Goal: Feedback & Contribution: Leave review/rating

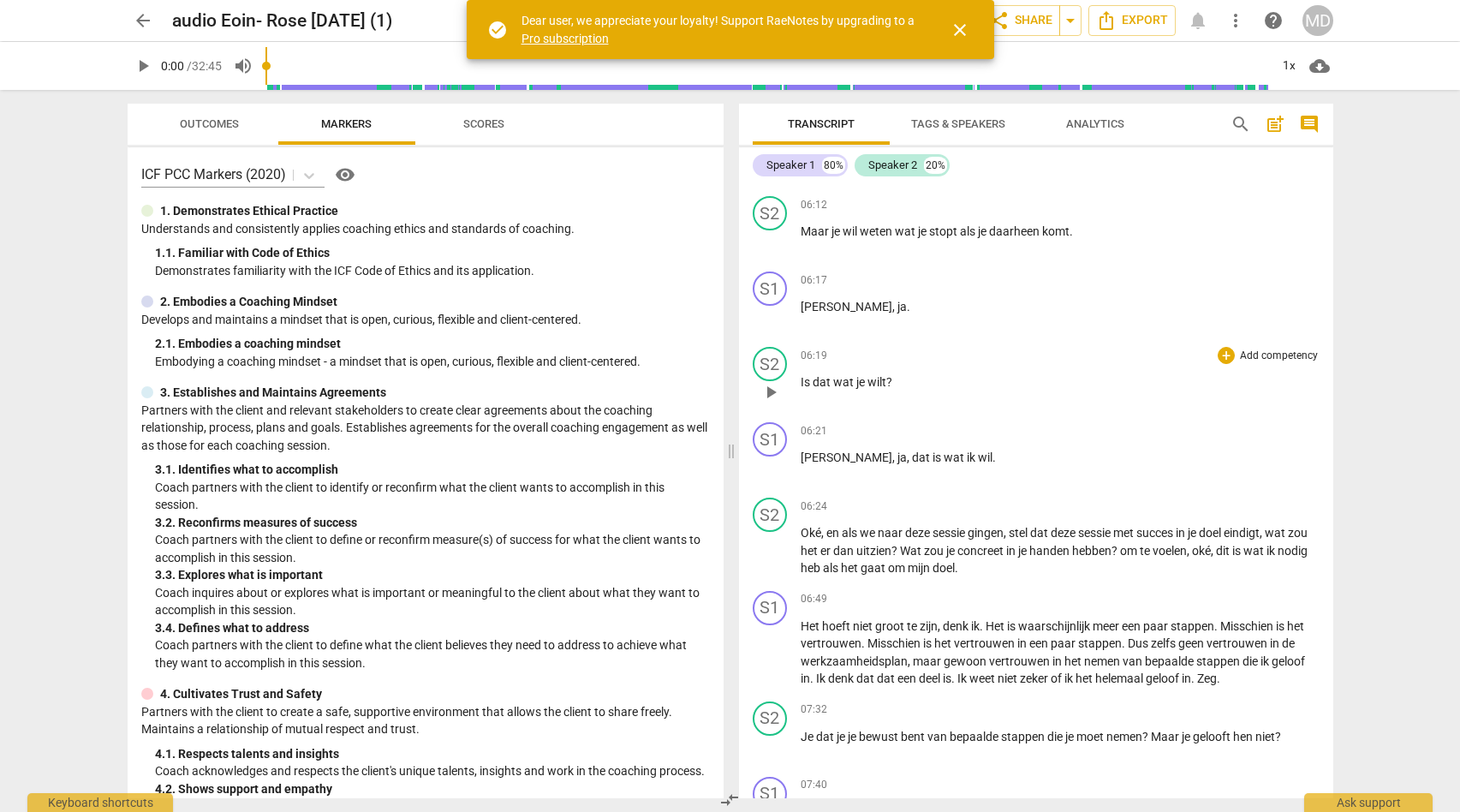
scroll to position [1818, 0]
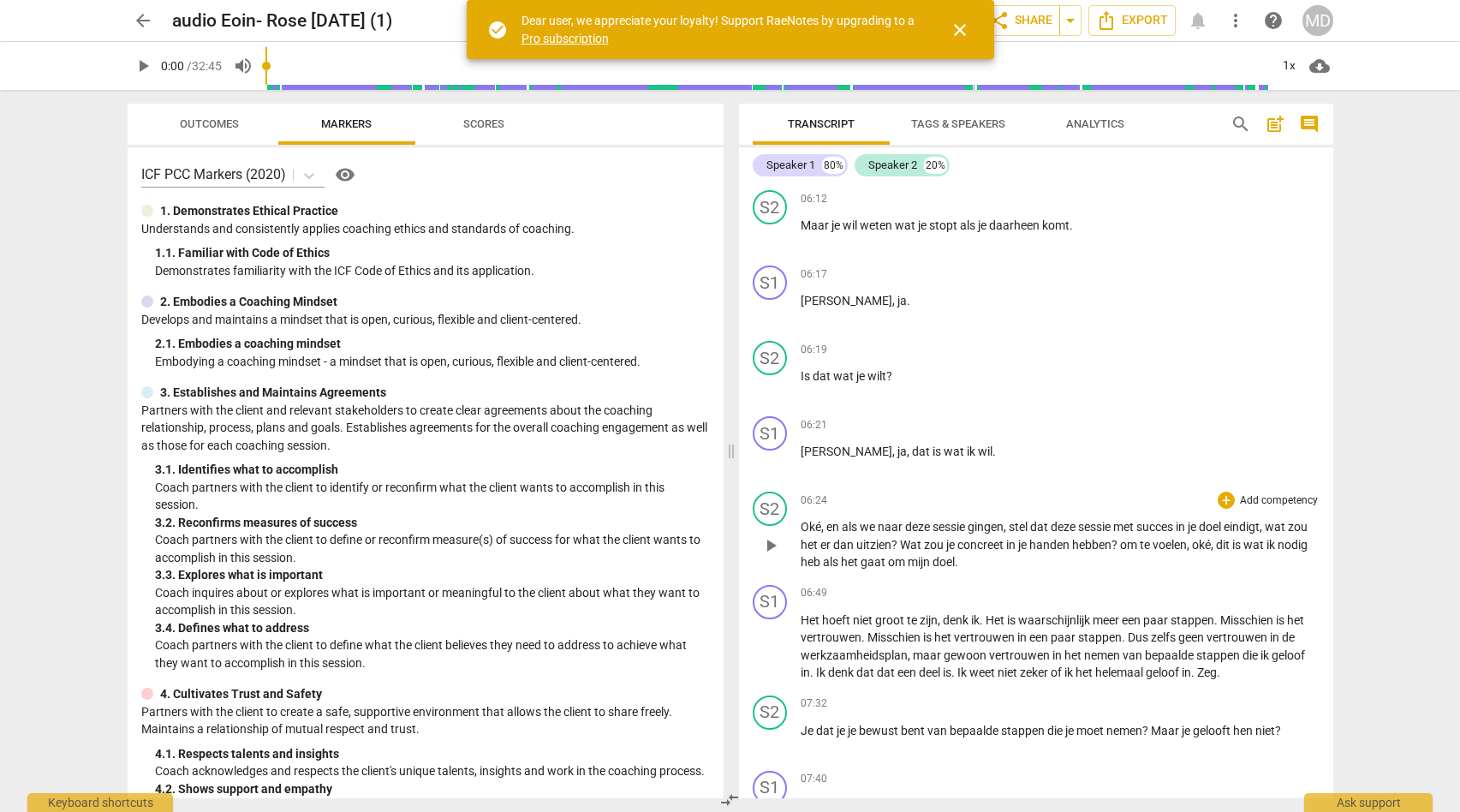
click at [1010, 559] on p "Oké , en als we naar deze sessie gingen , stel dat deze sessie met succes in [P…" at bounding box center [1060, 545] width 519 height 53
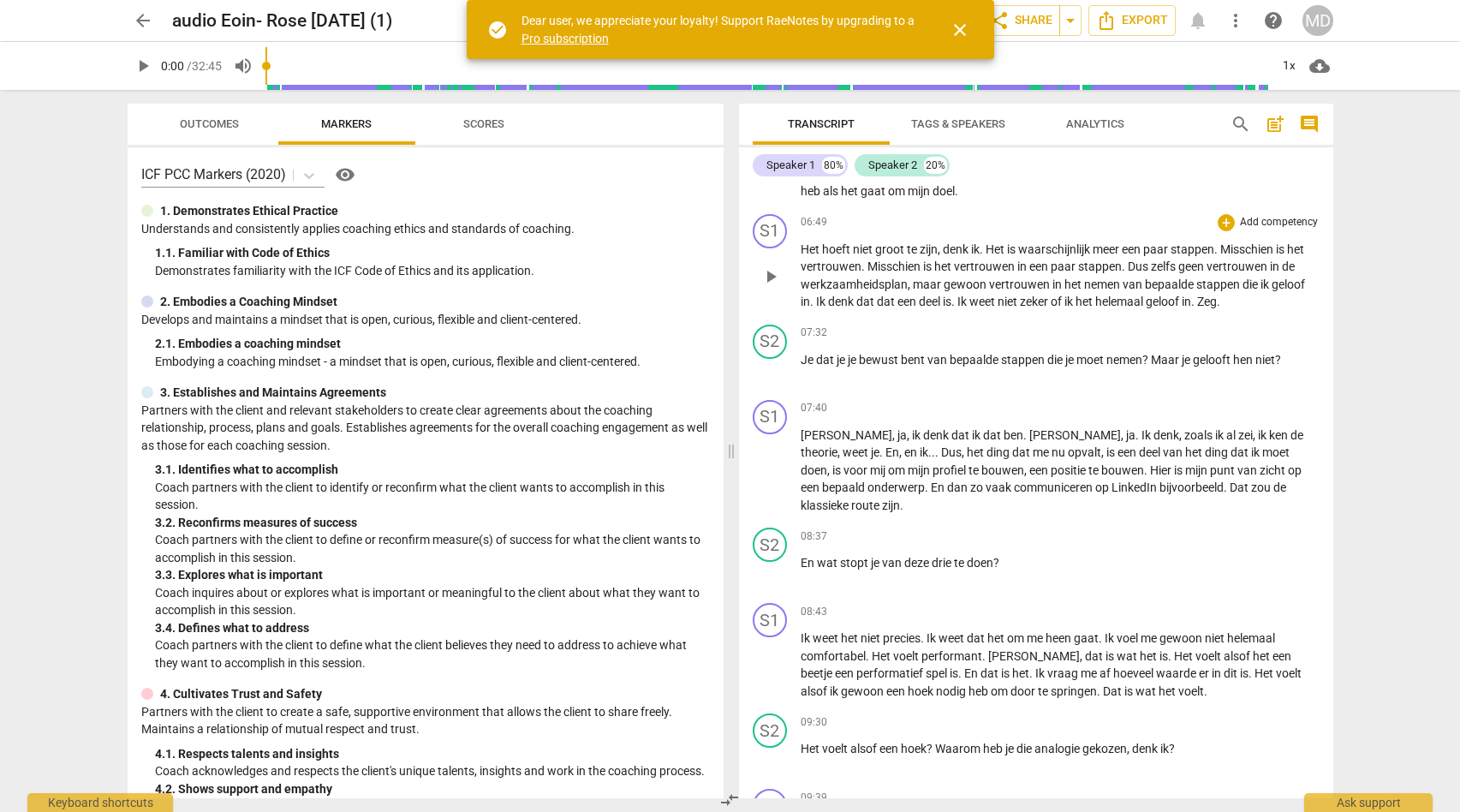
scroll to position [2193, 0]
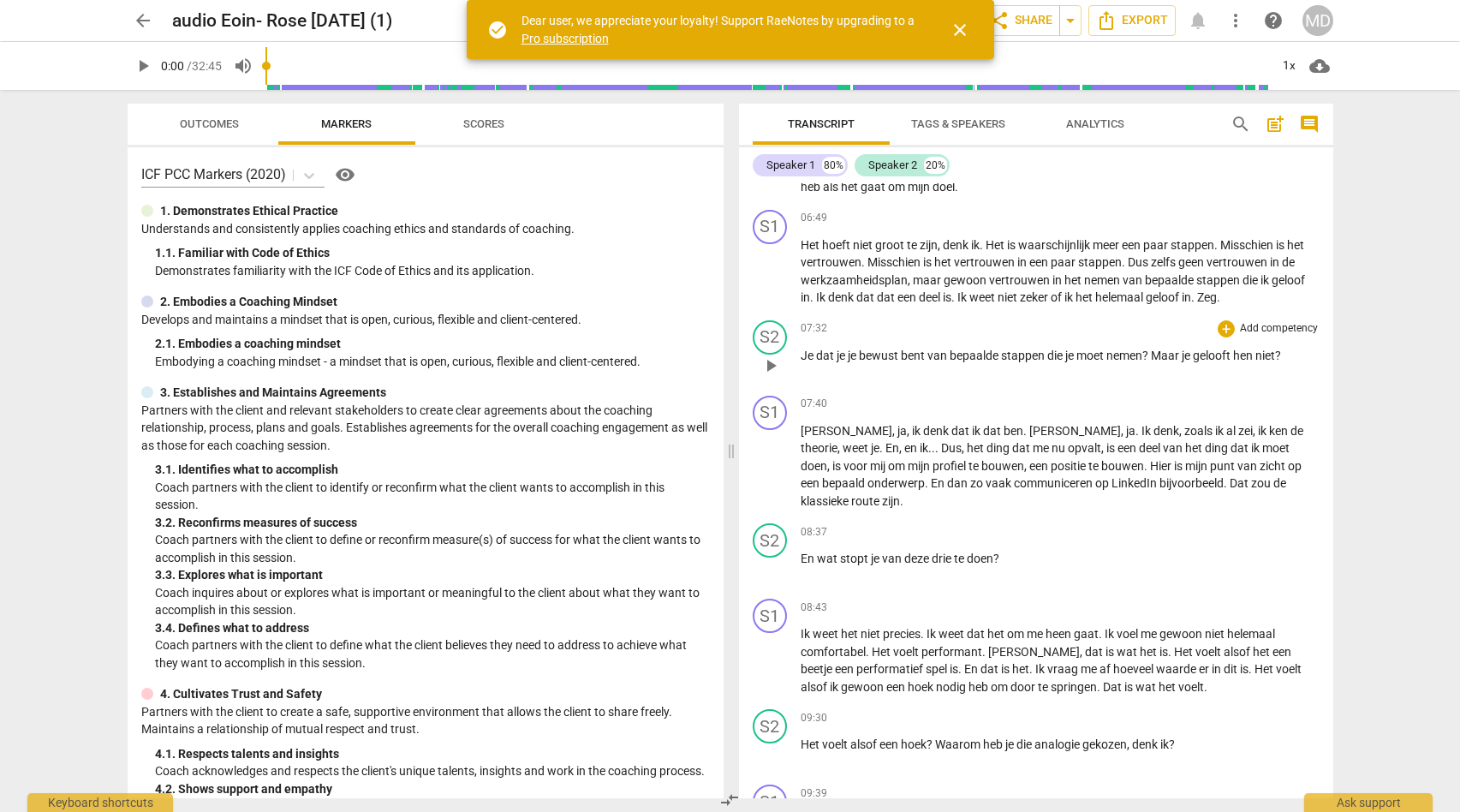
click at [1269, 327] on p "Add competency" at bounding box center [1278, 329] width 81 height 16
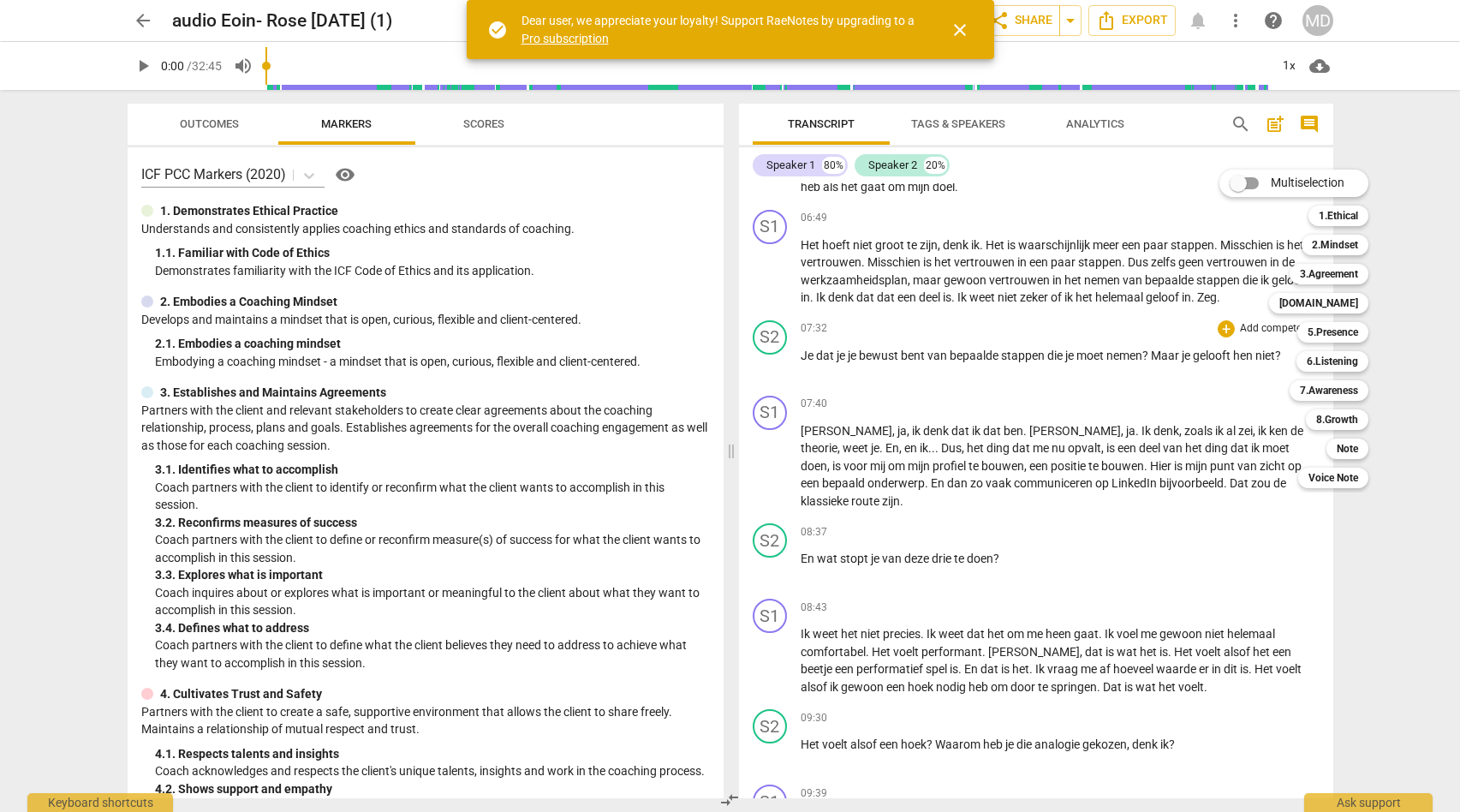
click at [466, 523] on div at bounding box center [730, 406] width 1460 height 812
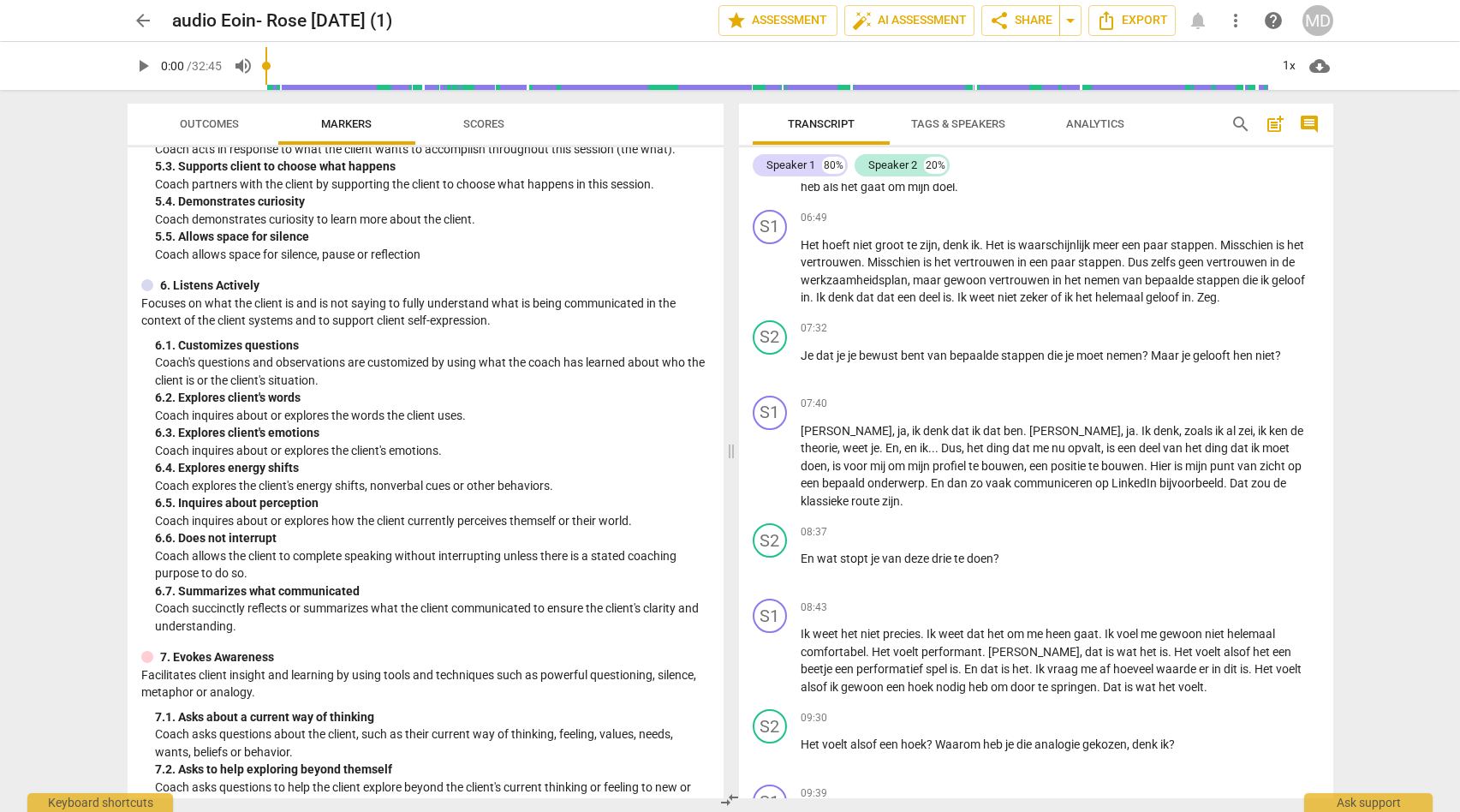
scroll to position [919, 0]
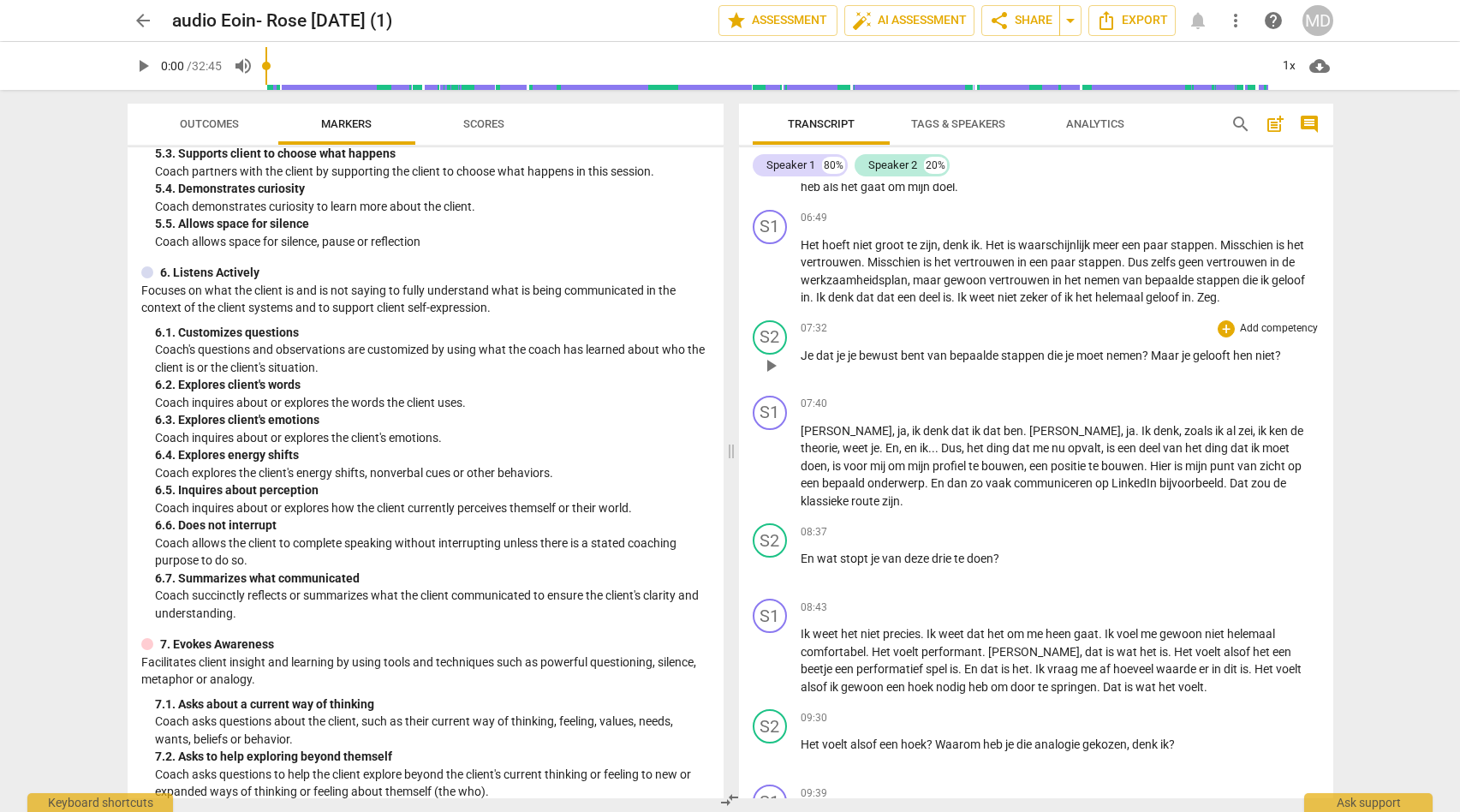
click at [1266, 329] on p "Add competency" at bounding box center [1278, 329] width 81 height 16
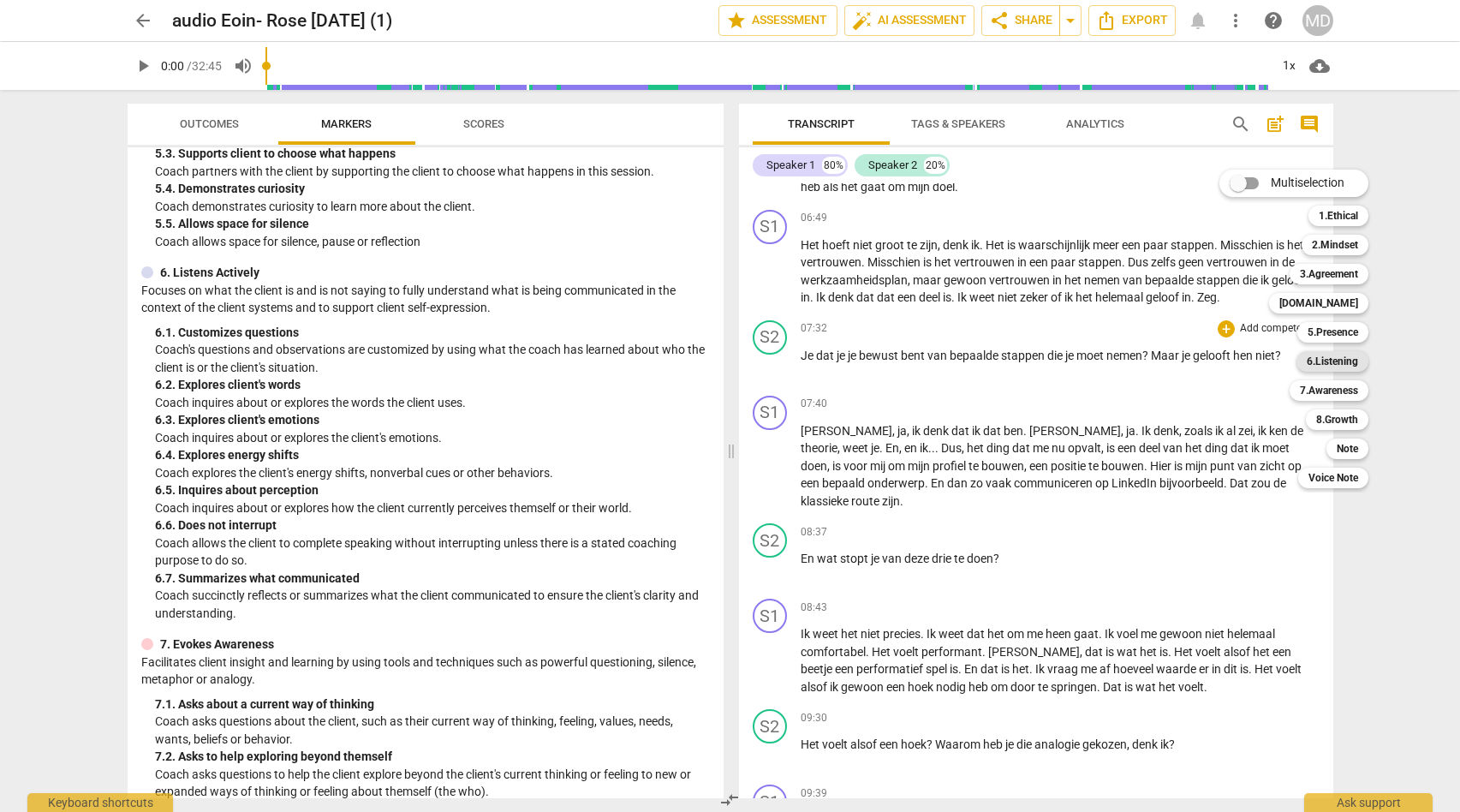
click at [1335, 356] on b "6.Listening" at bounding box center [1332, 361] width 52 height 20
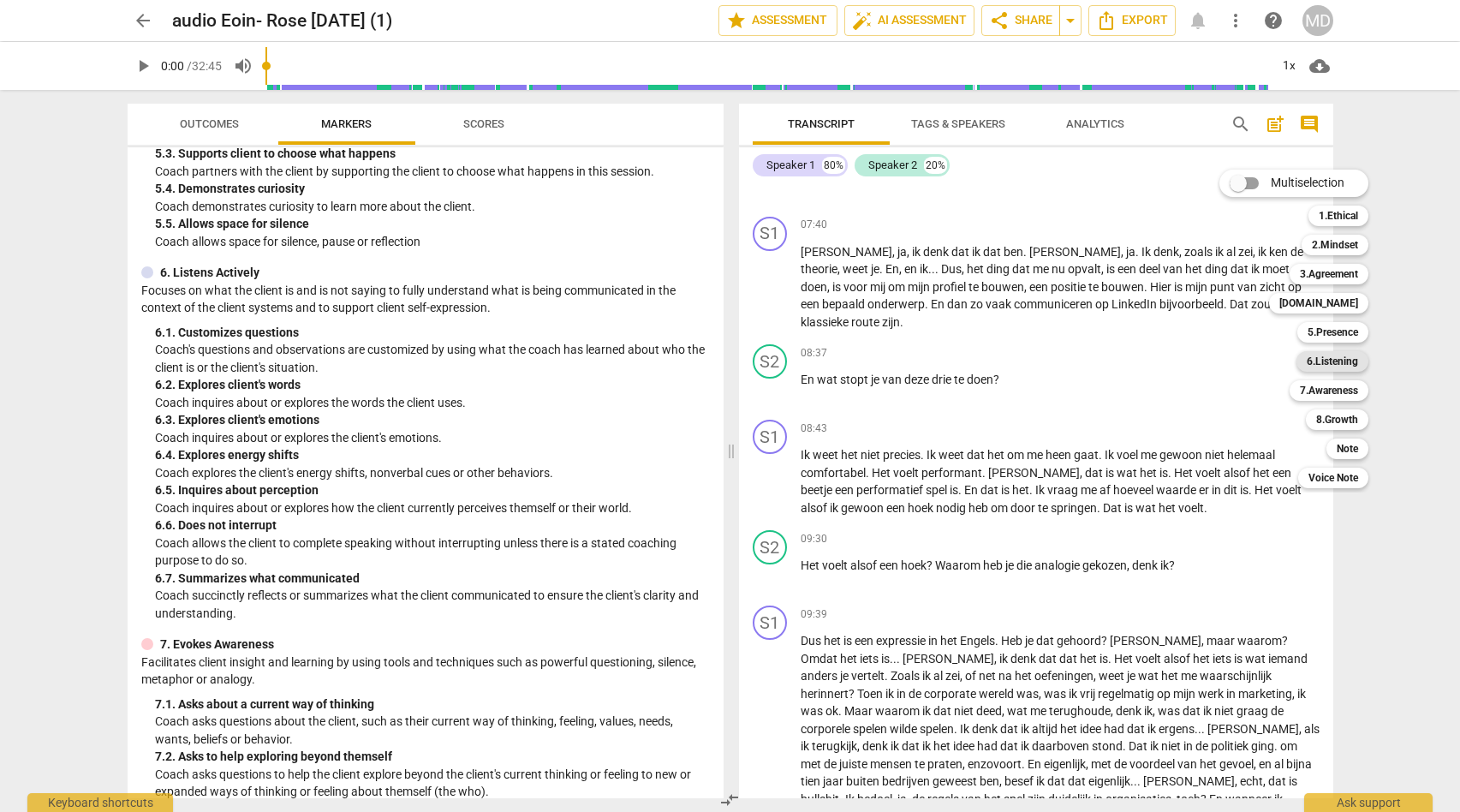
scroll to position [1041, 0]
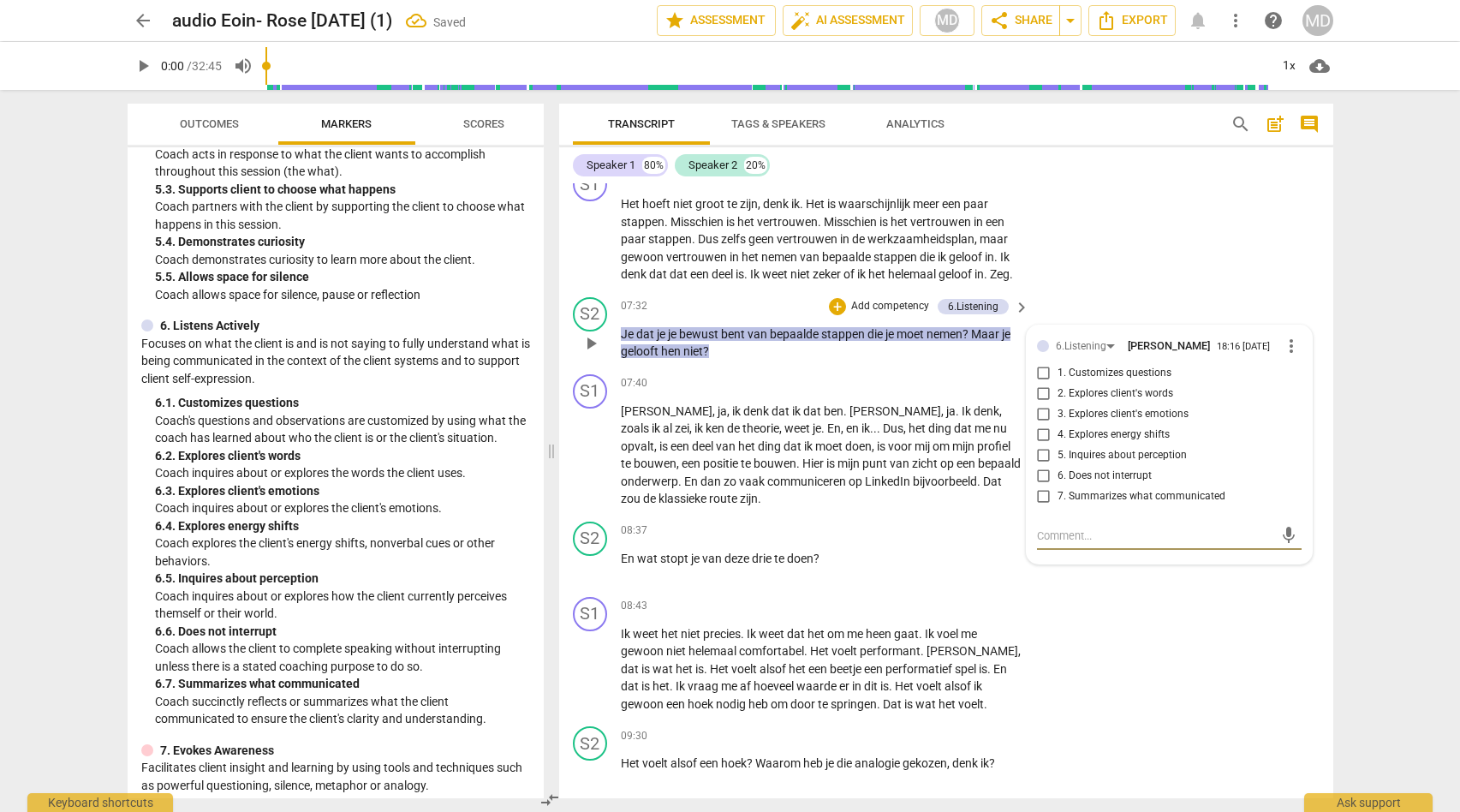
click at [1040, 404] on input "2. Explores client's words" at bounding box center [1044, 393] width 27 height 20
checkbox input "true"
click at [1062, 544] on textarea at bounding box center [1156, 536] width 237 height 17
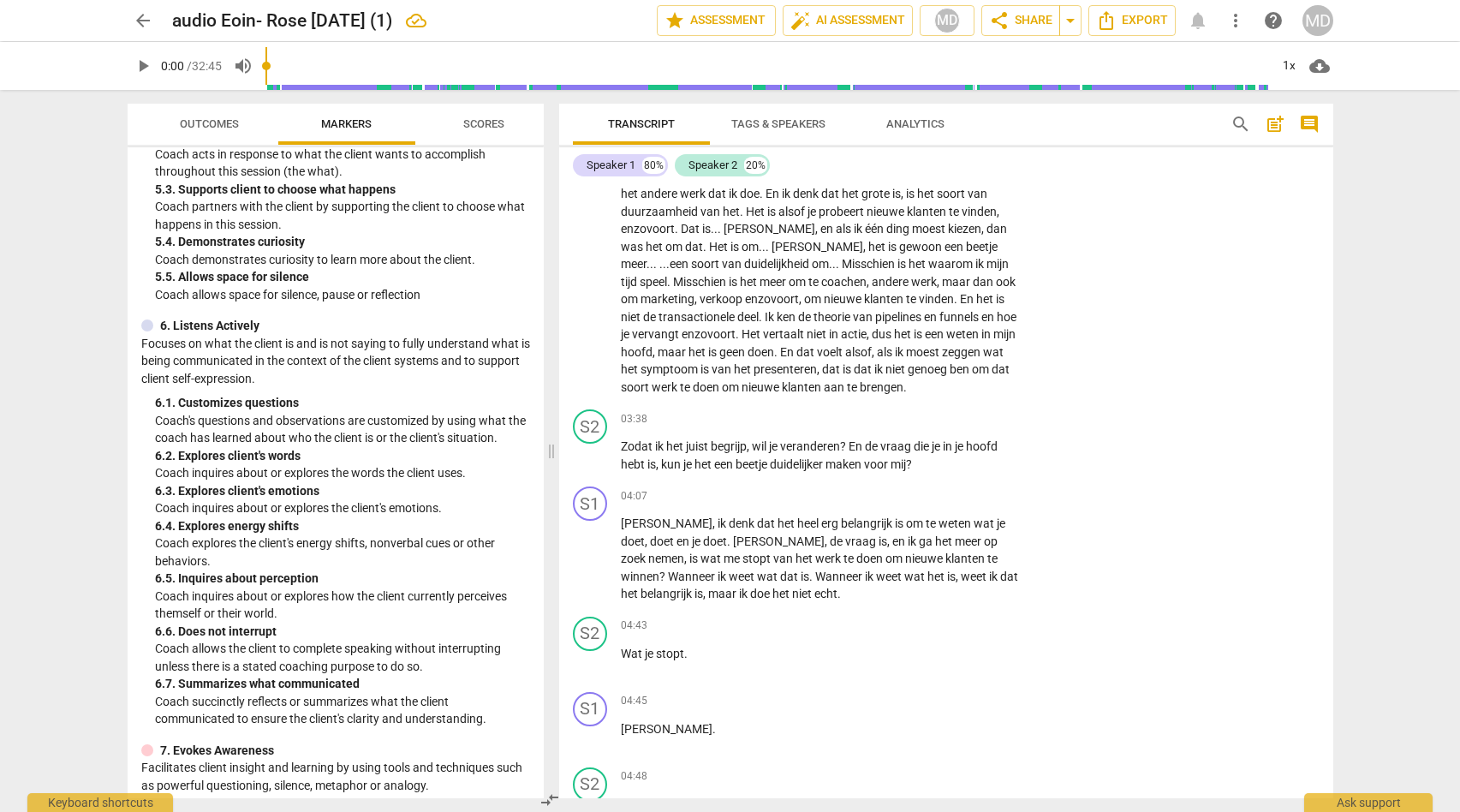
scroll to position [577, 0]
click at [1235, 18] on span "more_vert" at bounding box center [1236, 20] width 20 height 20
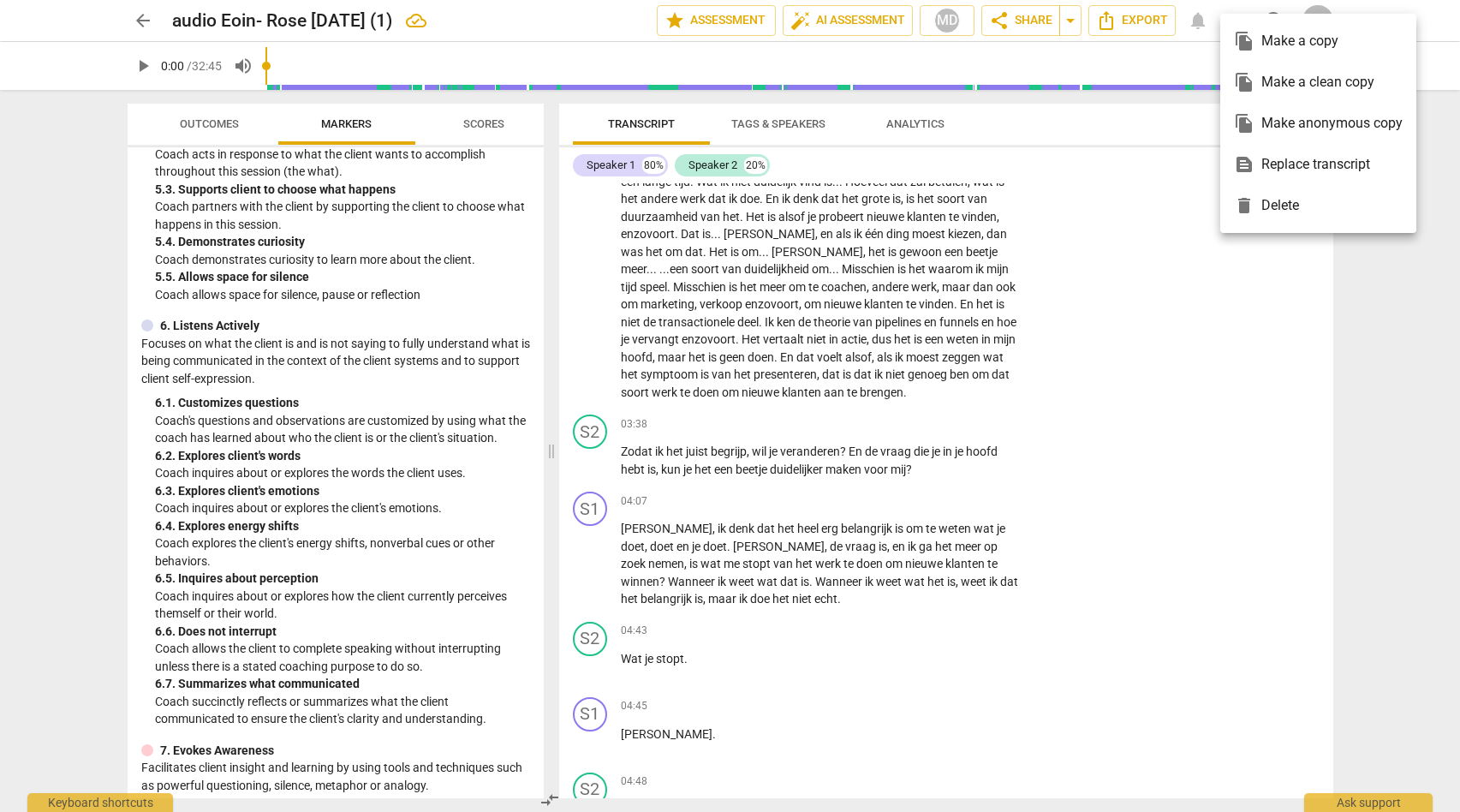
click at [1137, 153] on div at bounding box center [730, 406] width 1460 height 812
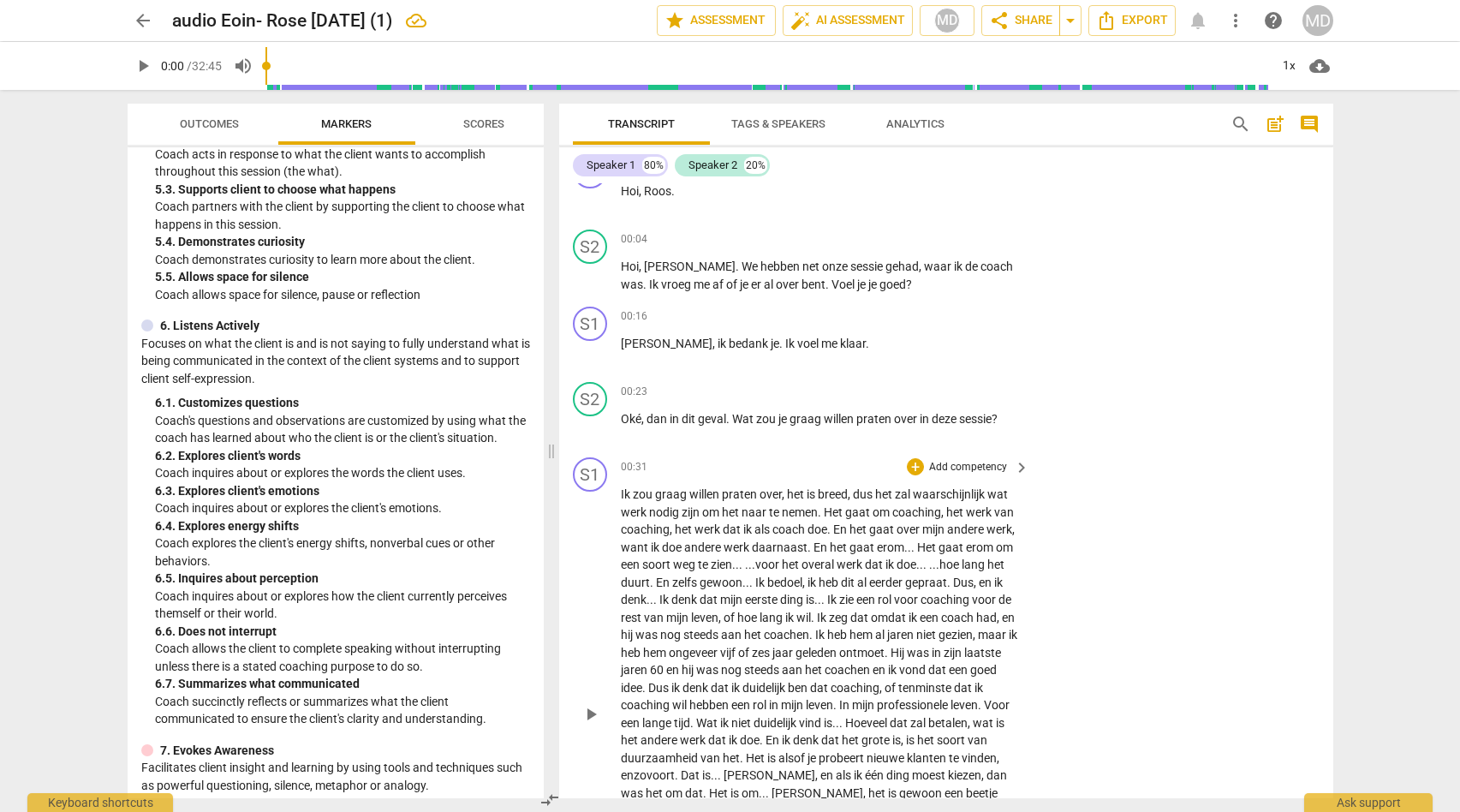
scroll to position [0, 0]
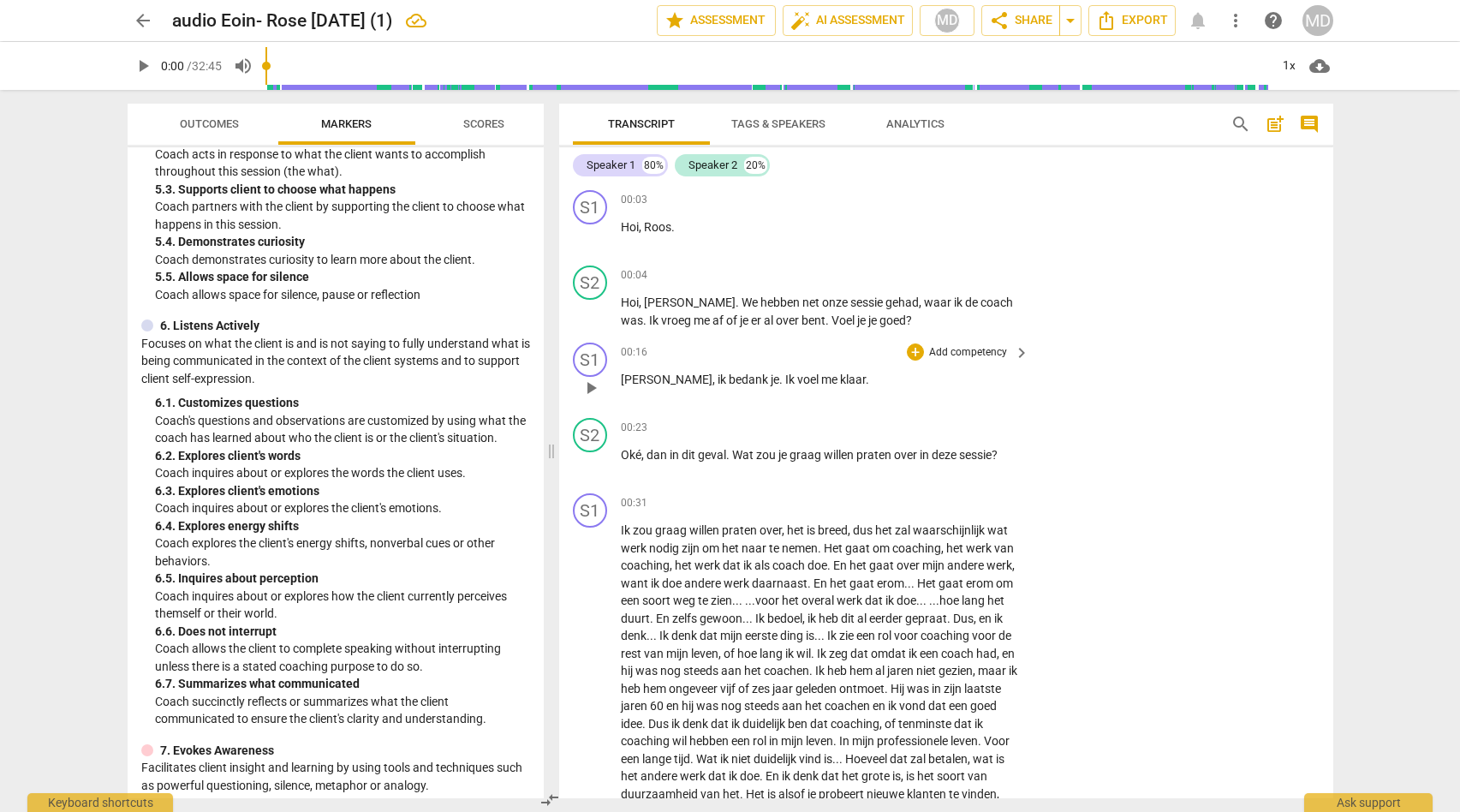
click at [871, 380] on p "Ja , ik bedank je . Ik voel me klaar ." at bounding box center [821, 380] width 401 height 18
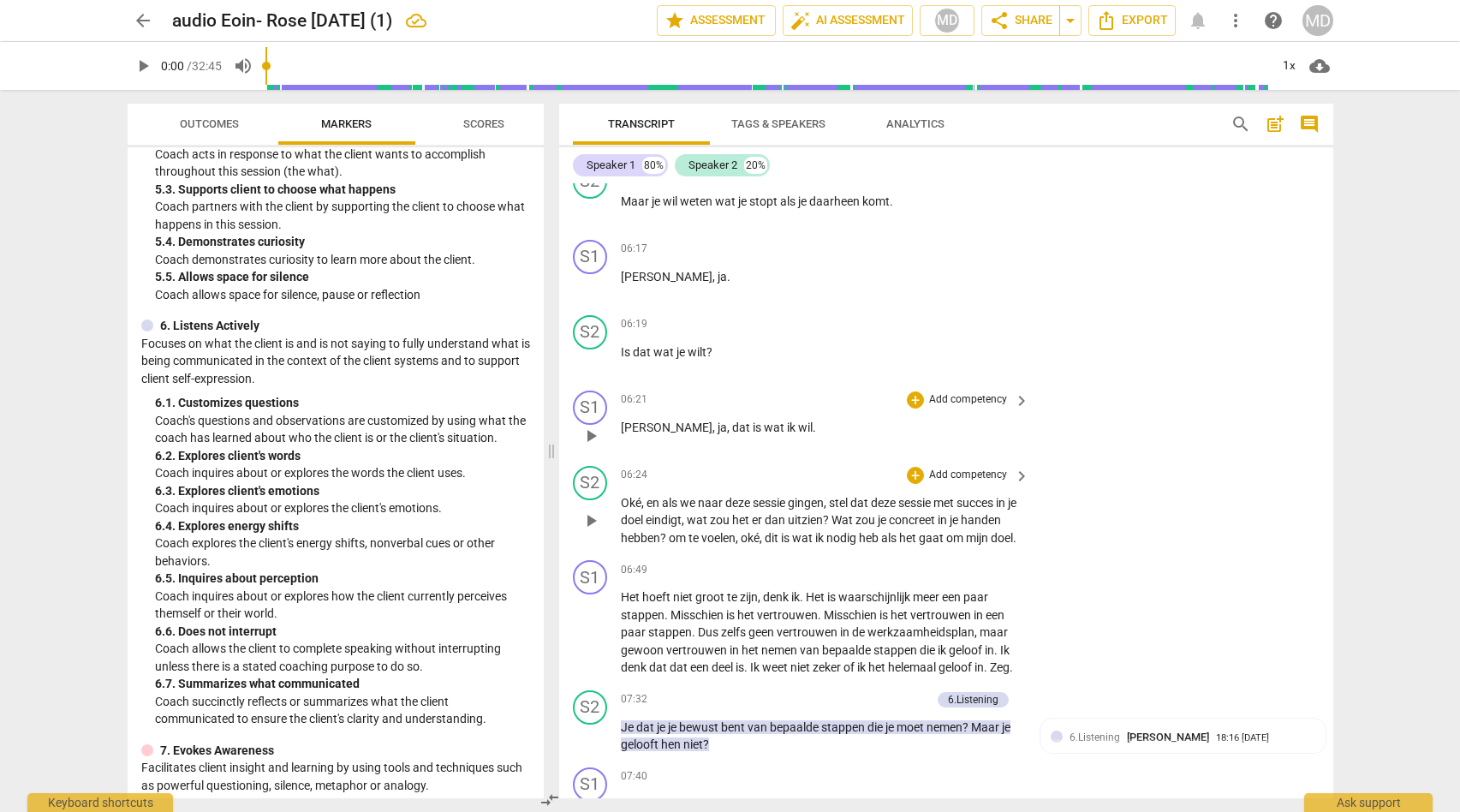
scroll to position [1983, 0]
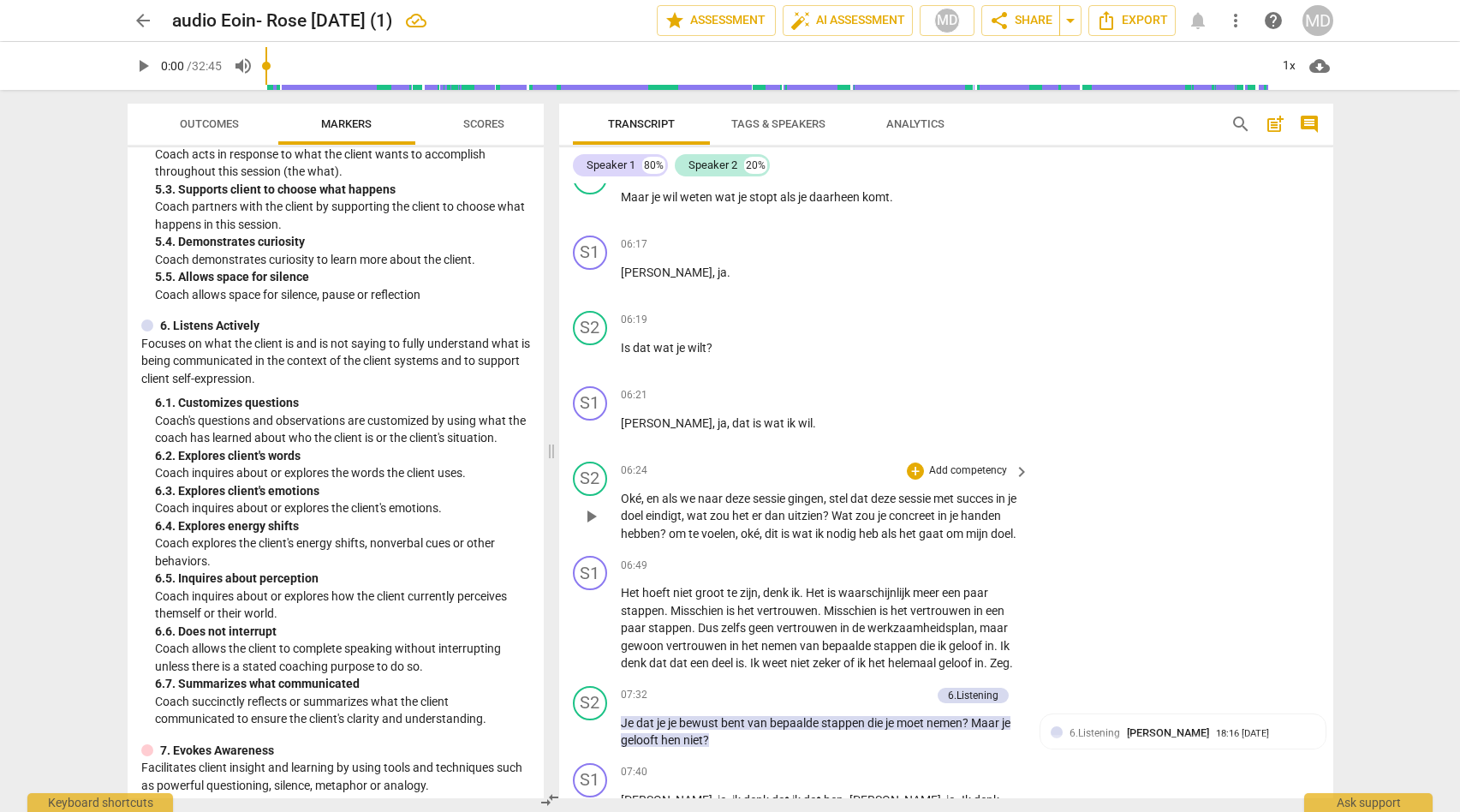
click at [970, 479] on p "Add competency" at bounding box center [967, 471] width 81 height 16
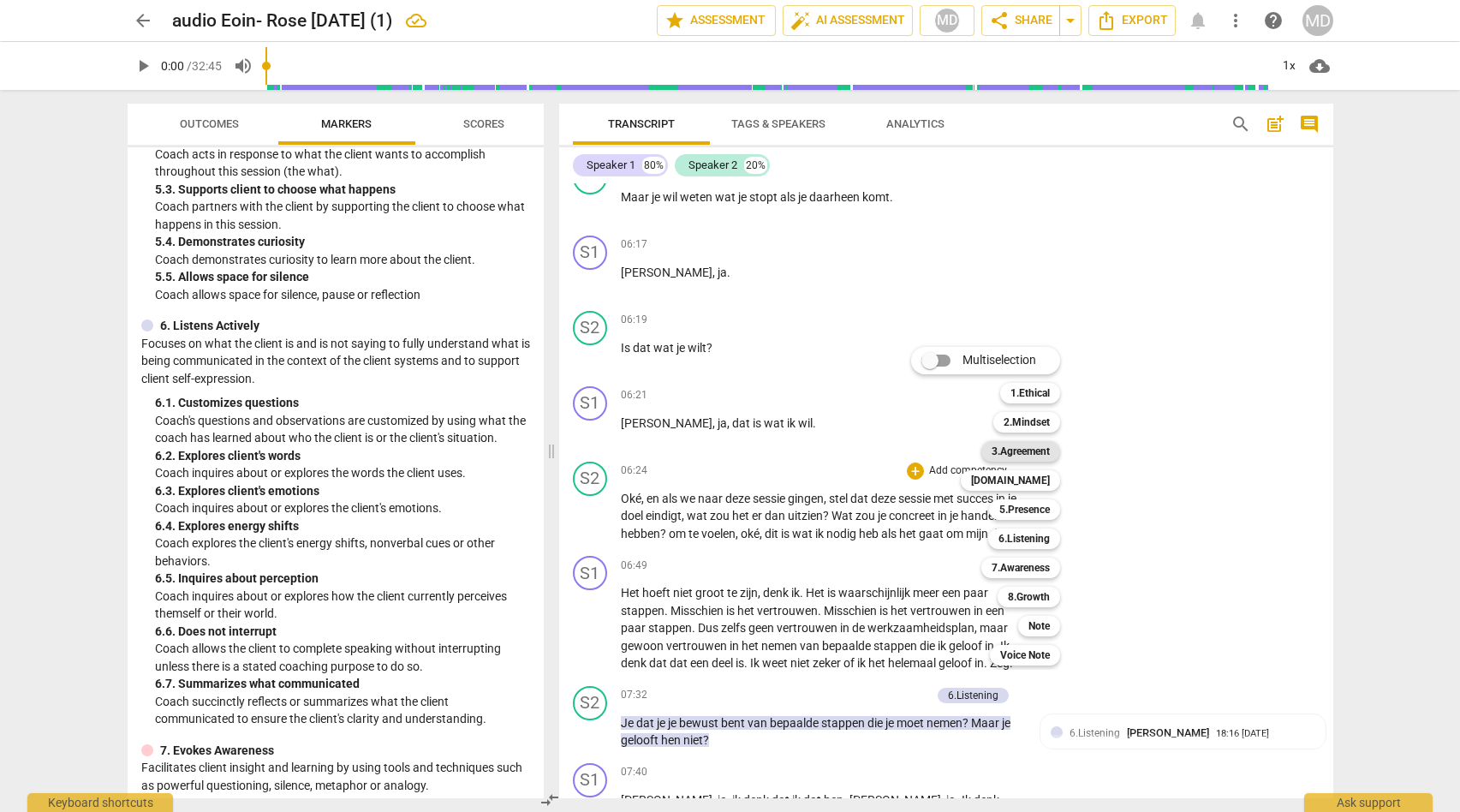
click at [1020, 451] on b "3.Agreement" at bounding box center [1021, 451] width 59 height 20
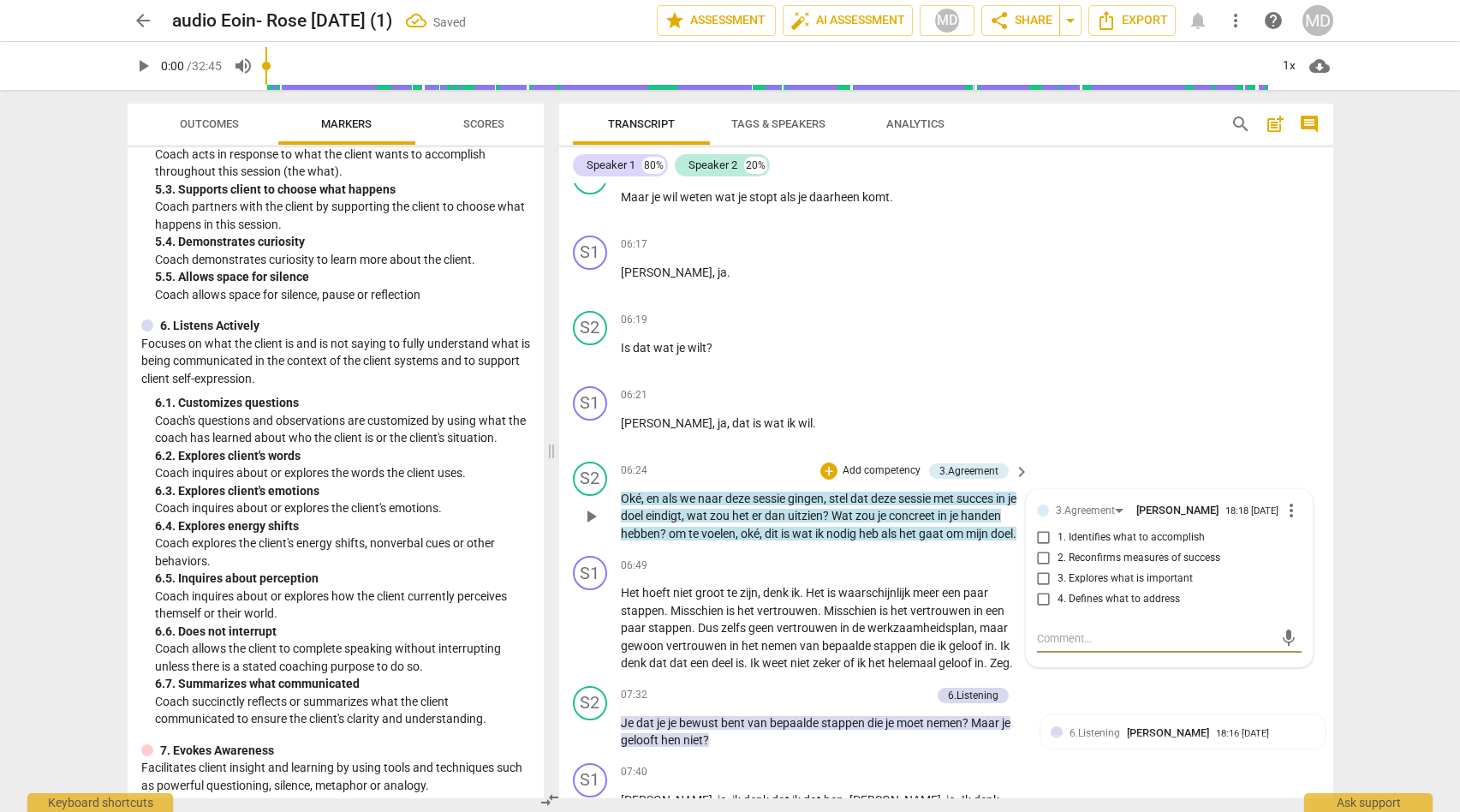
click at [1040, 569] on input "2. Reconfirms measures of success" at bounding box center [1044, 558] width 27 height 20
checkbox input "true"
click at [1064, 647] on textarea at bounding box center [1156, 638] width 237 height 17
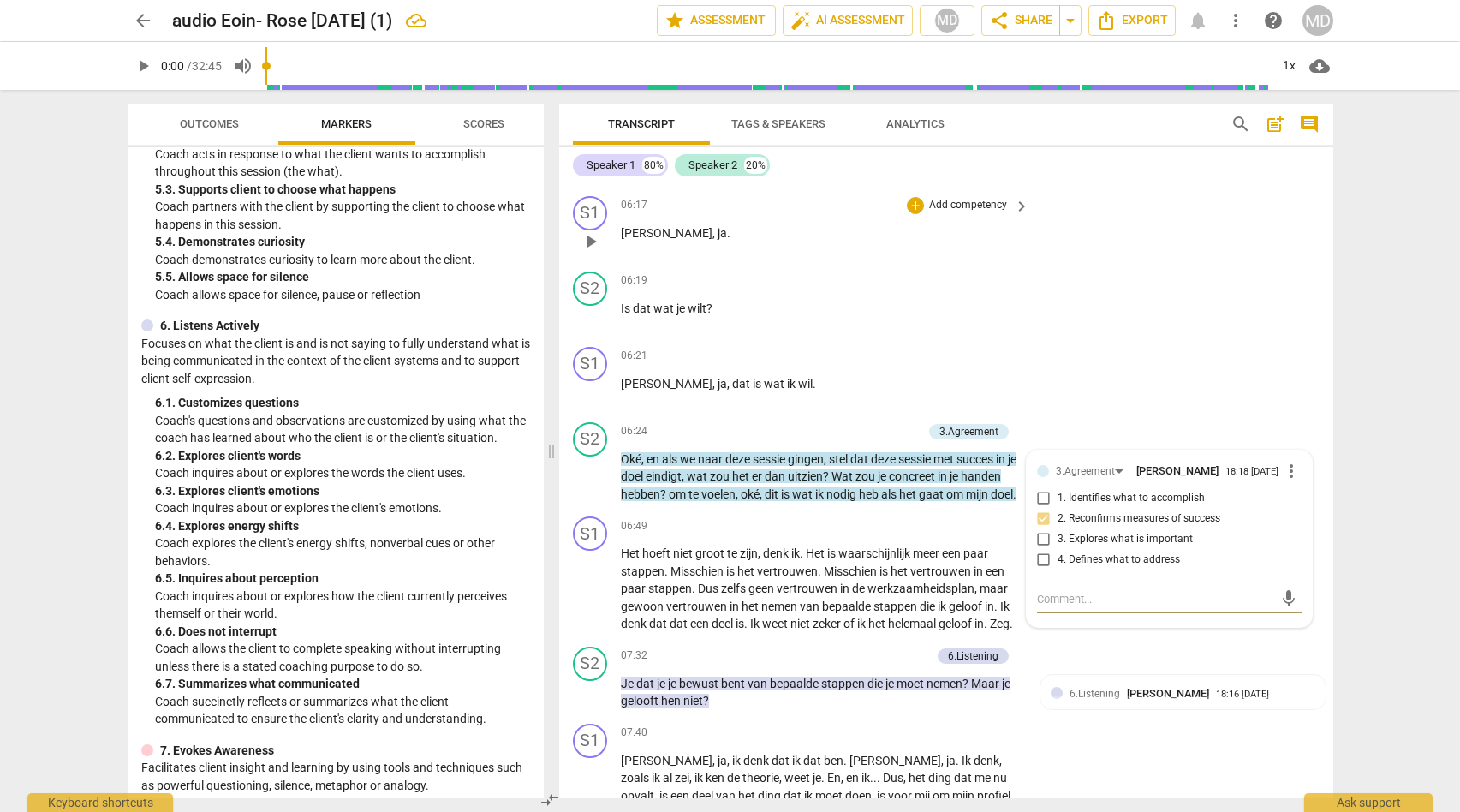
scroll to position [2024, 0]
click at [1059, 605] on textarea at bounding box center [1156, 597] width 237 height 17
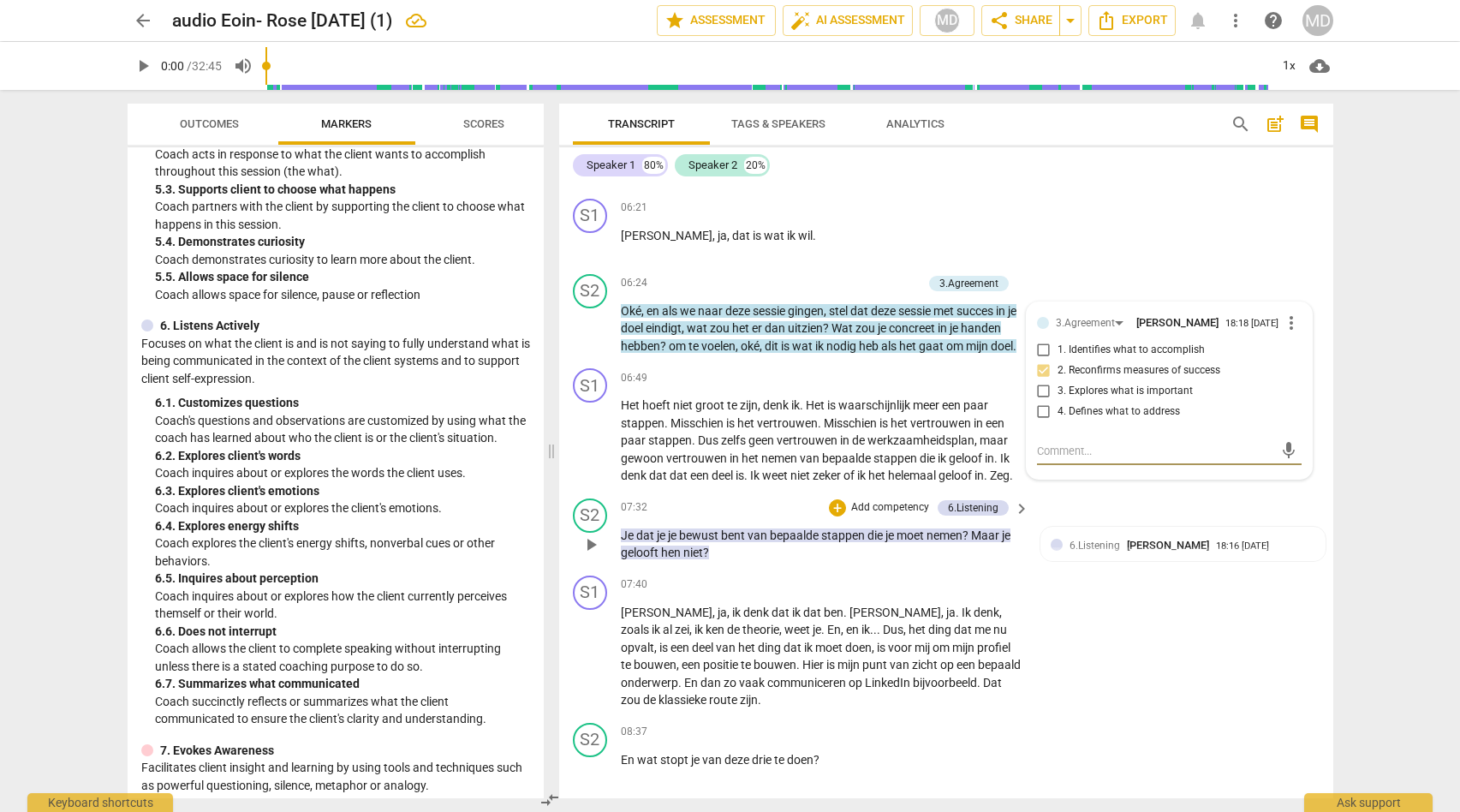
scroll to position [2173, 0]
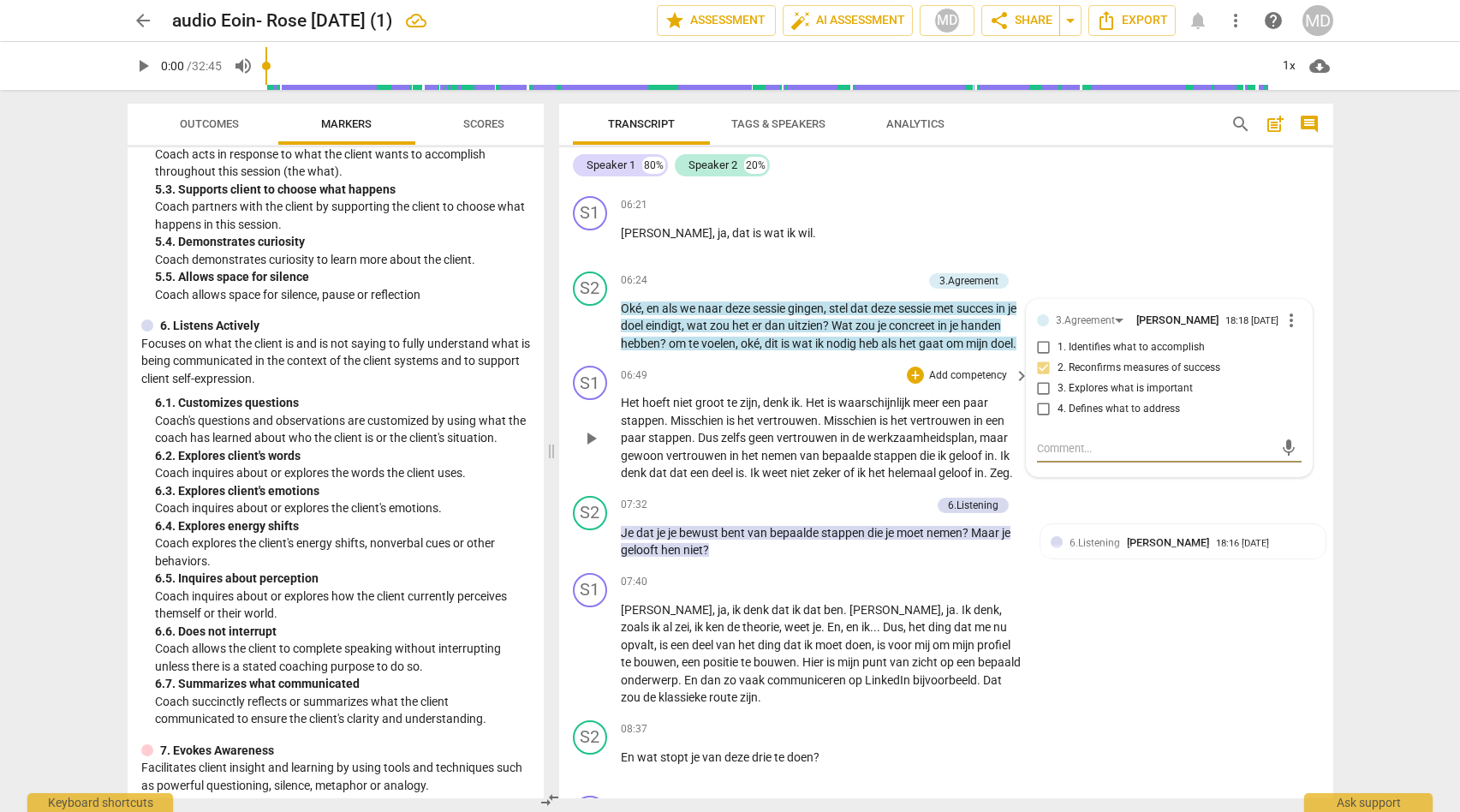
click at [1092, 489] on div "S1 play_arrow pause 06:49 + Add competency keyboard_arrow_right Het [PERSON_NAM…" at bounding box center [946, 424] width 774 height 130
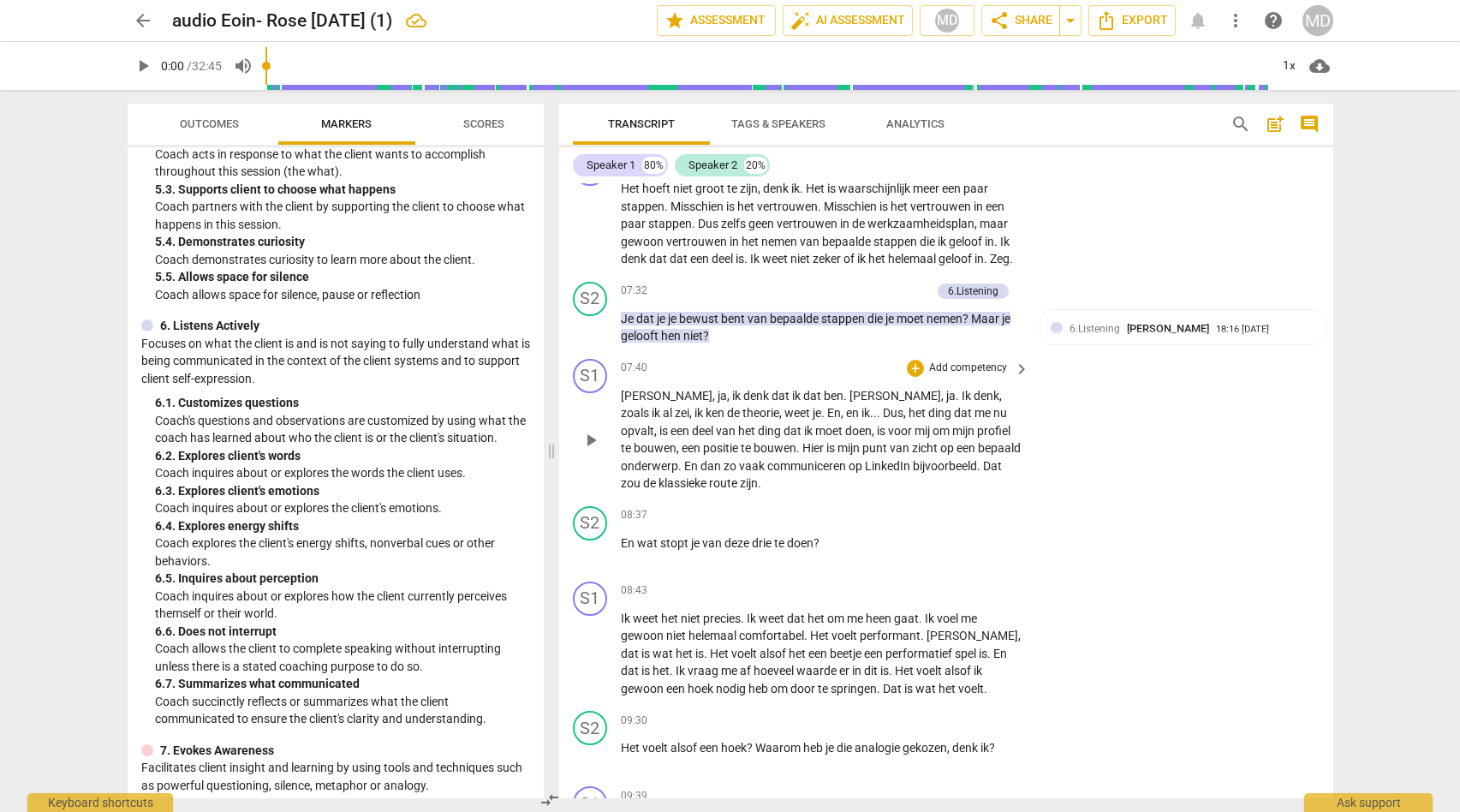
scroll to position [2409, 0]
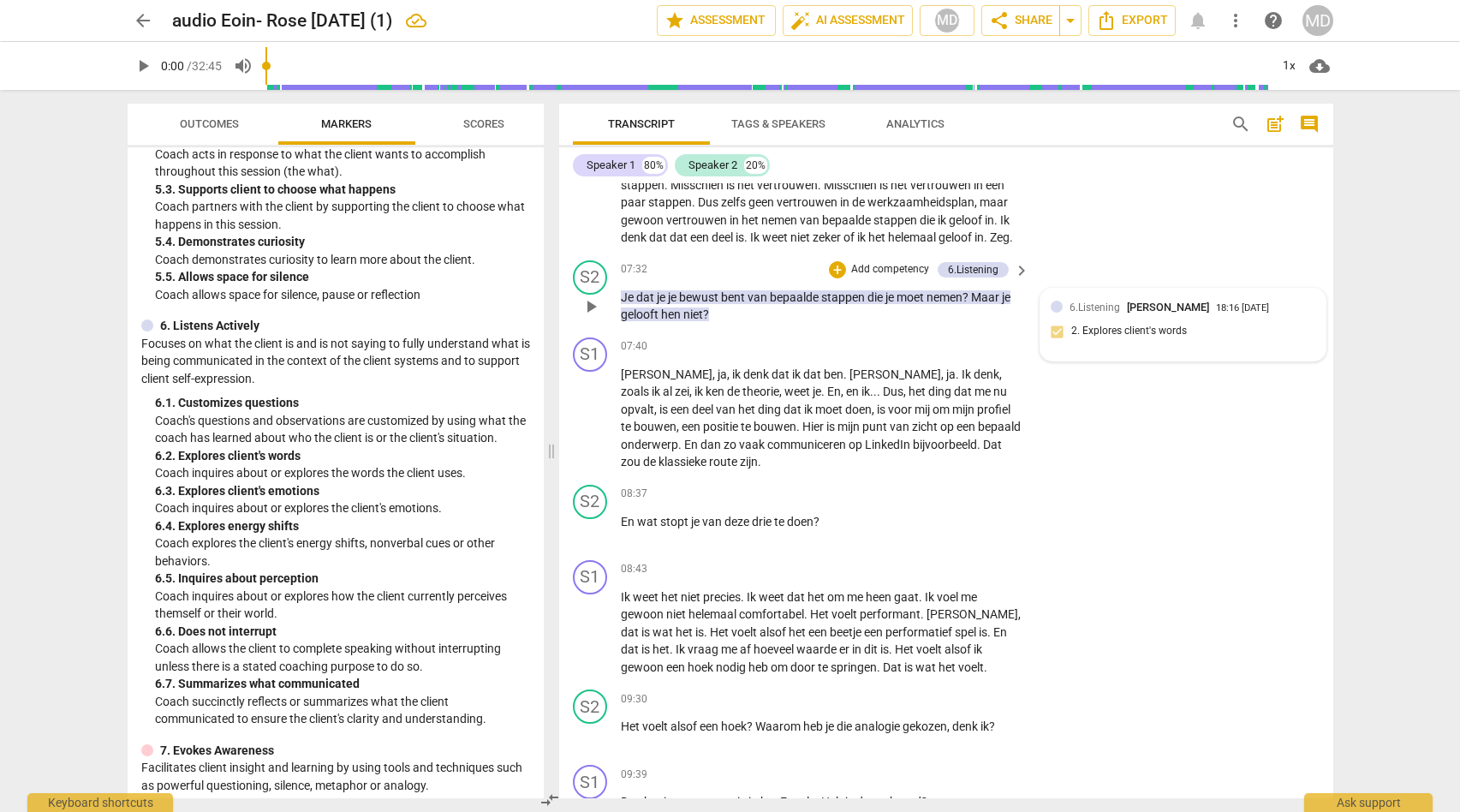
click at [1090, 351] on div "6.Listening [PERSON_NAME] 18:16 [DATE] 2. Explores client's words" at bounding box center [1183, 325] width 264 height 53
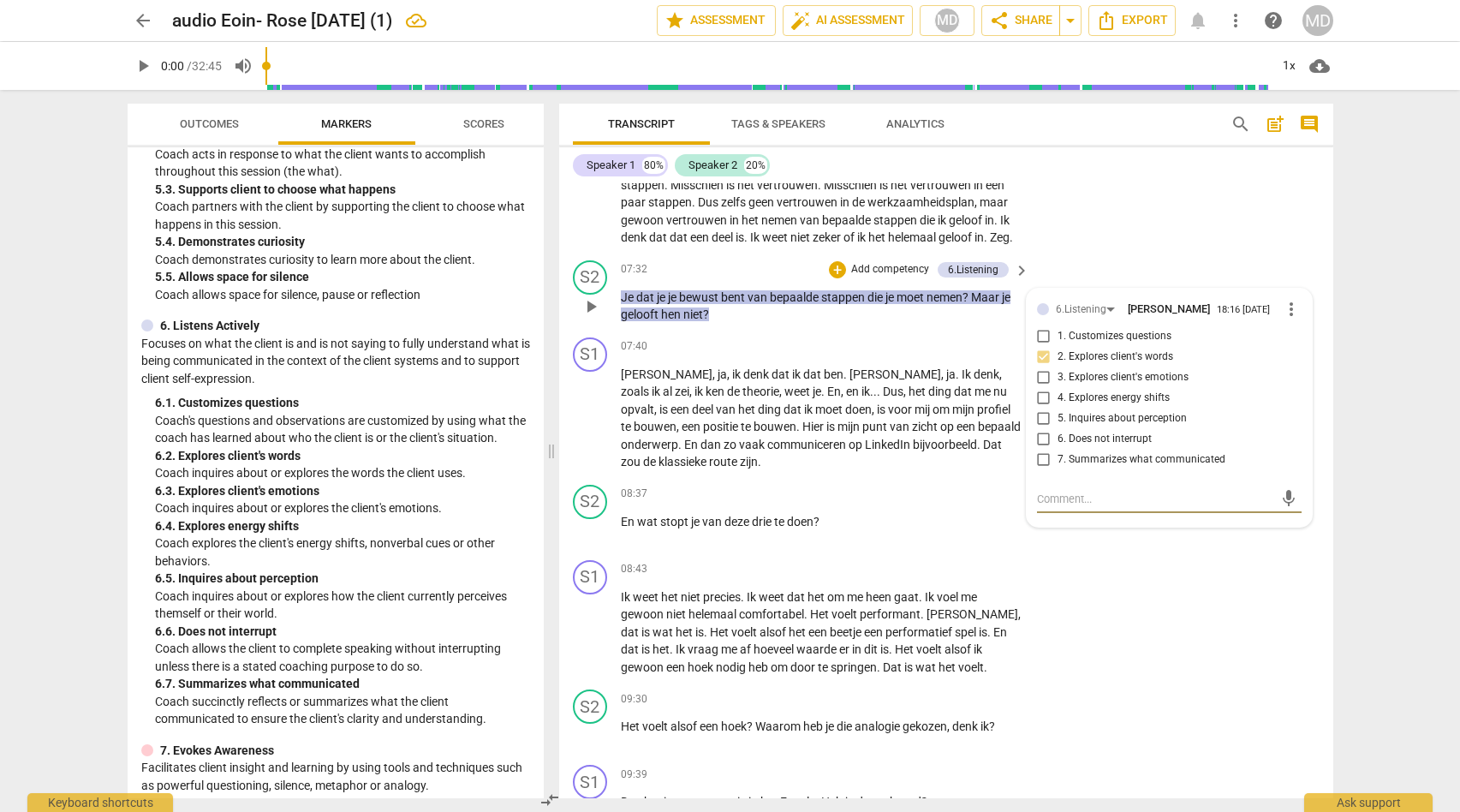
click at [1058, 507] on textarea at bounding box center [1156, 499] width 237 height 17
type textarea "P"
type textarea "Po"
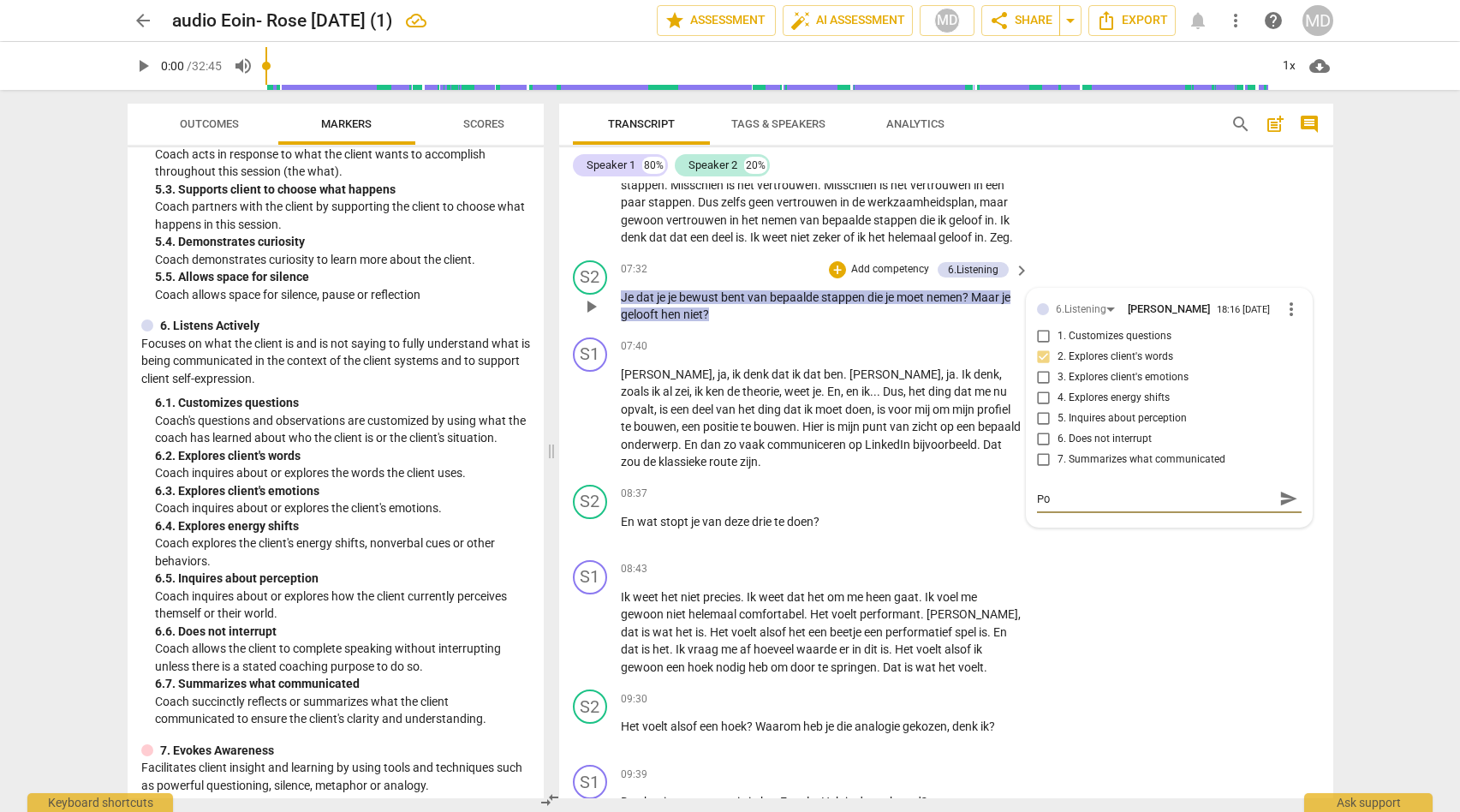
type textarea "Pow"
type textarea "[PERSON_NAME]"
type textarea "Power"
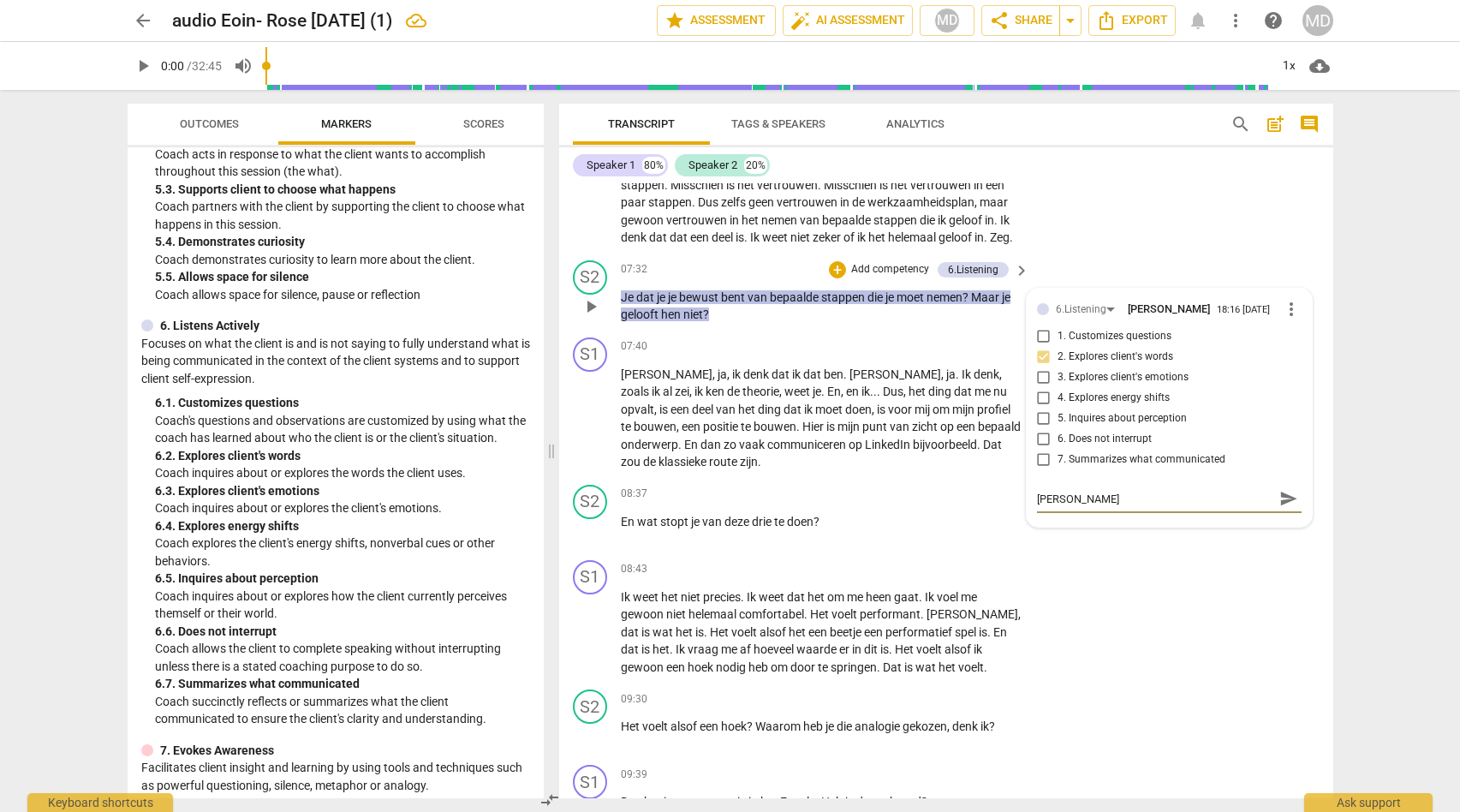
type textarea "Power"
type textarea "Powerf"
type textarea "Powerfu"
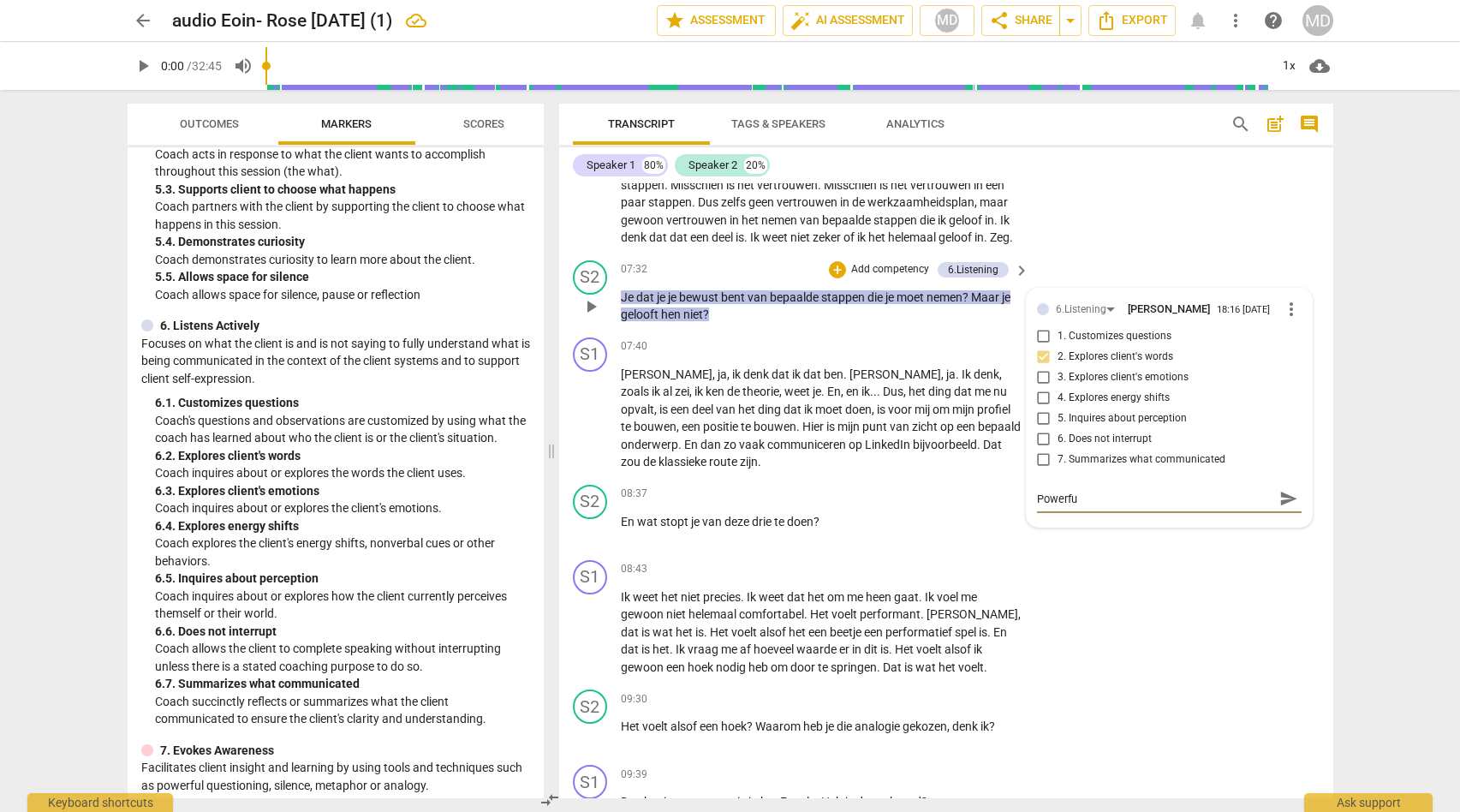
type textarea "Powerful"
type textarea "Powerful c"
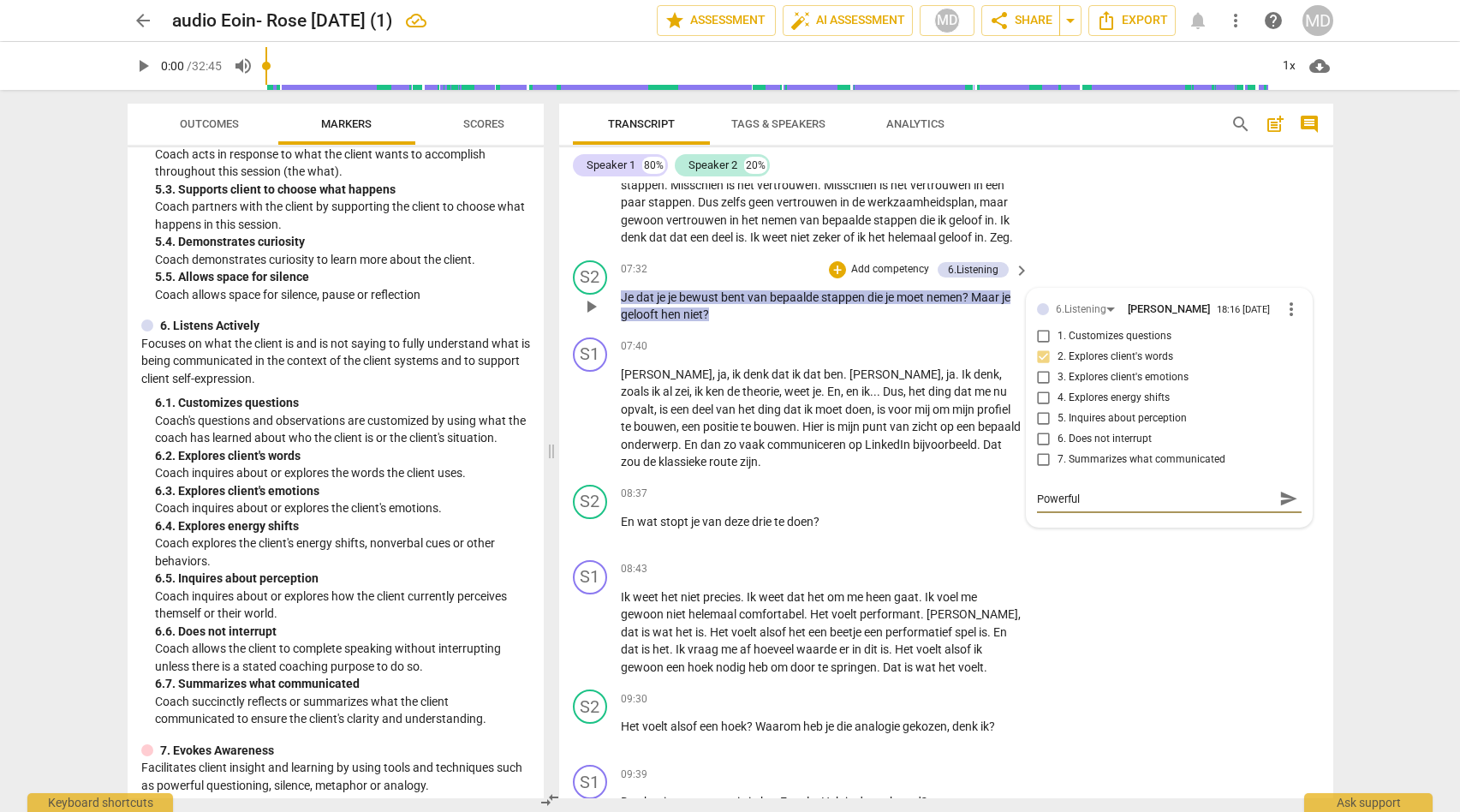
type textarea "Powerful c"
type textarea "Powerful cl"
type textarea "Powerful cla"
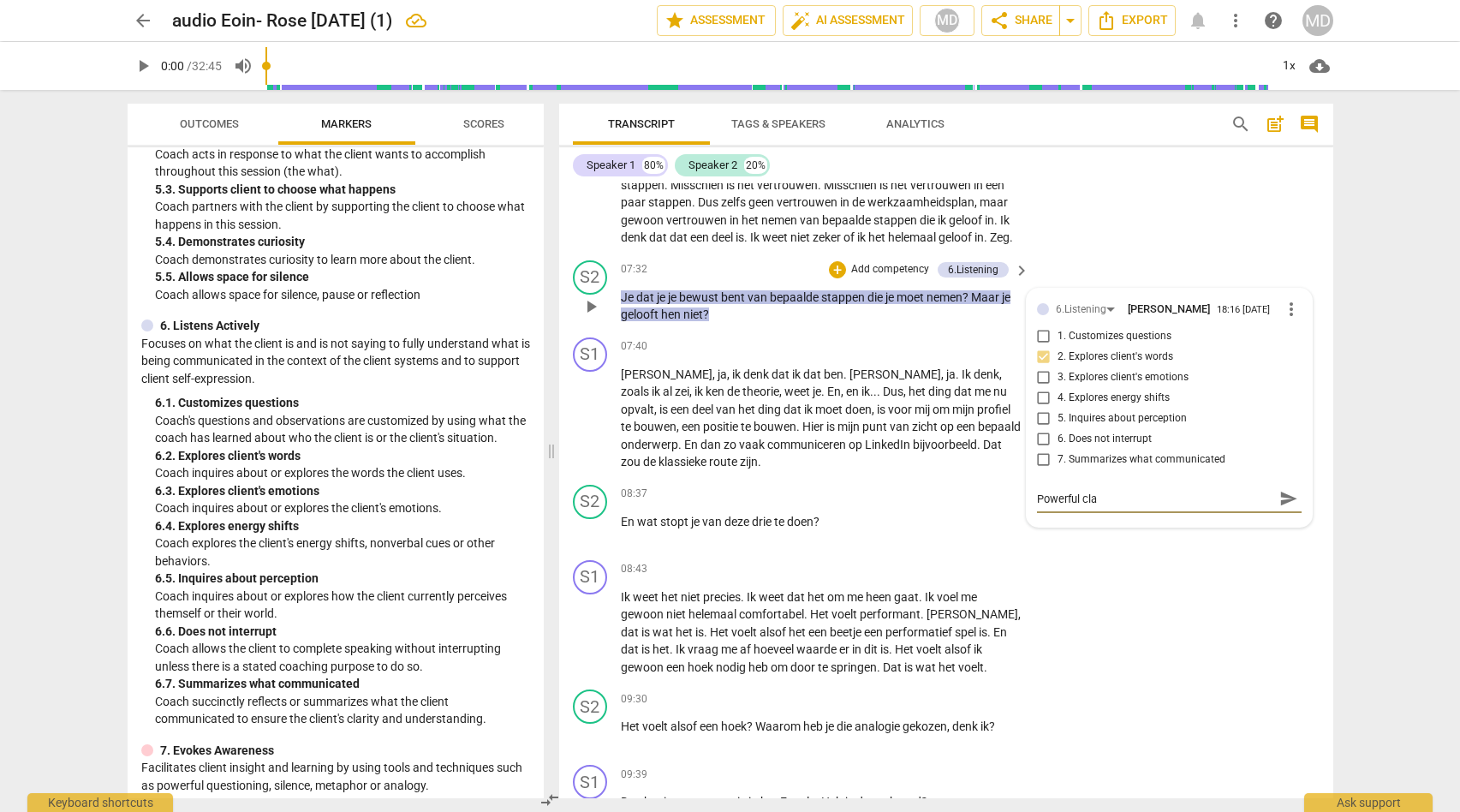
type textarea "Powerful clar"
type textarea "Powerful clari"
type textarea "Powerful clarif"
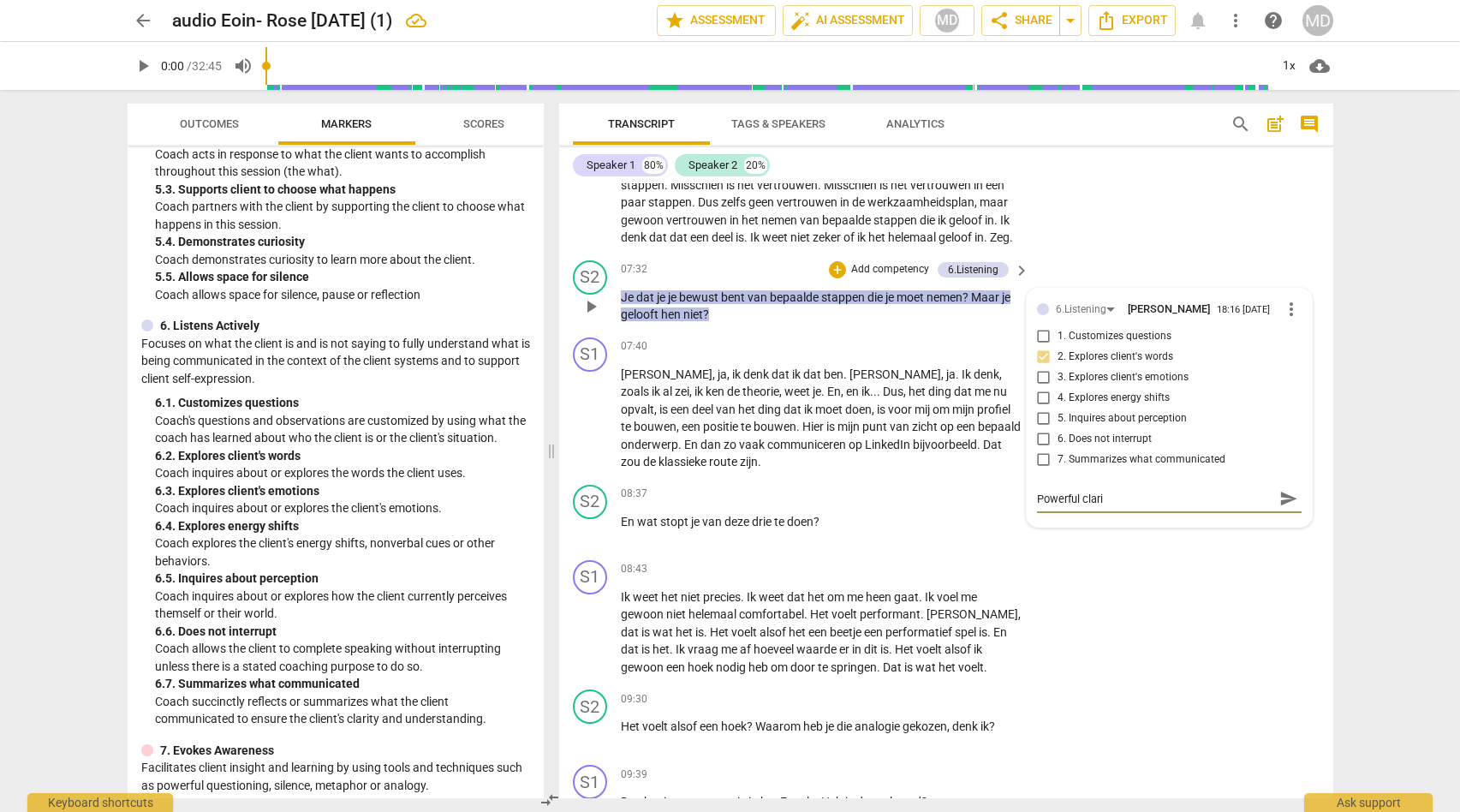
type textarea "Powerful clarif"
type textarea "Powerful clarifi"
type textarea "Powerful clarific"
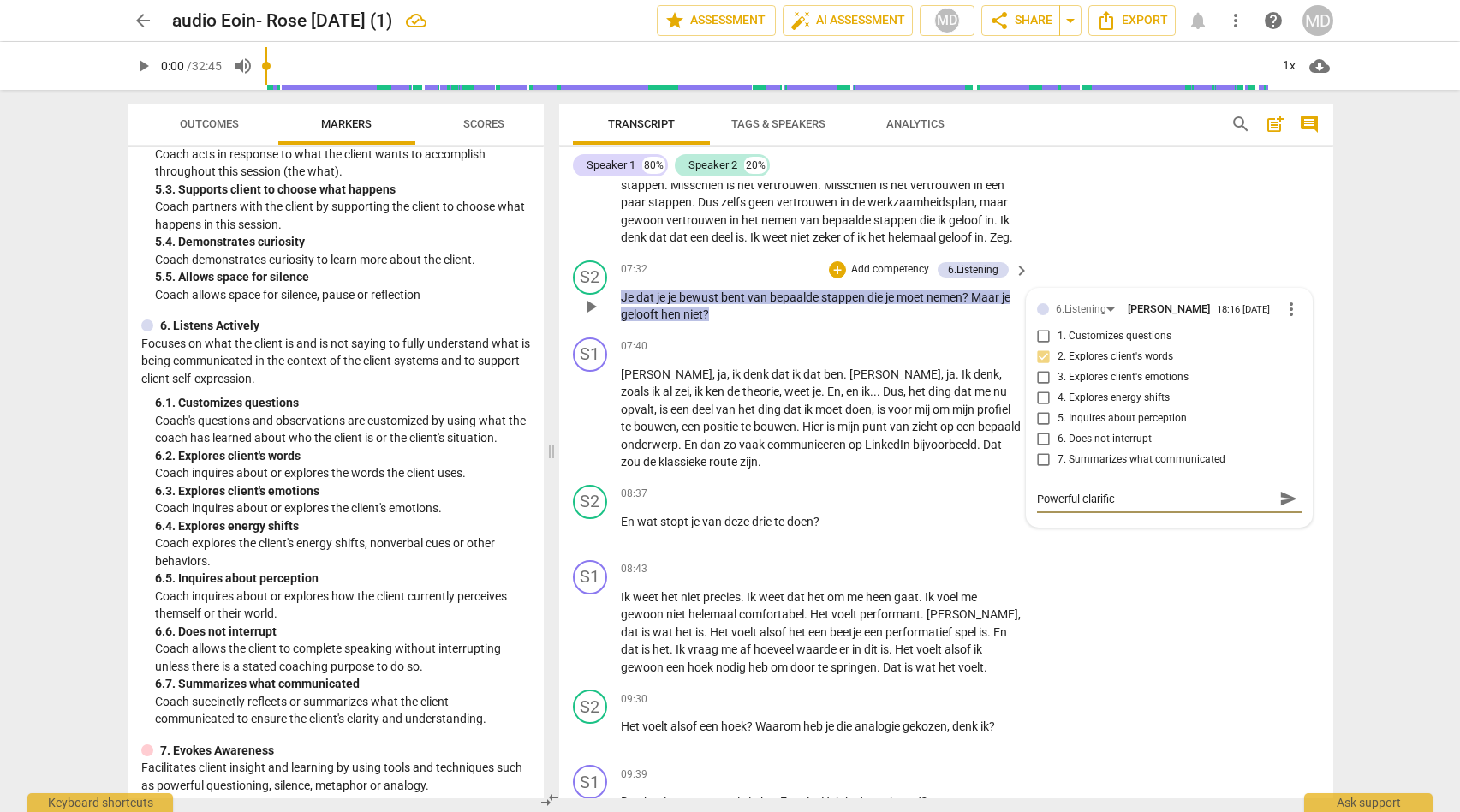
type textarea "Powerful clarifica"
type textarea "Powerful clarificat"
type textarea "Powerful clarificati"
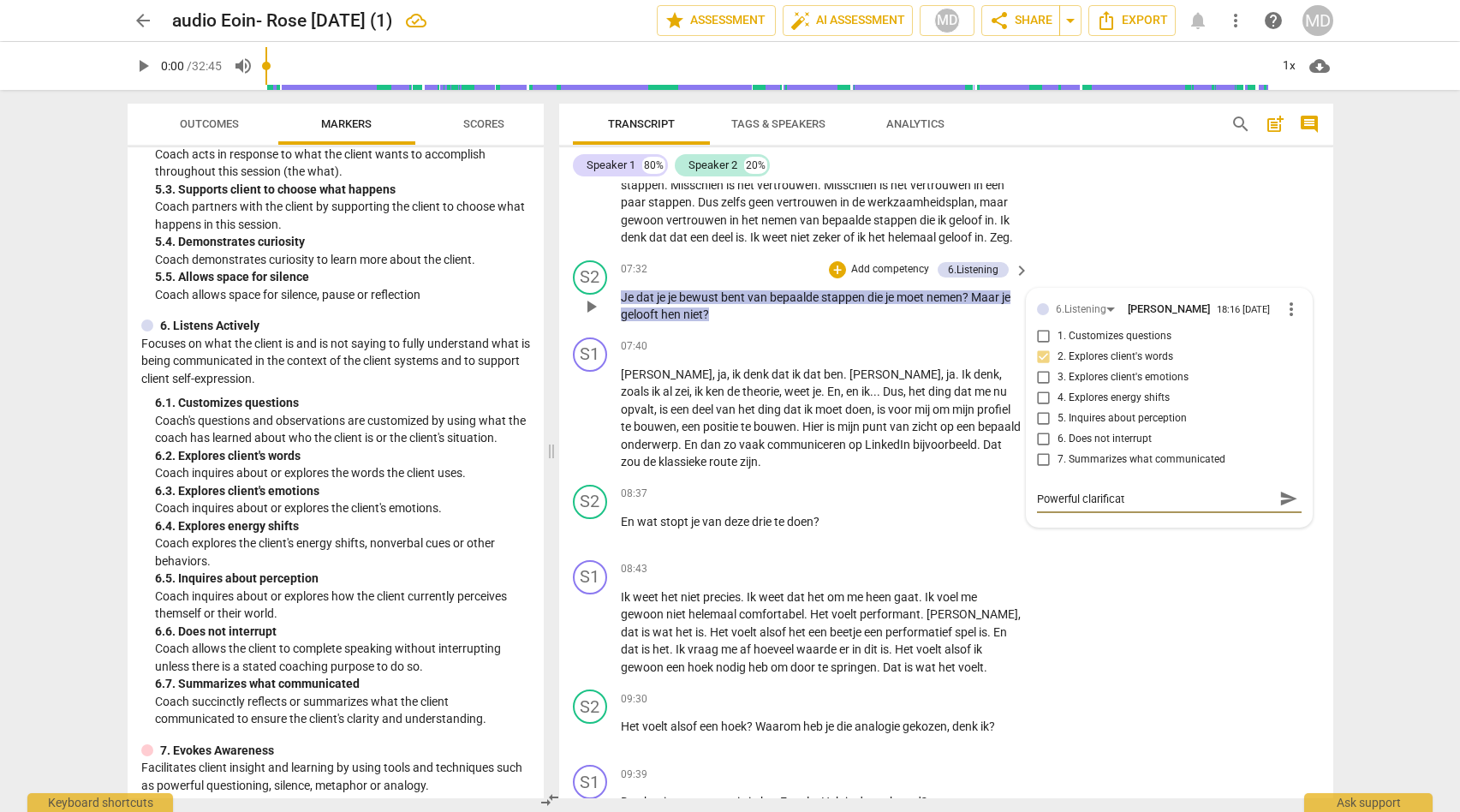
type textarea "Powerful clarificati"
type textarea "Powerful clarificatio"
type textarea "Powerful clarification"
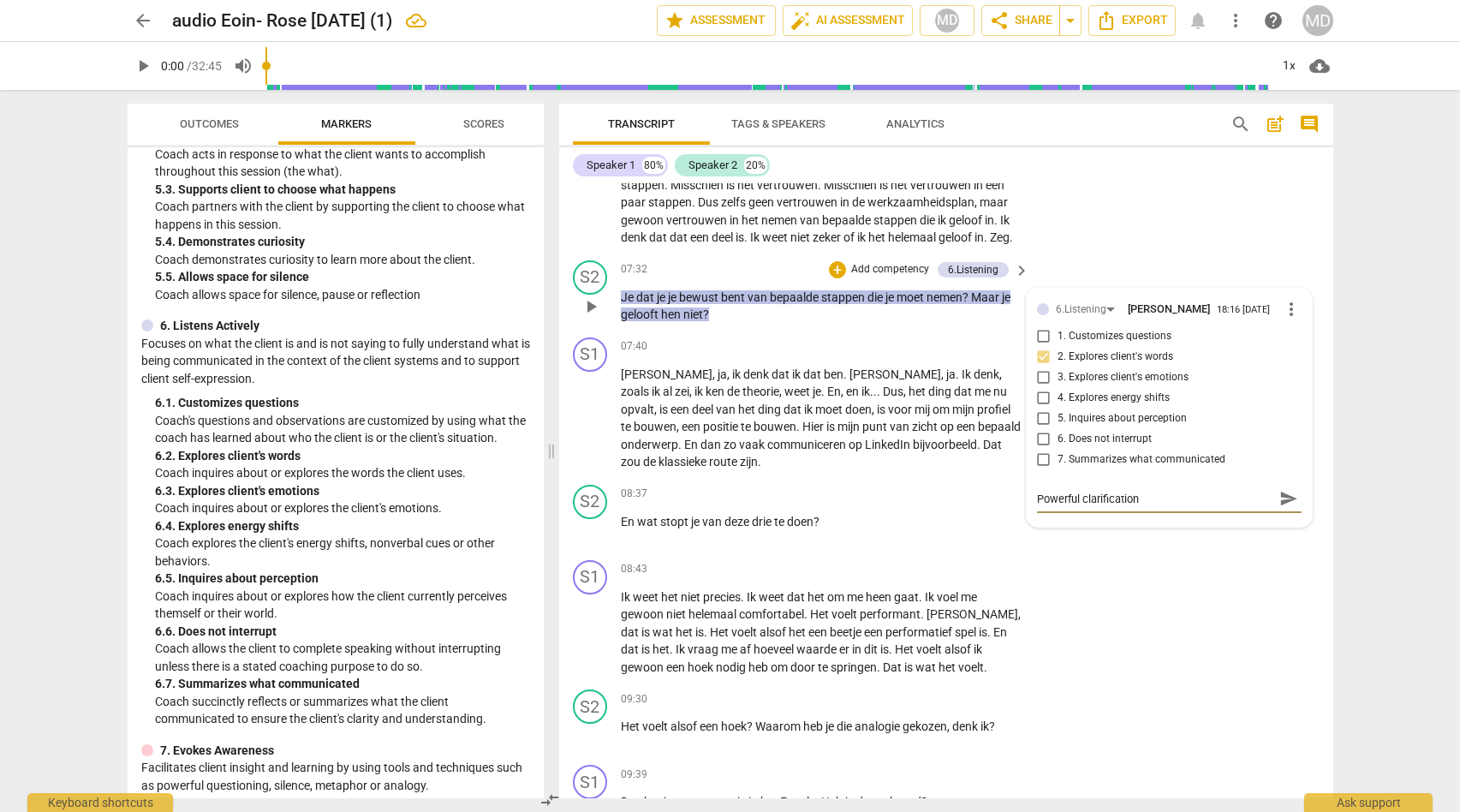
type textarea "Powerful clarification"
type textarea "Powerful clarification q"
type textarea "Powerful clarification qu"
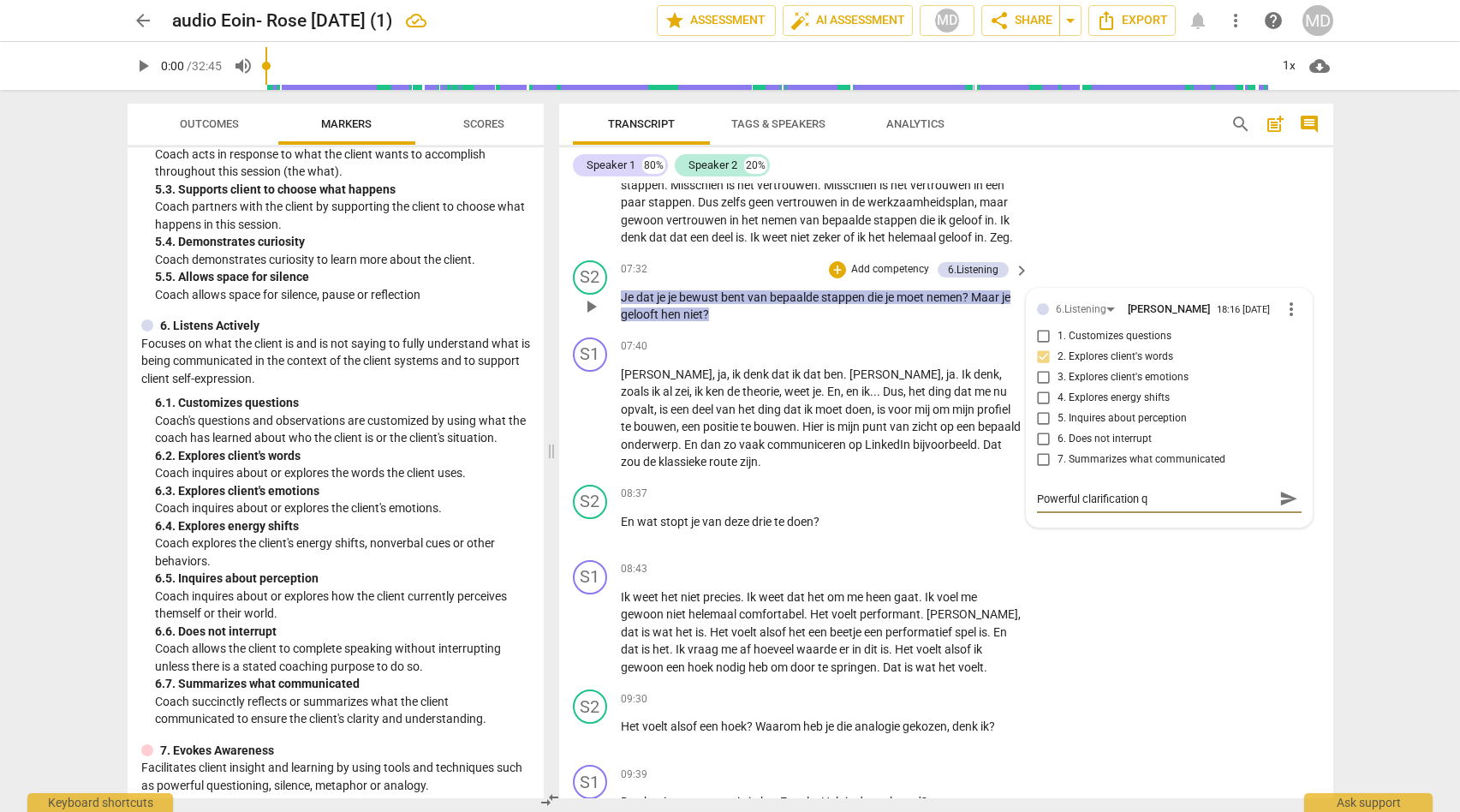
type textarea "Powerful clarification qu"
type textarea "Powerful clarification que"
type textarea "Powerful clarification ques"
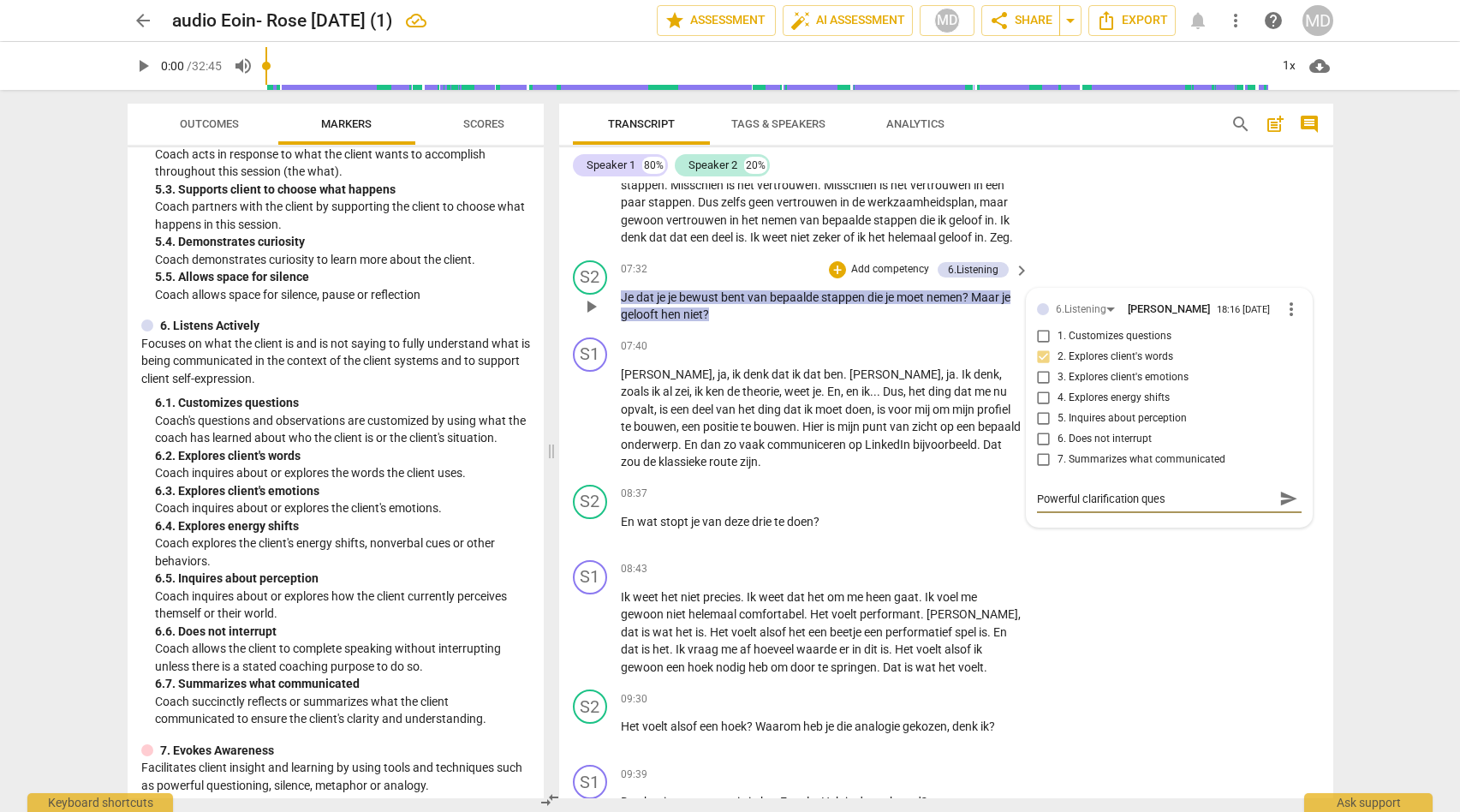
type textarea "Powerful clarification quest"
type textarea "Powerful clarification questi"
type textarea "Powerful clarification questio"
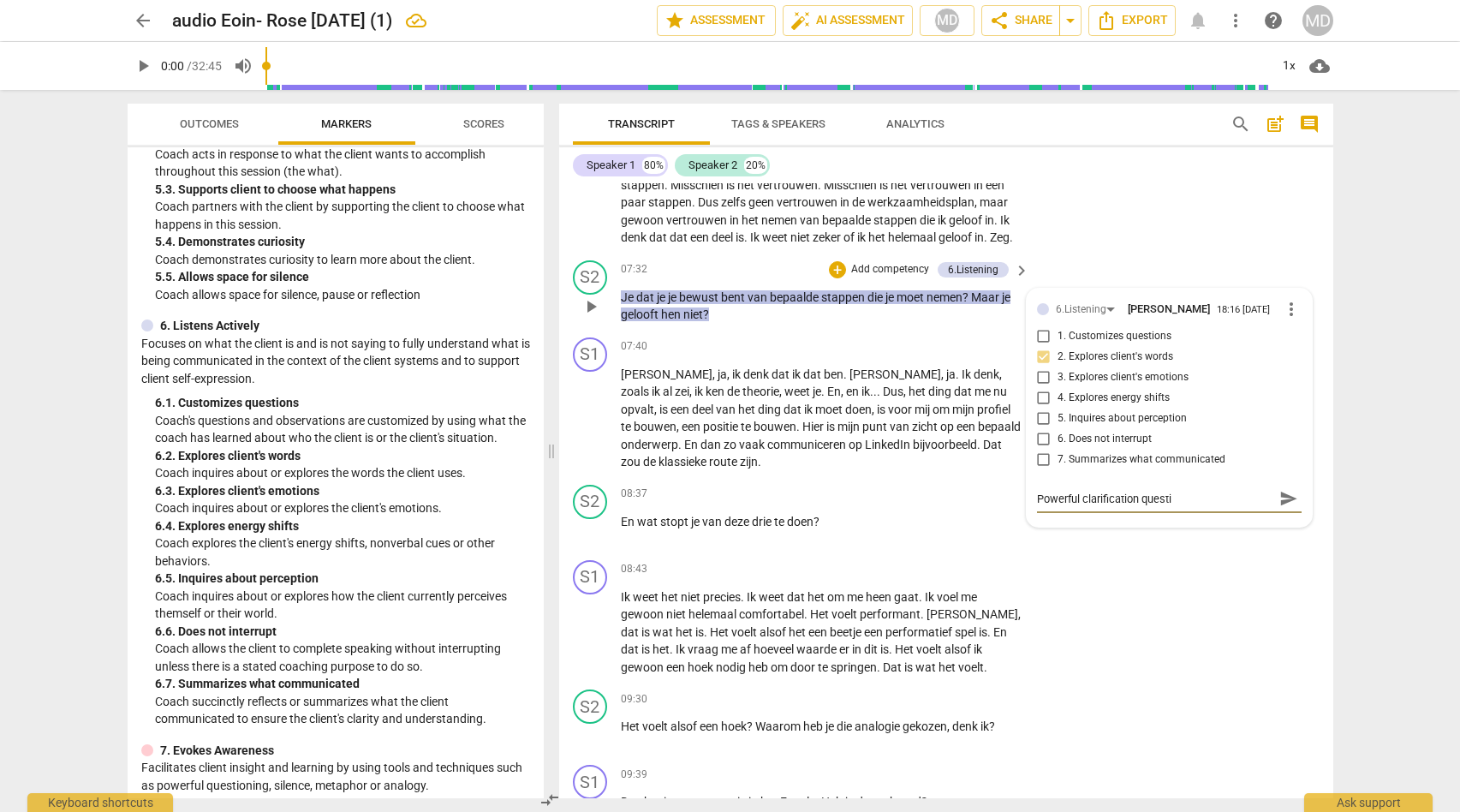
type textarea "Powerful clarification questio"
type textarea "Powerful clarification question"
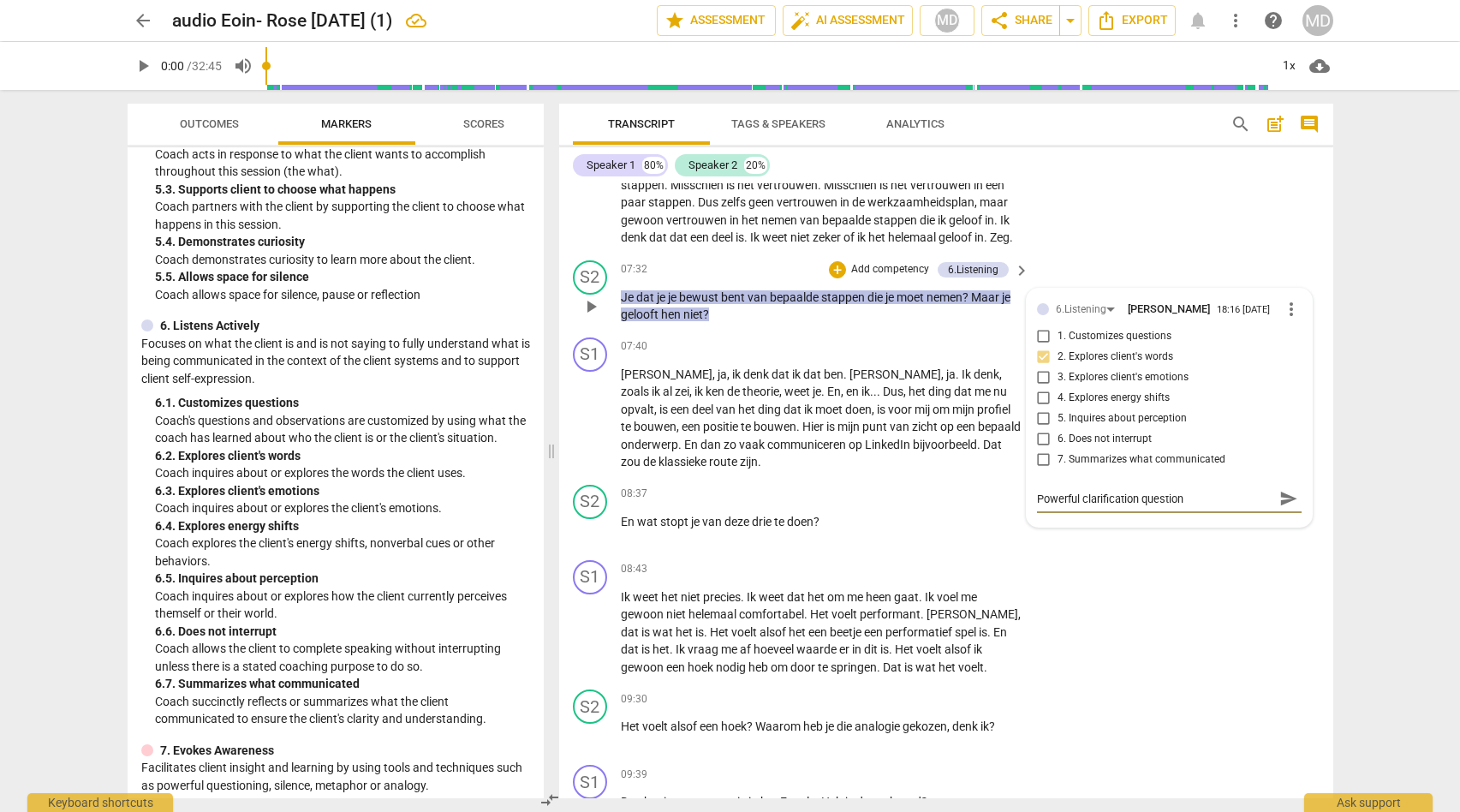
type textarea "Powerful clarification question"
type textarea "Powerful clarification question."
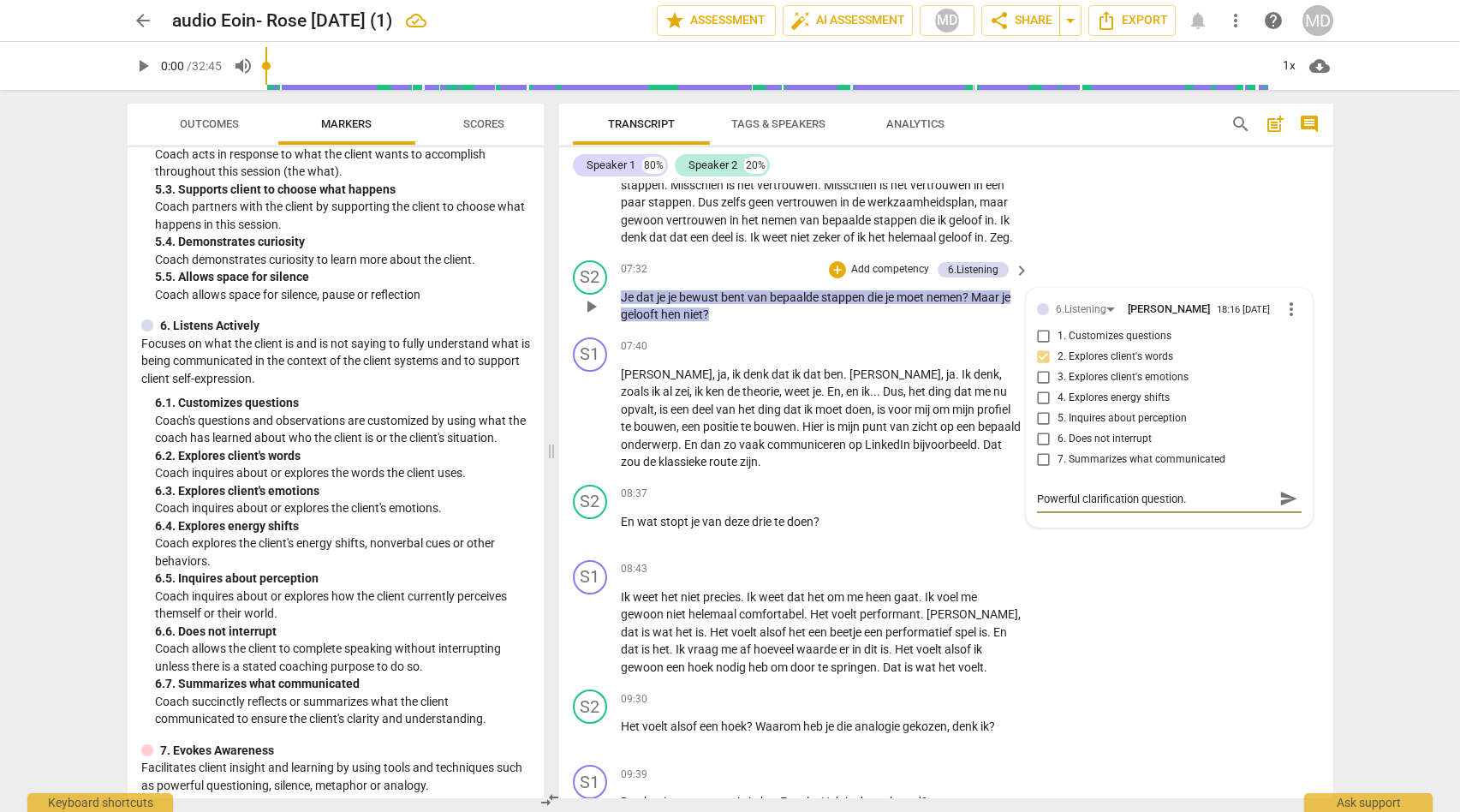
type textarea "Powerful clarification question."
type textarea "Powerful clarification question. Y"
type textarea "Powerful clarification question. Yo"
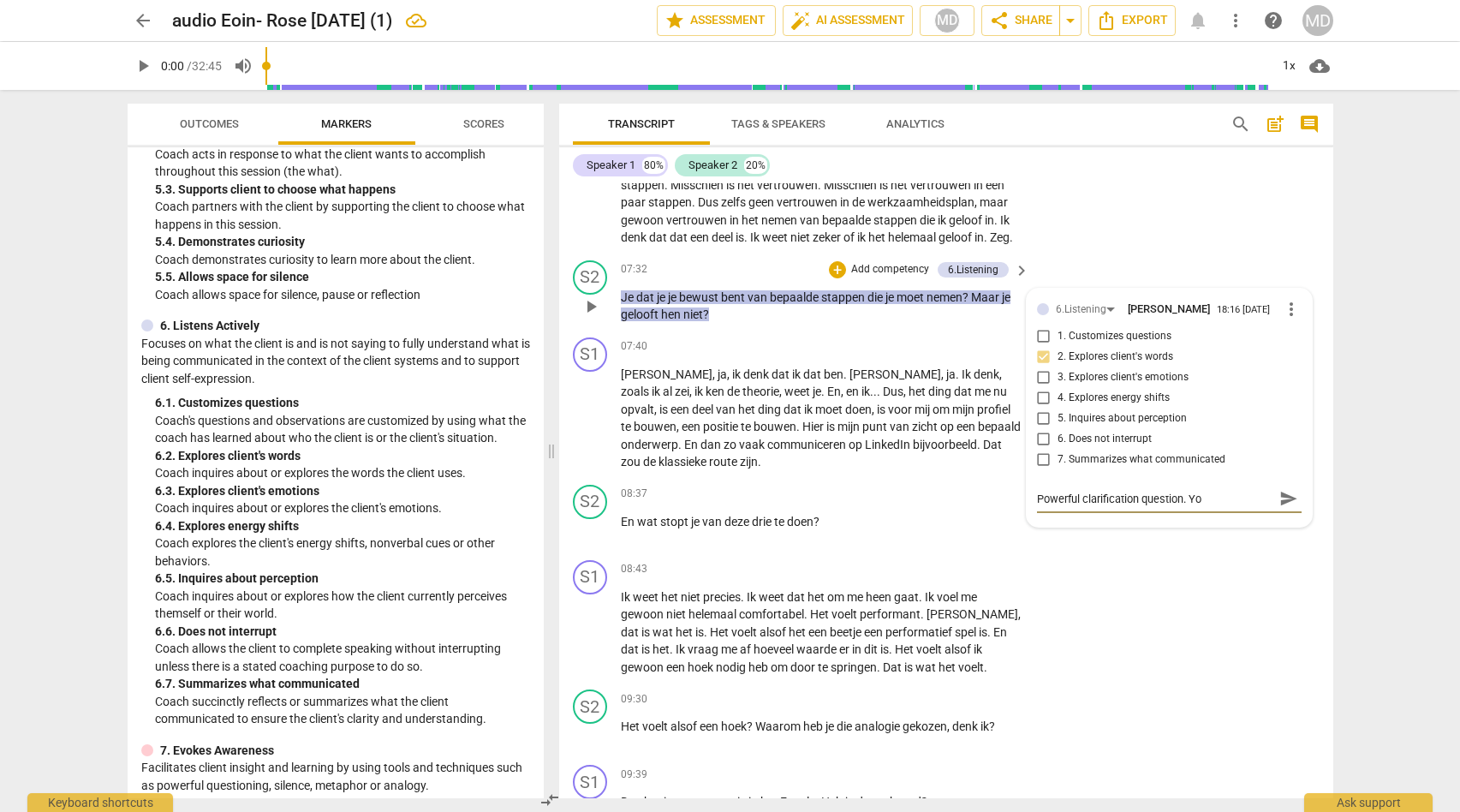
type textarea "Powerful clarification question. You"
type textarea "Powerful clarification question. Your"
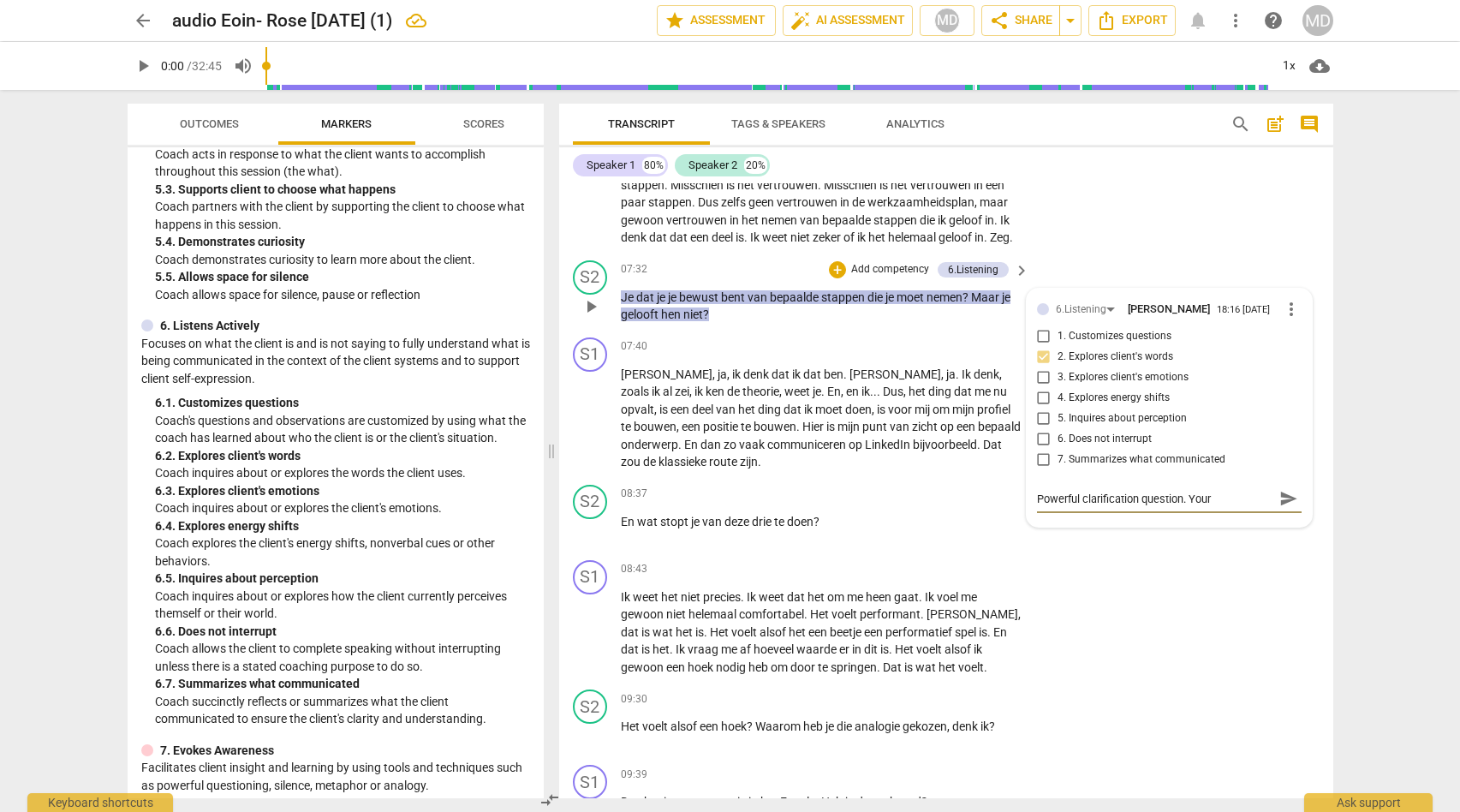
type textarea "Powerful clarification question. Your"
type textarea "Powerful clarification question. Your c"
type textarea "Powerful clarification question. Your cl"
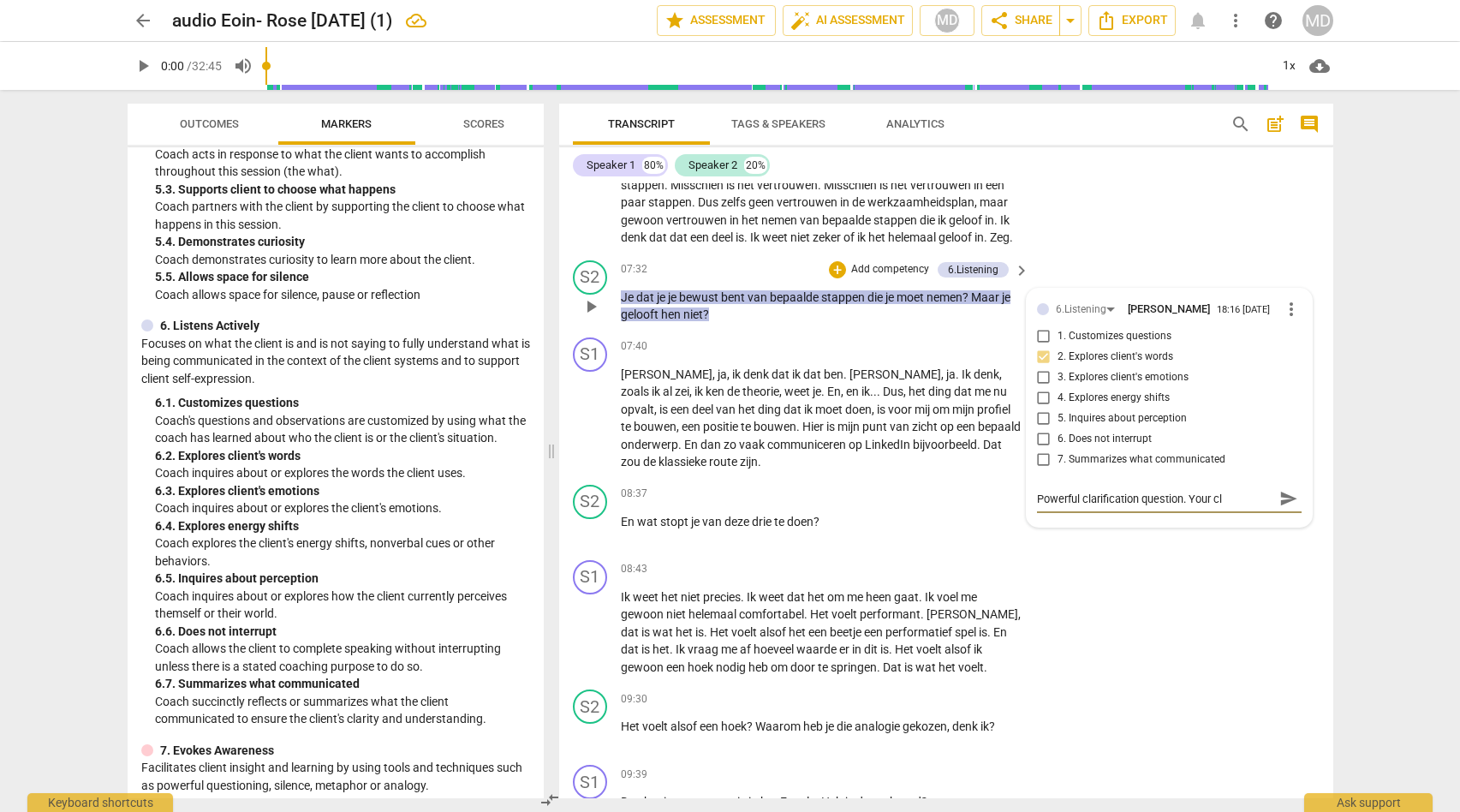
type textarea "Powerful clarification question. Your cli"
type textarea "Powerful clarification question. Your clie"
type textarea "Powerful clarification question. Your clien"
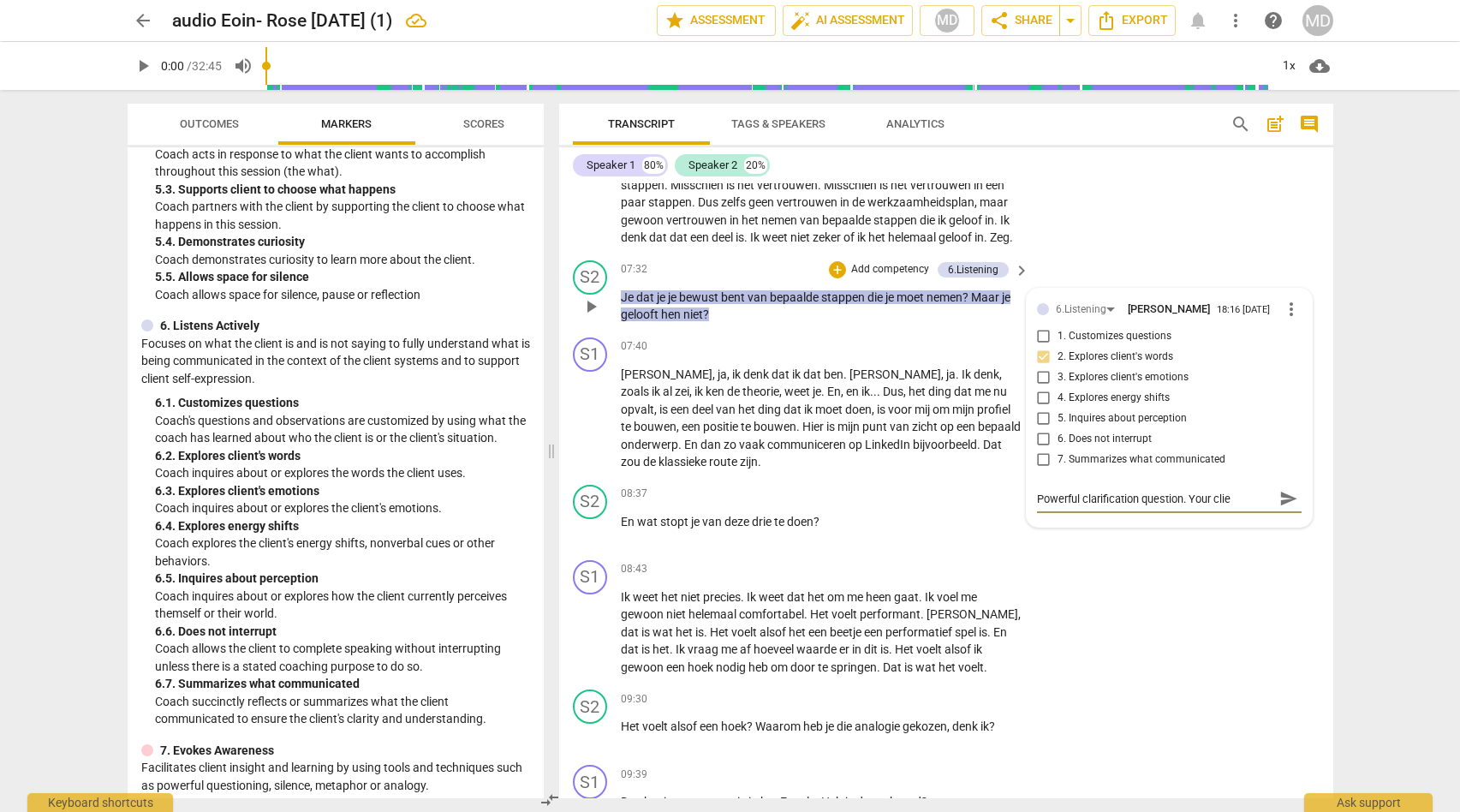
type textarea "Powerful clarification question. Your clien"
type textarea "Powerful clarification question. Your client"
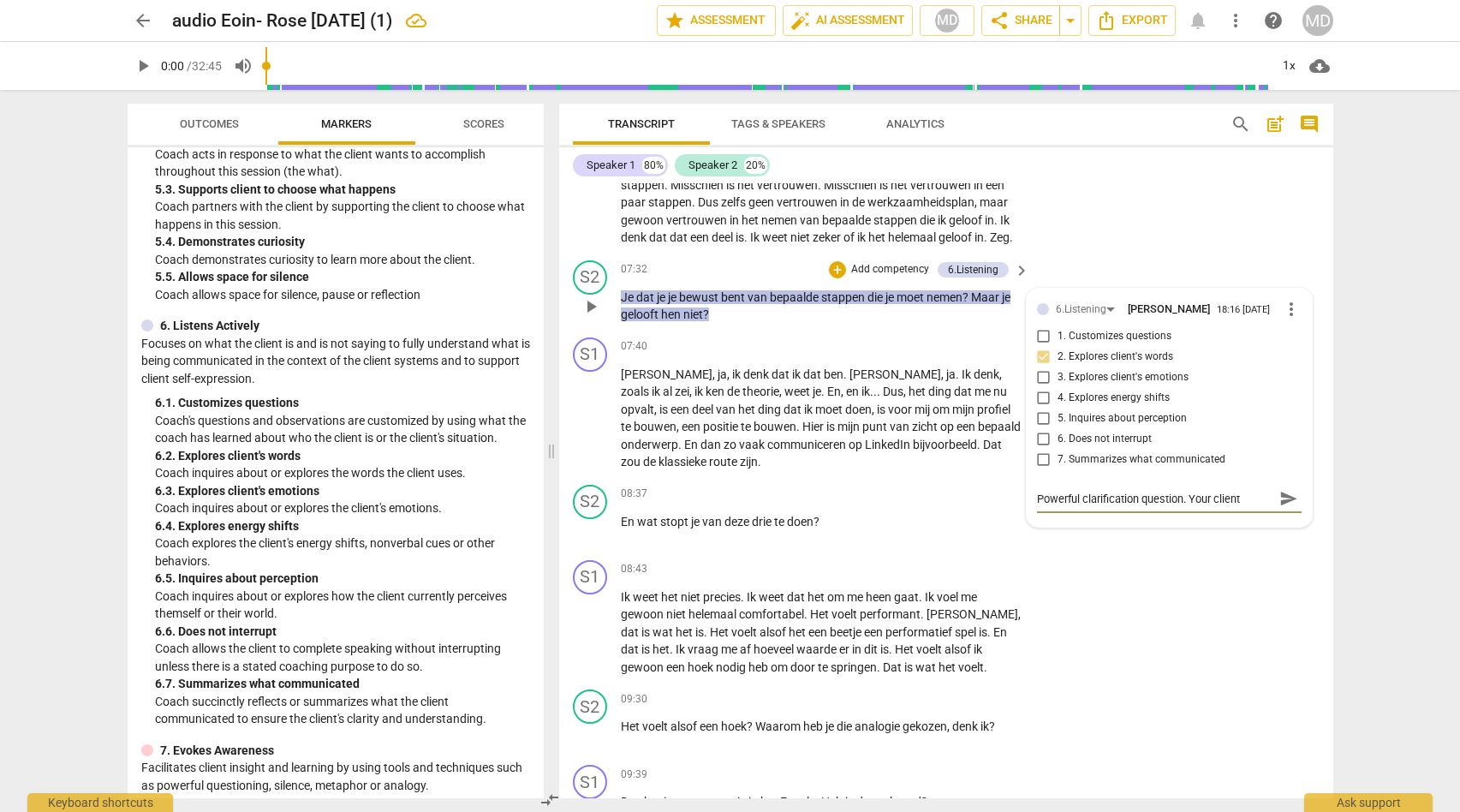
type textarea "Powerful clarification question. Your client i"
type textarea "Powerful clarification question. Your client is"
type textarea "Powerful clarification question. Your client is l"
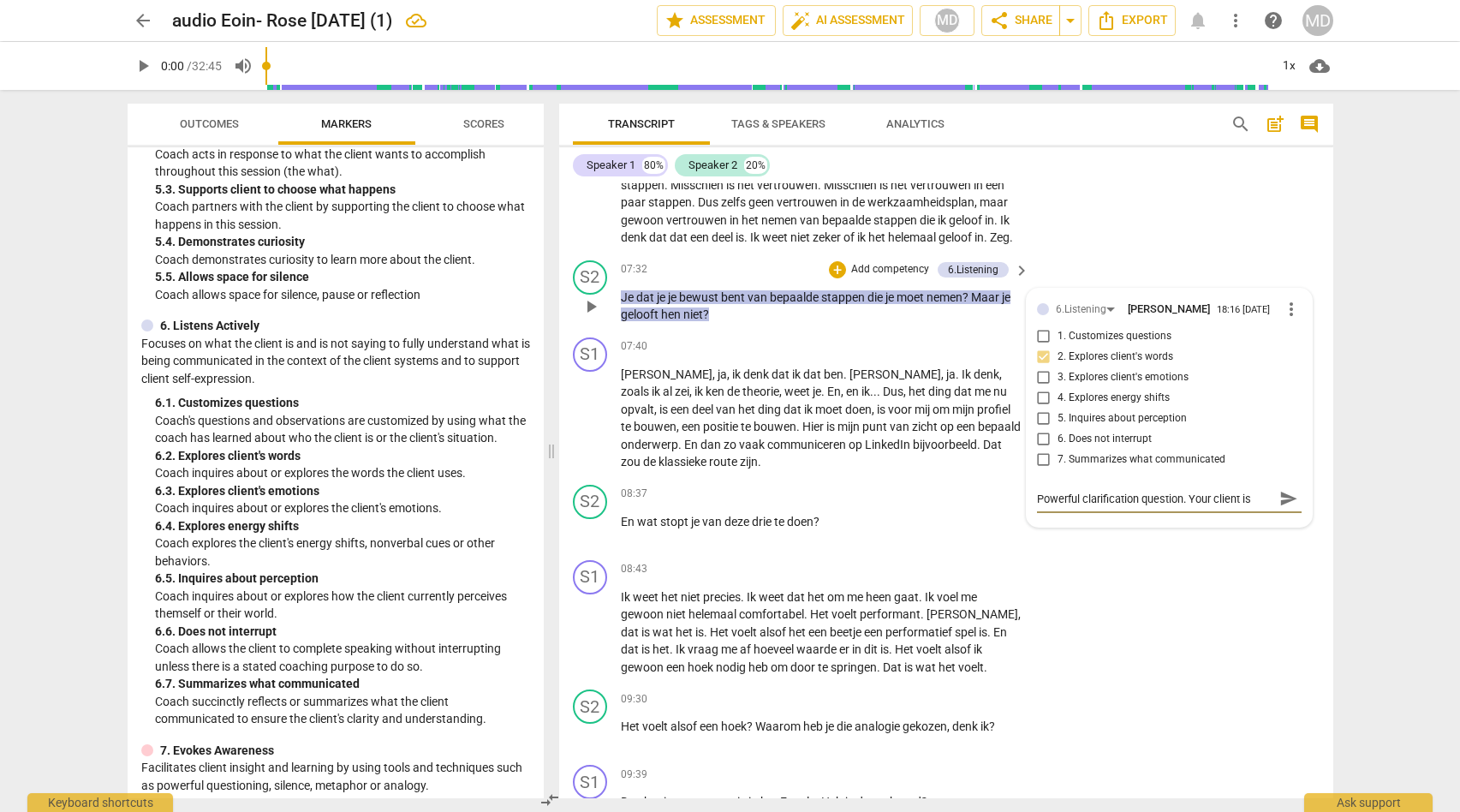
type textarea "Powerful clarification question. Your client is l"
type textarea "Powerful clarification question. Your client is la"
type textarea "Powerful clarification question. Your client is [PERSON_NAME]"
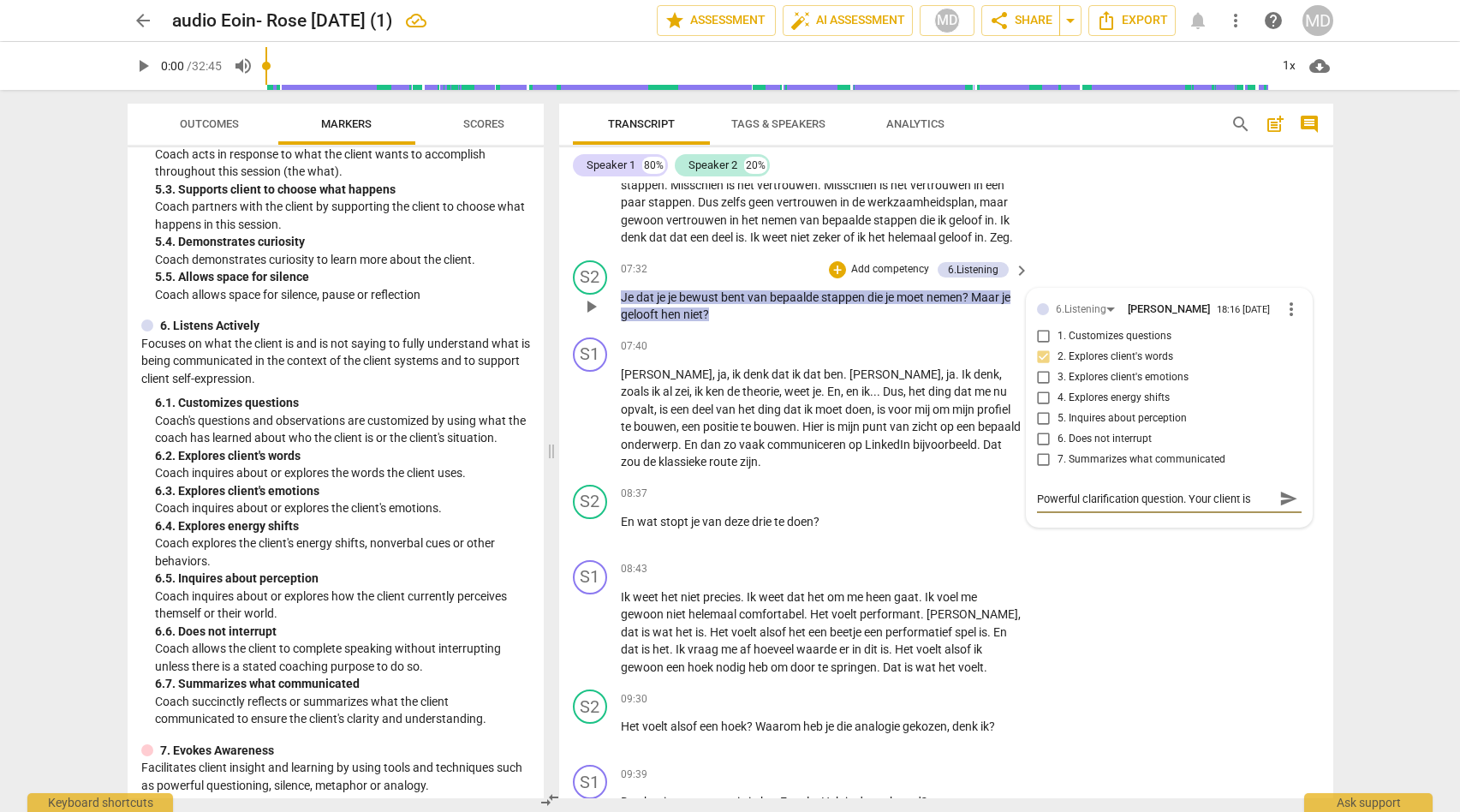
type textarea "Powerful clarification question. Your client is [PERSON_NAME]"
type textarea "Powerful clarification question. Your client is laugh"
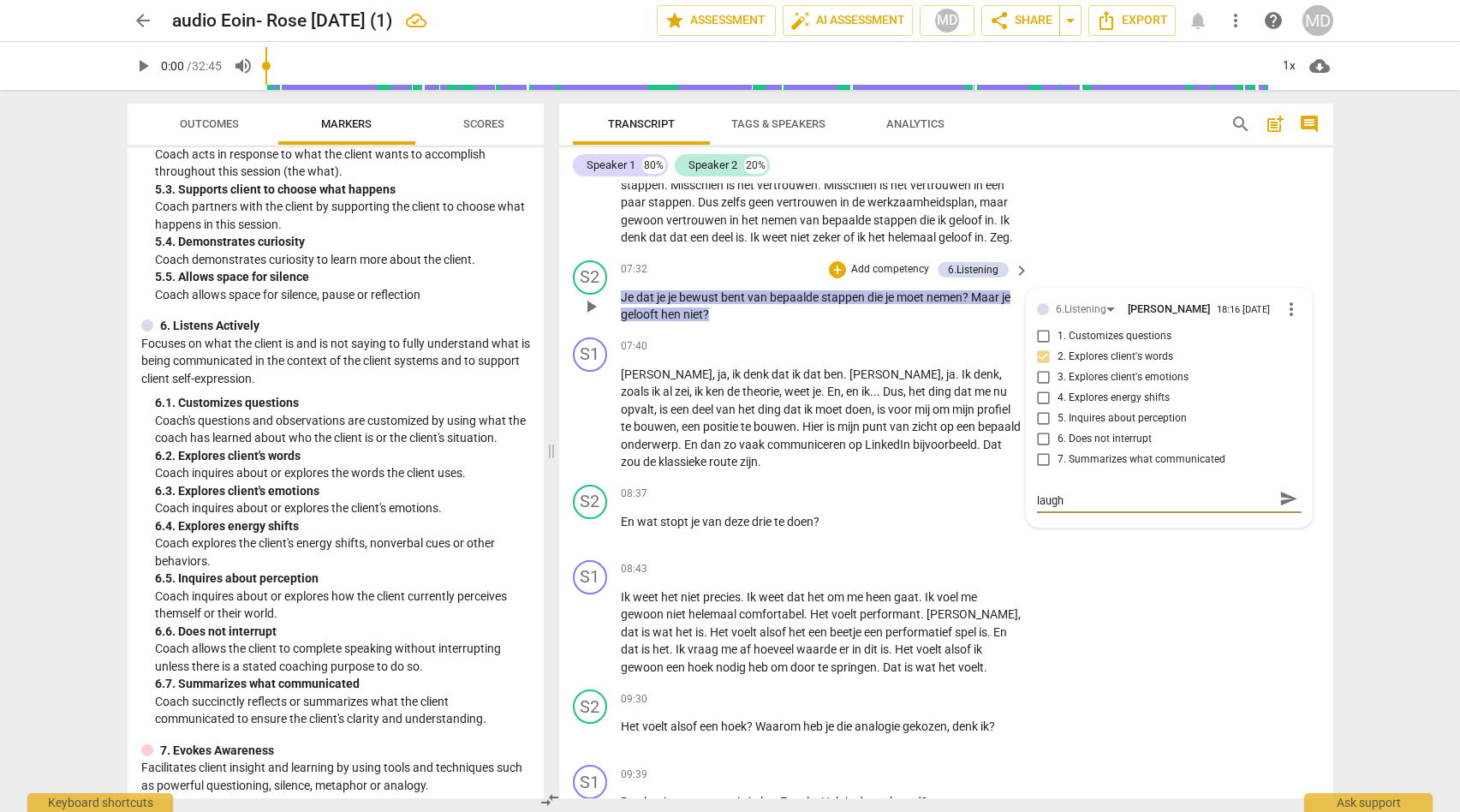
type textarea "Powerful clarification question. Your client is laughi"
type textarea "Powerful clarification question. Your client is laughin"
type textarea "Powerful clarification question. Your client is laughing"
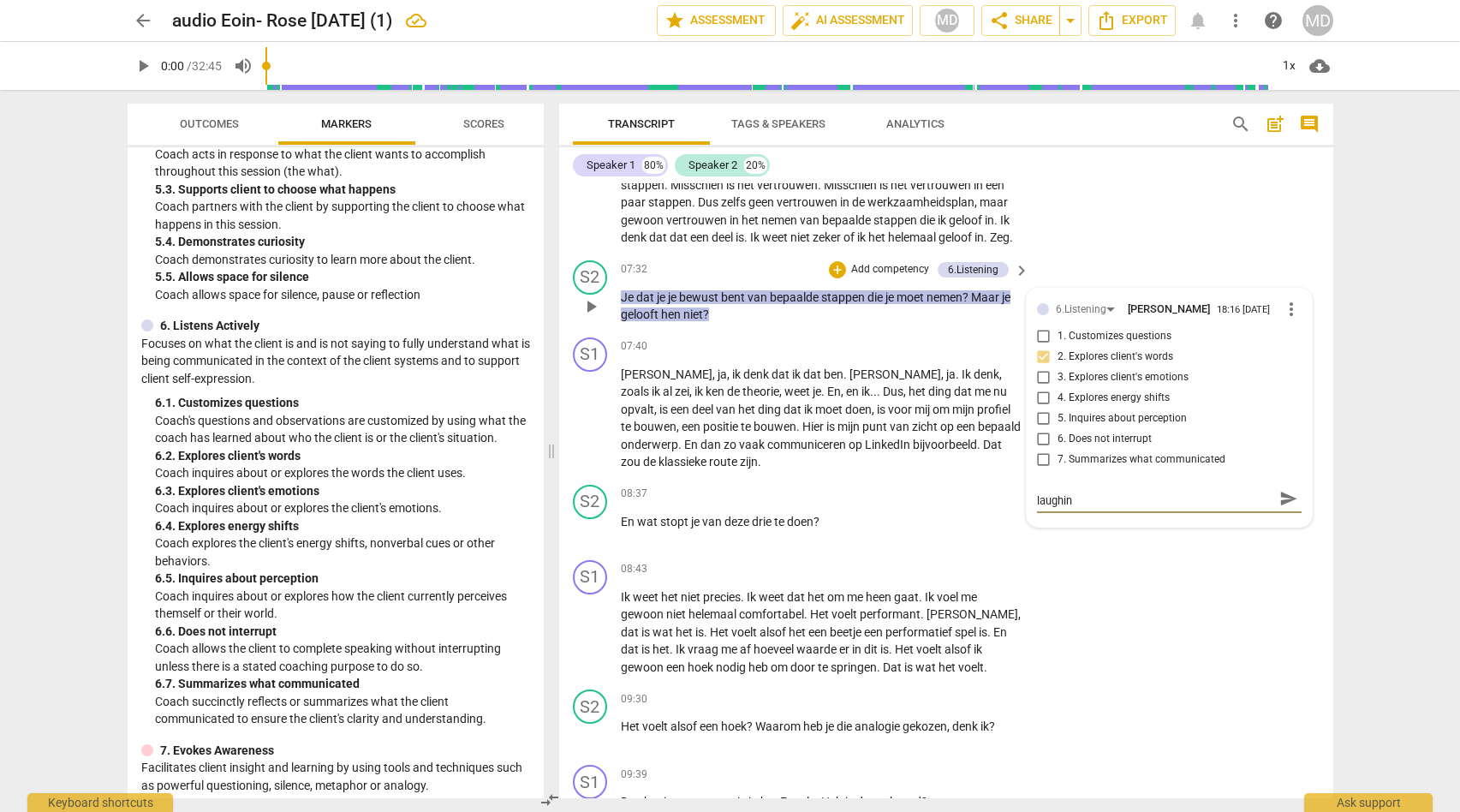
type textarea "Powerful clarification question. Your client is laughing"
type textarea "Powerful clarification question. Your client is laughing,"
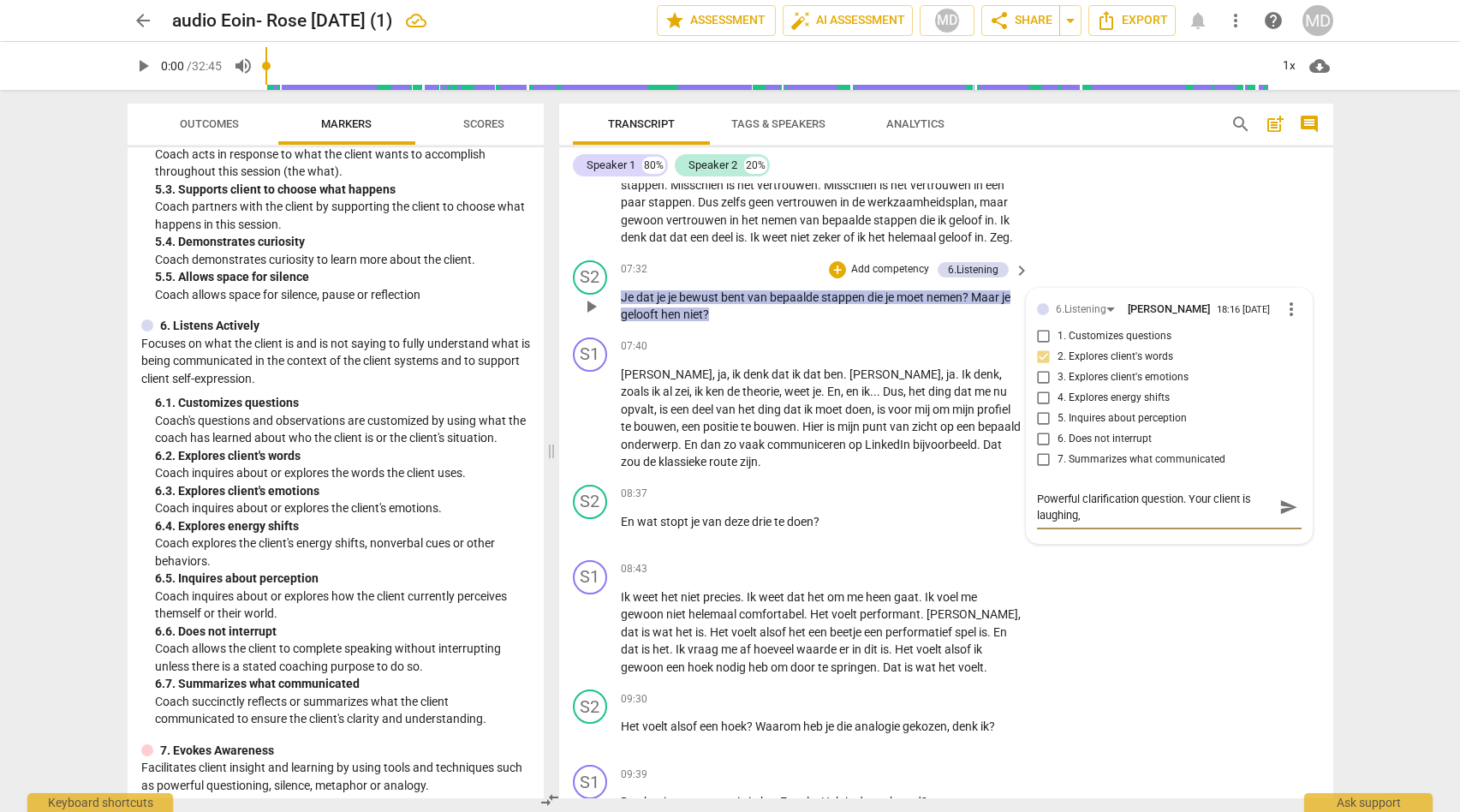
type textarea "Powerful clarification question. Your client is laughing,"
type textarea "Powerful clarification question. Your client is laughing, y"
type textarea "Powerful clarification question. Your client is laughing, yo"
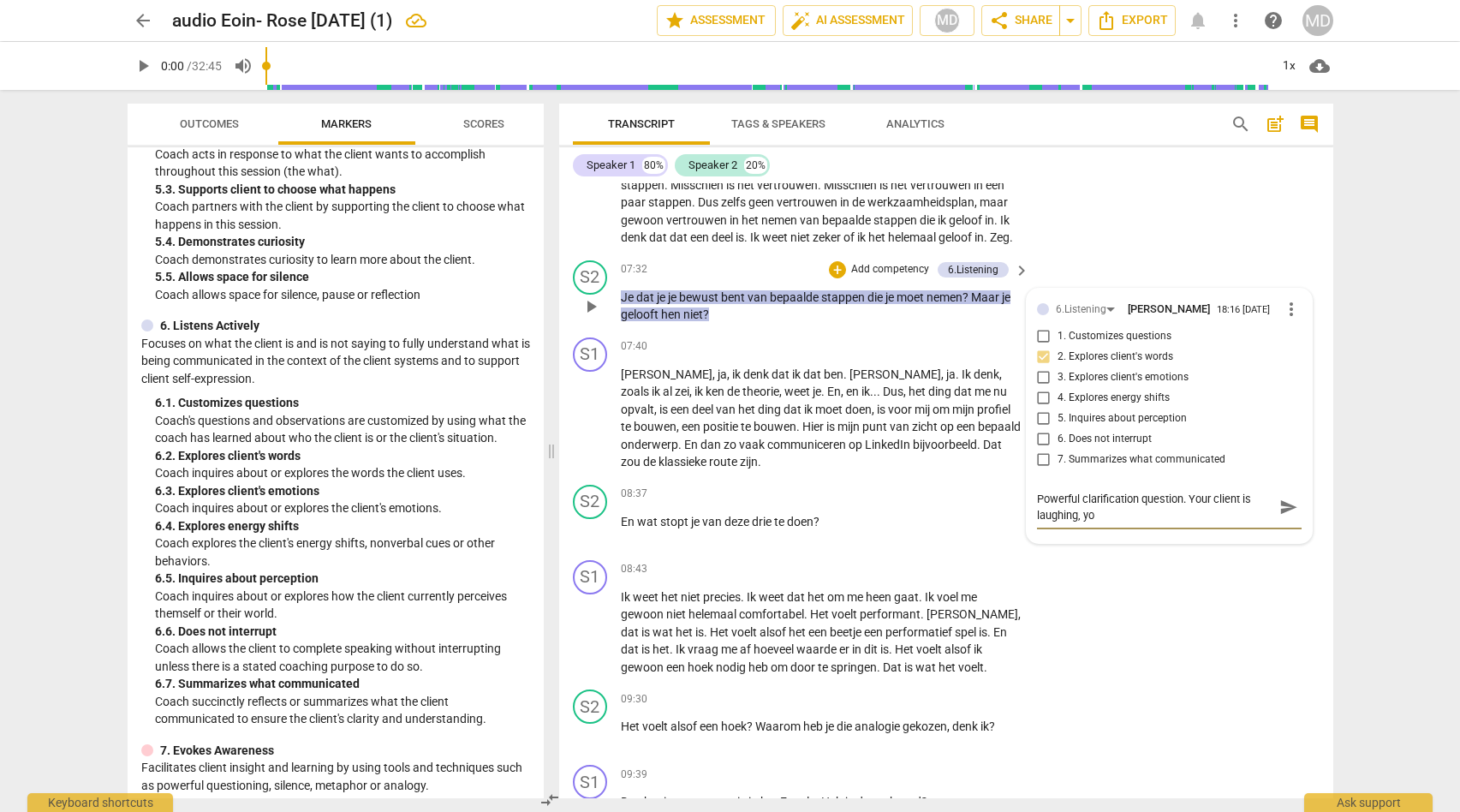
type textarea "Powerful clarification question. Your client is laughing, you"
type textarea "Powerful clarification question. Your client is laughing, you c"
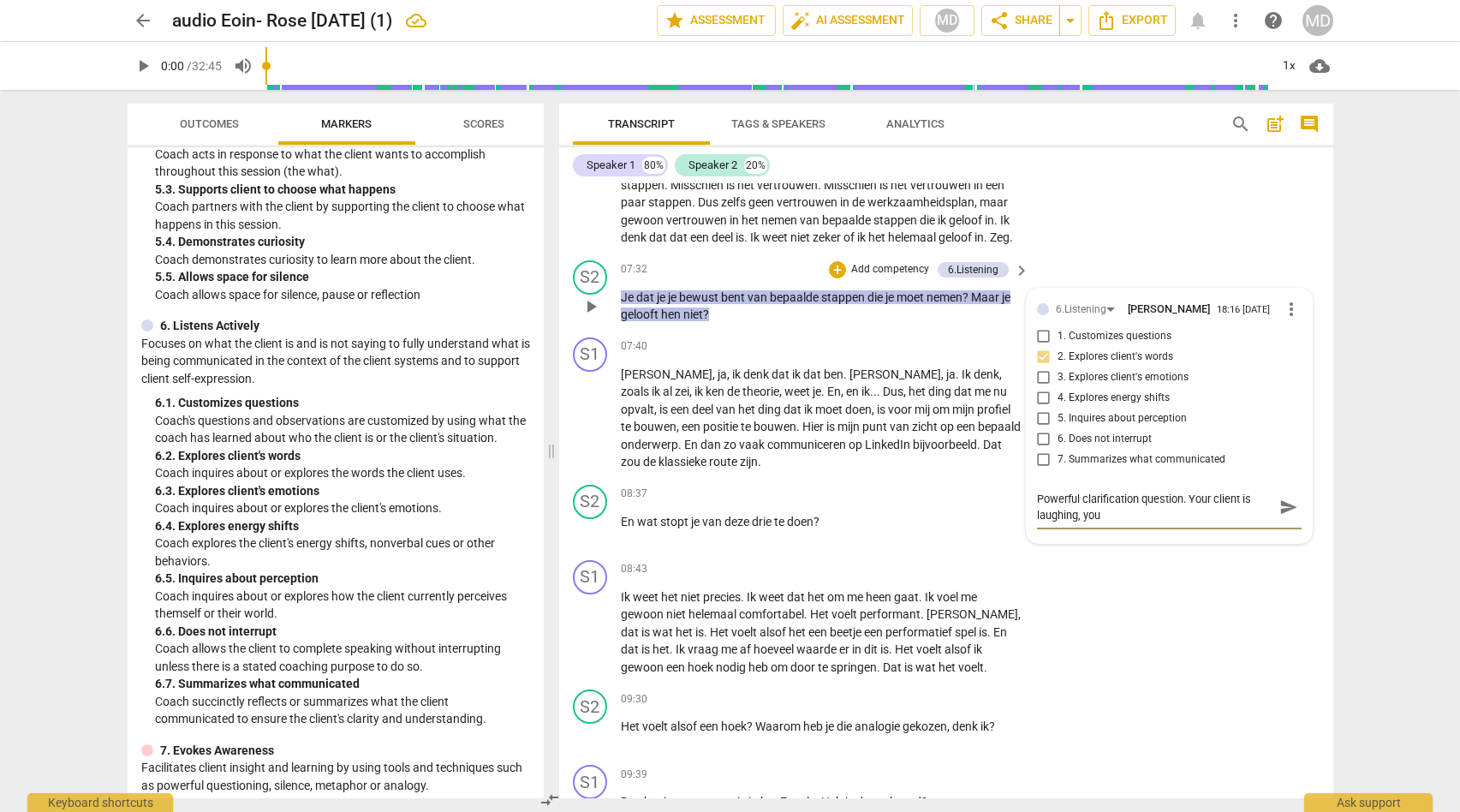
type textarea "Powerful clarification question. Your client is laughing, you c"
type textarea "Powerful clarification question. Your client is laughing, you co"
type textarea "Powerful clarification question. Your client is laughing, you cou"
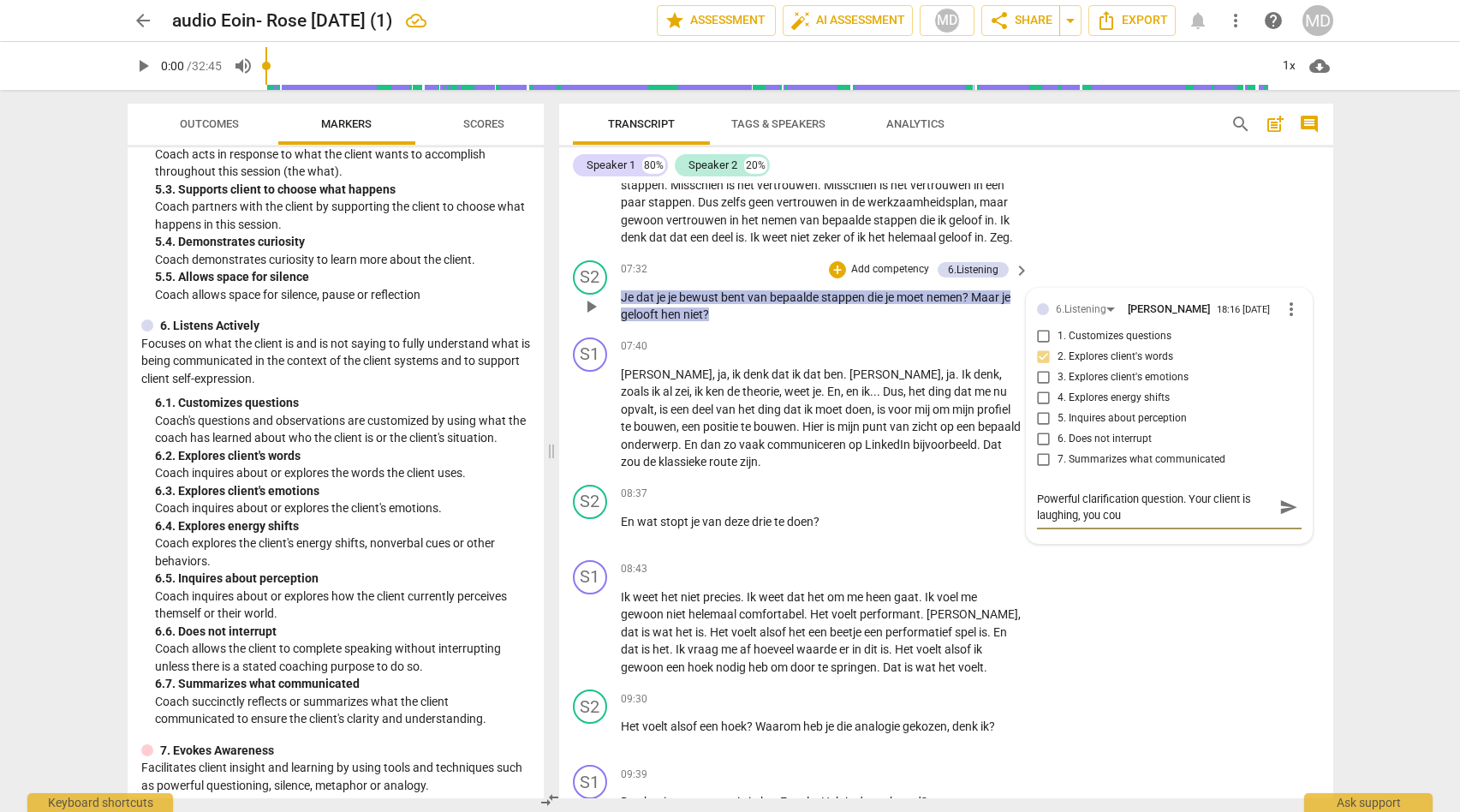
type textarea "Powerful clarification question. Your client is laughing, you coul"
type textarea "Powerful clarification question. Your client is laughing, you could"
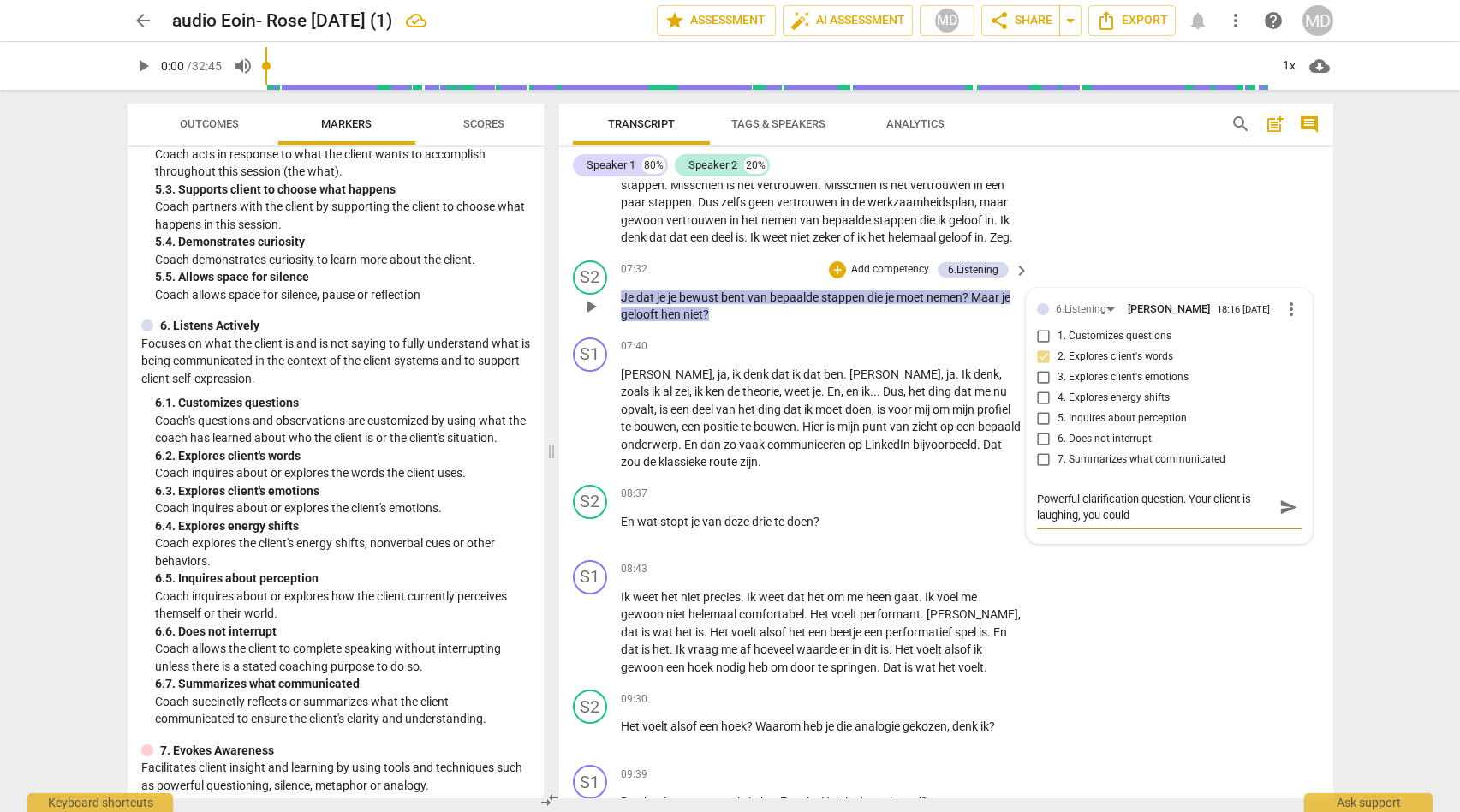
type textarea "Powerful clarification question. Your client is laughing, you could"
type textarea "Powerful clarification question. Your client is laughing, you could h"
type textarea "Powerful clarification question. Your client is laughing, you could ha"
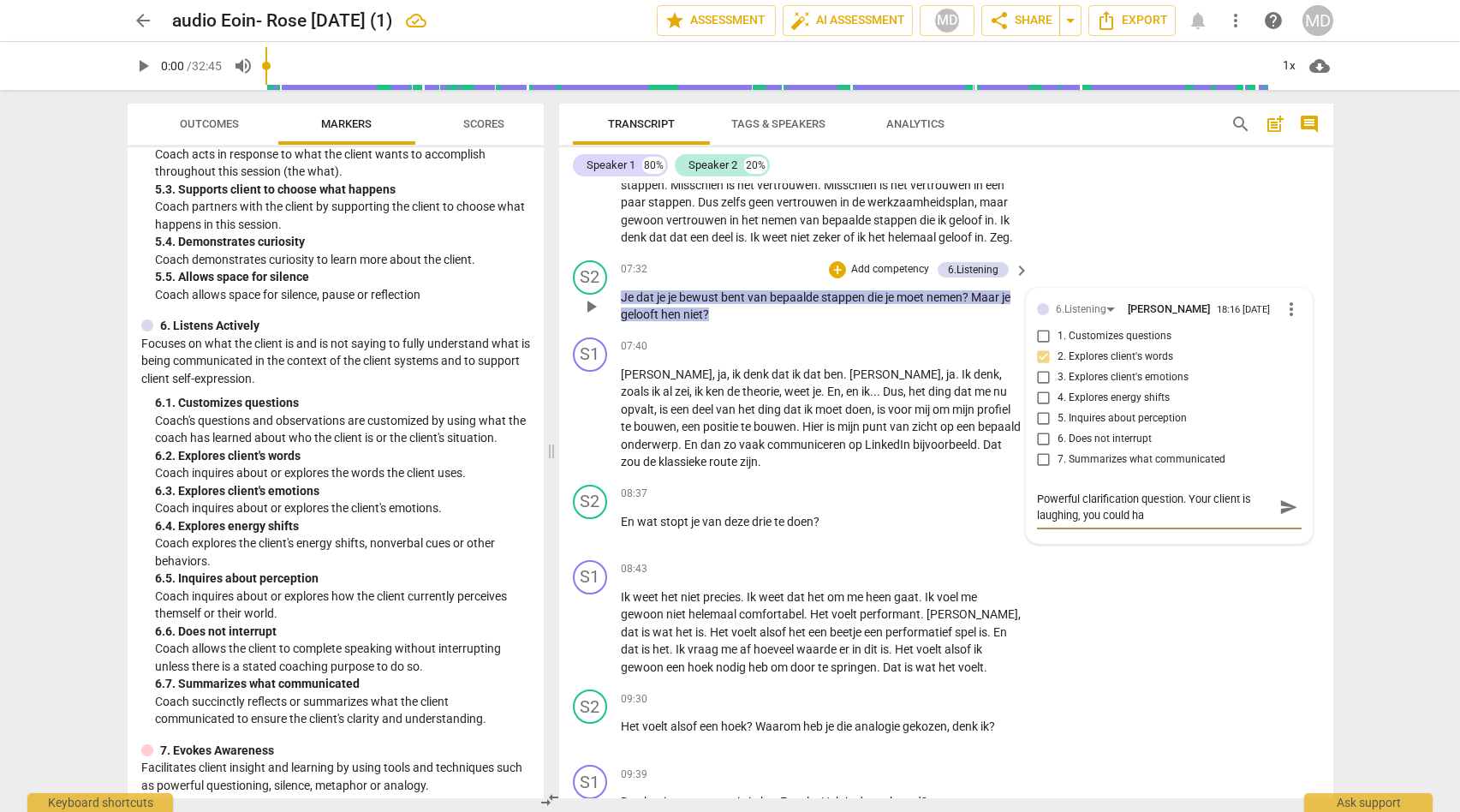
type textarea "Powerful clarification question. Your client is laughing, you could hav"
type textarea "Powerful clarification question. Your client is laughing, you could have"
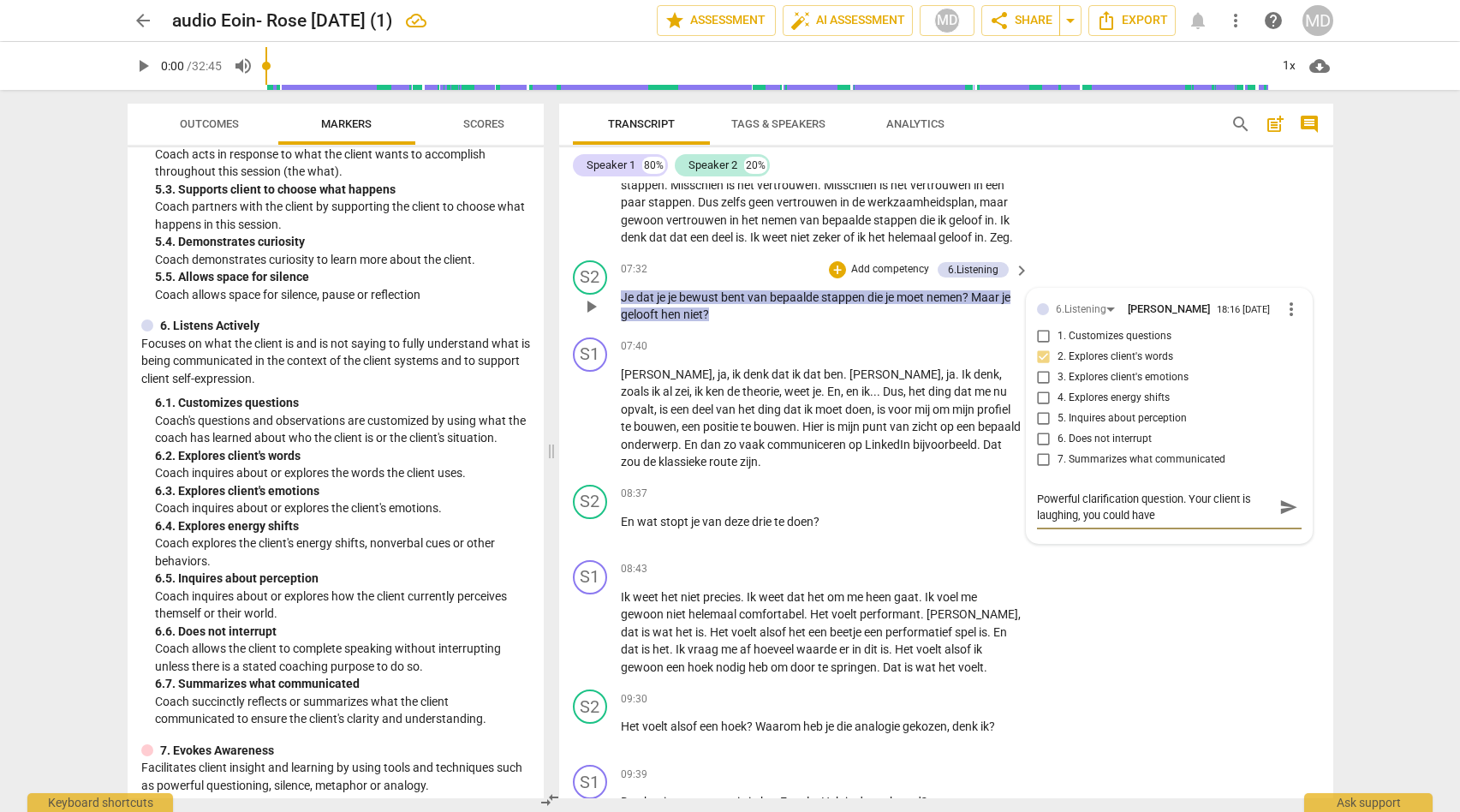
type textarea "Powerful clarification question. Your client is laughing, you could have"
type textarea "Powerful clarification question. Your client is laughing, you could have e"
type textarea "Powerful clarification question. Your client is laughing, you could have ex"
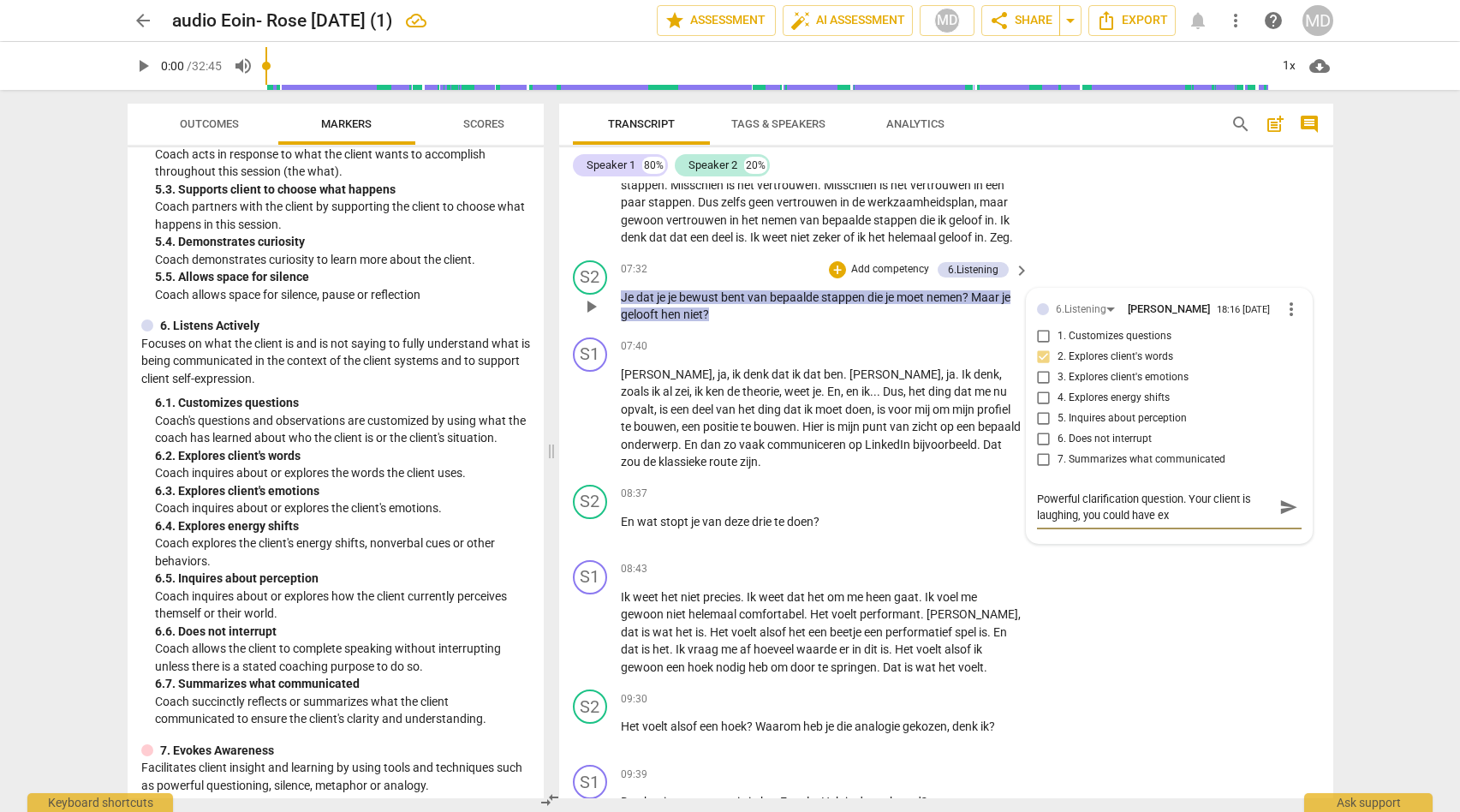
type textarea "Powerful clarification question. Your client is laughing, you could have exp"
type textarea "Powerful clarification question. Your client is laughing, you could have expl"
type textarea "Powerful clarification question. Your client is laughing, you could have explo"
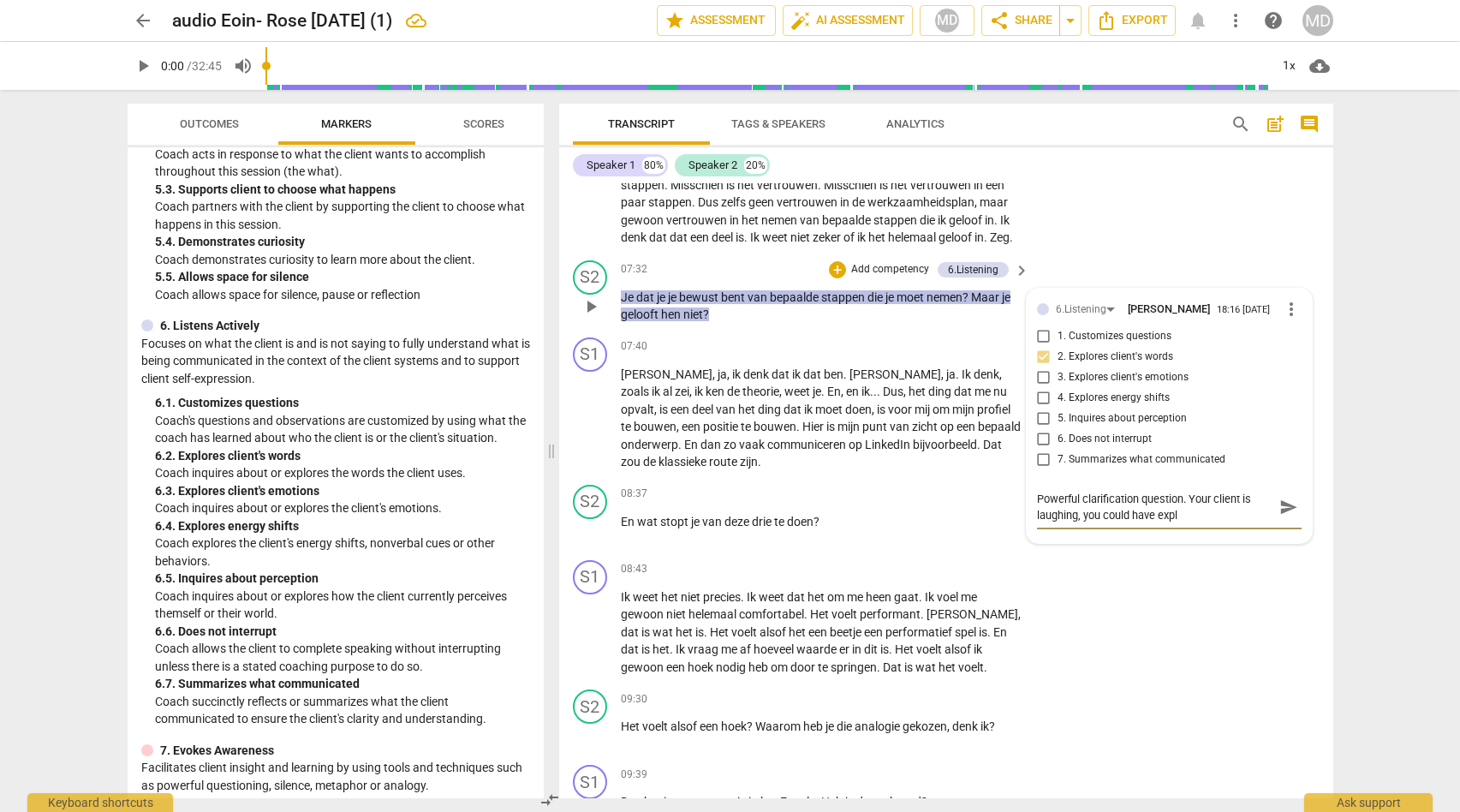
type textarea "Powerful clarification question. Your client is laughing, you could have explo"
type textarea "Powerful clarification question. Your client is laughing, you could have explor"
type textarea "Powerful clarification question. Your client is laughing, you could have explore"
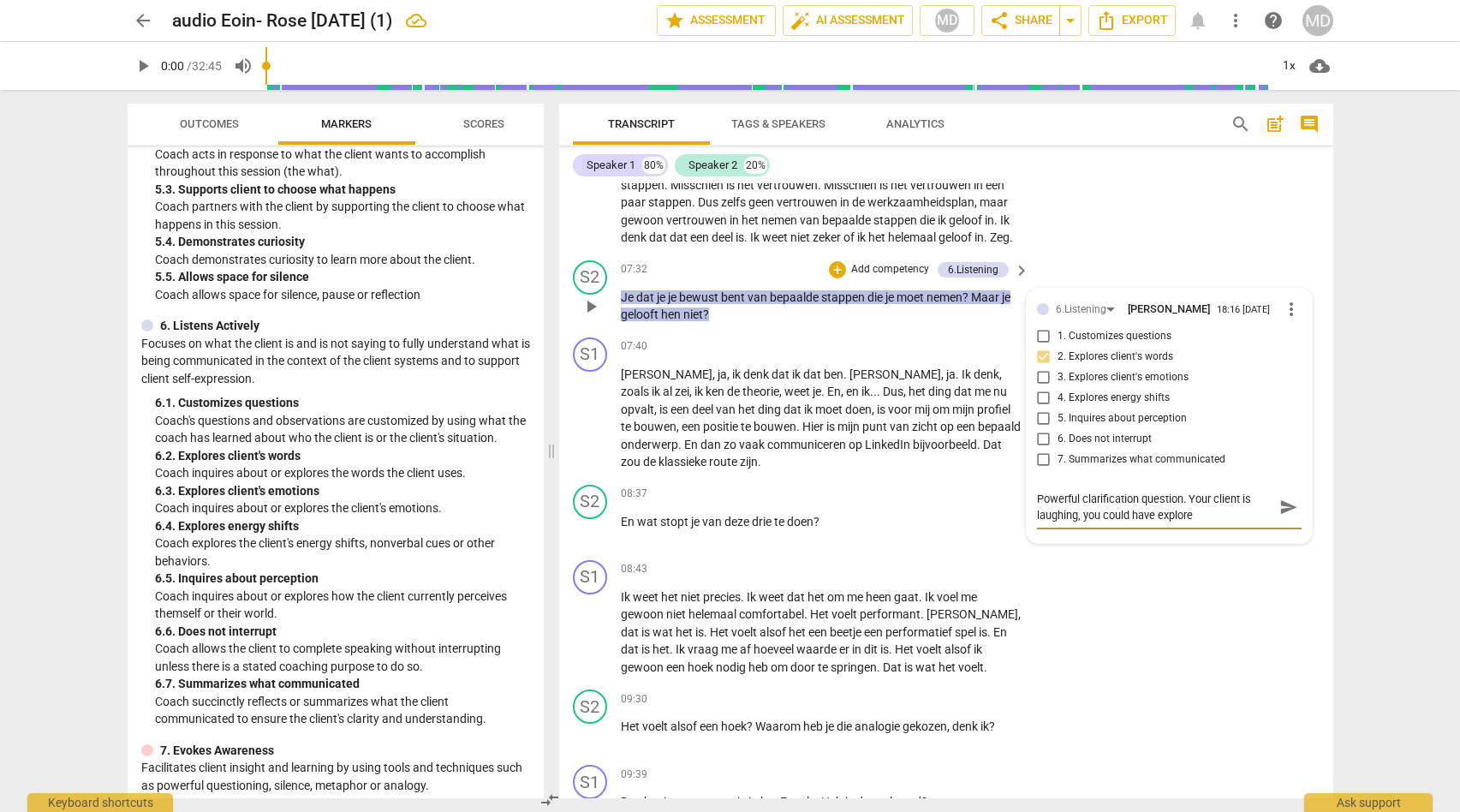
type textarea "Powerful clarification question. Your client is laughing, you could have explore"
type textarea "Powerful clarification question. Your client is laughing, you could have explor…"
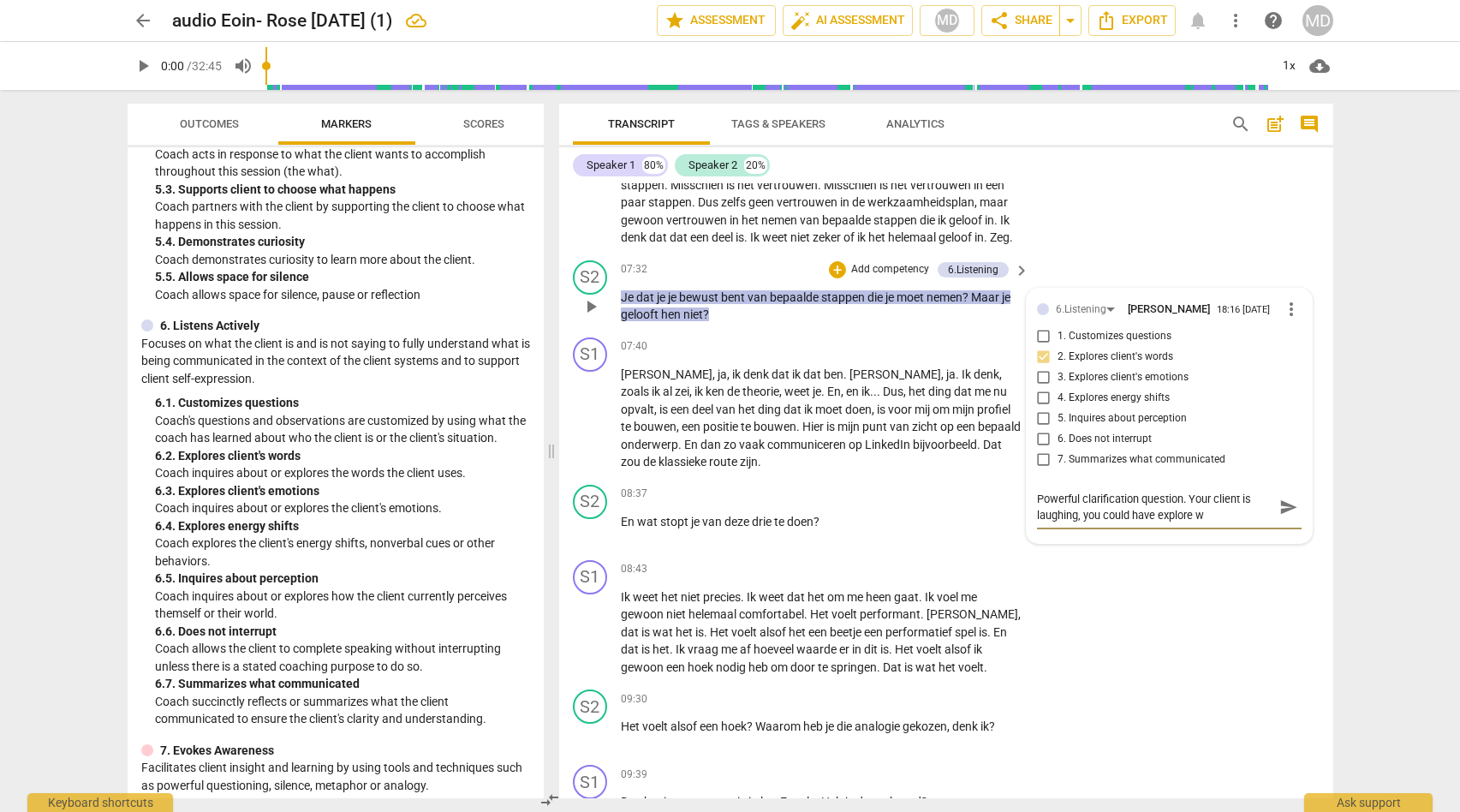
type textarea "Powerful clarification question. Your client is laughing, you could have explor…"
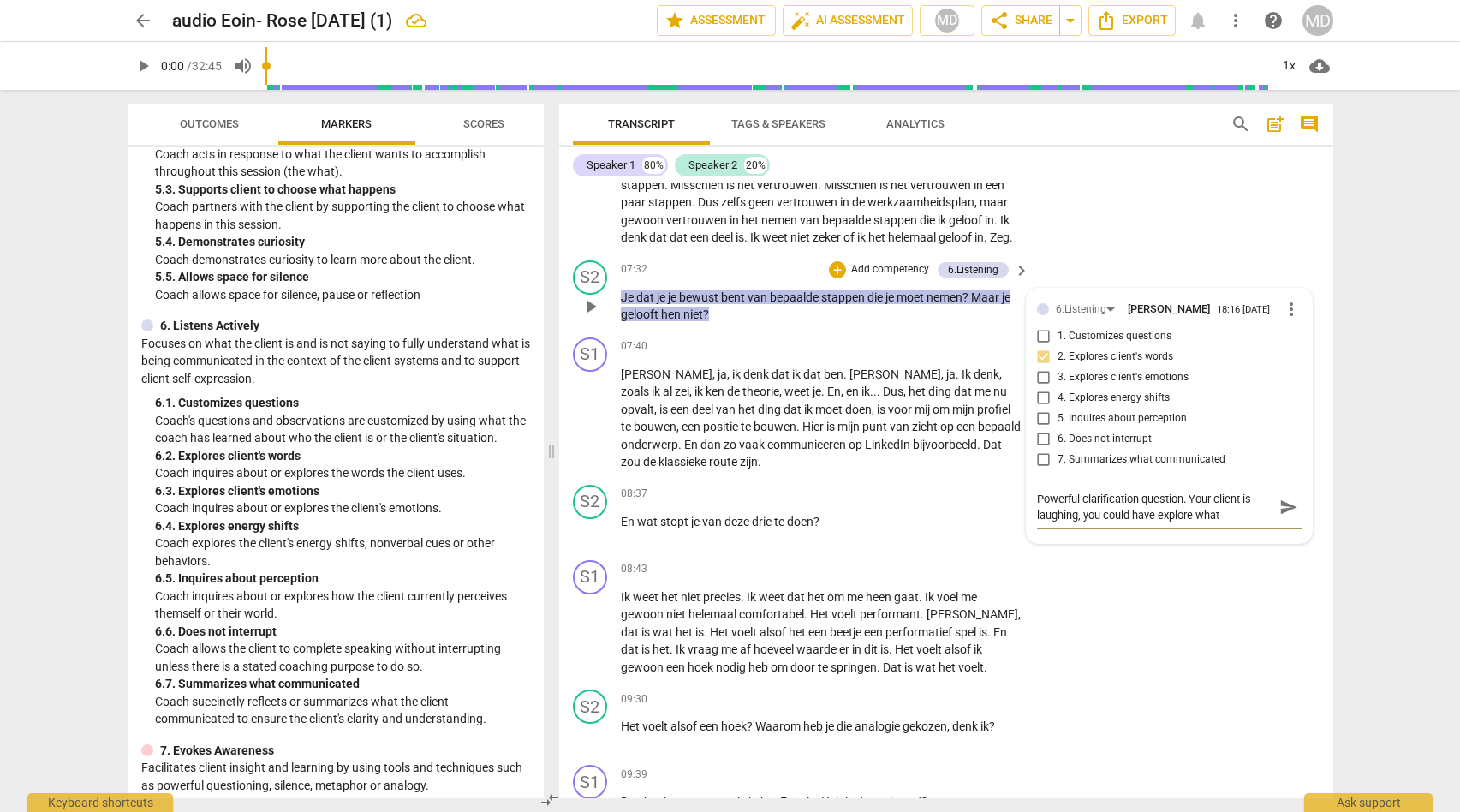
type textarea "Powerful clarification question. Your client is laughing, you could have explor…"
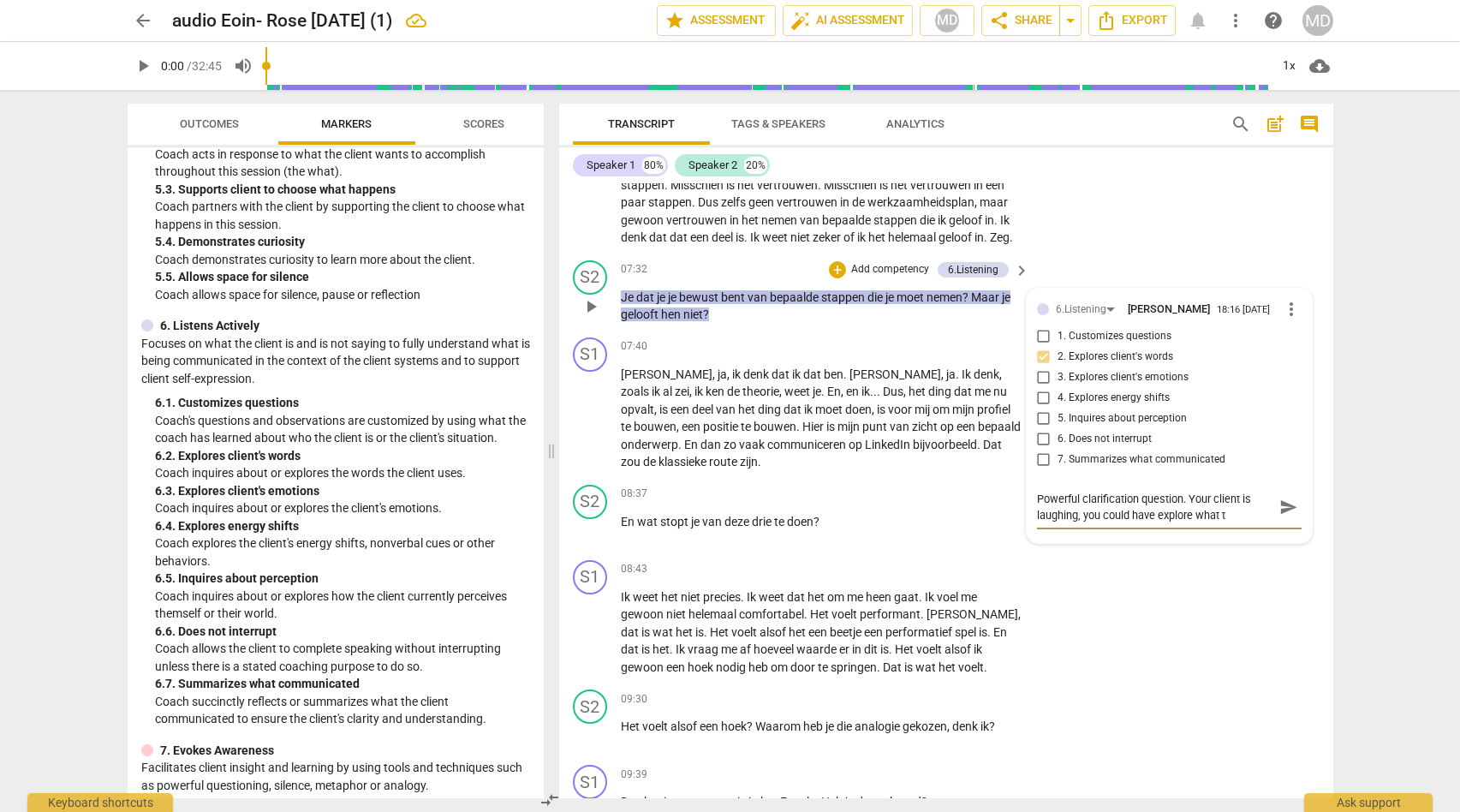
type textarea "Powerful clarification question. Your client is laughing, you could have explor…"
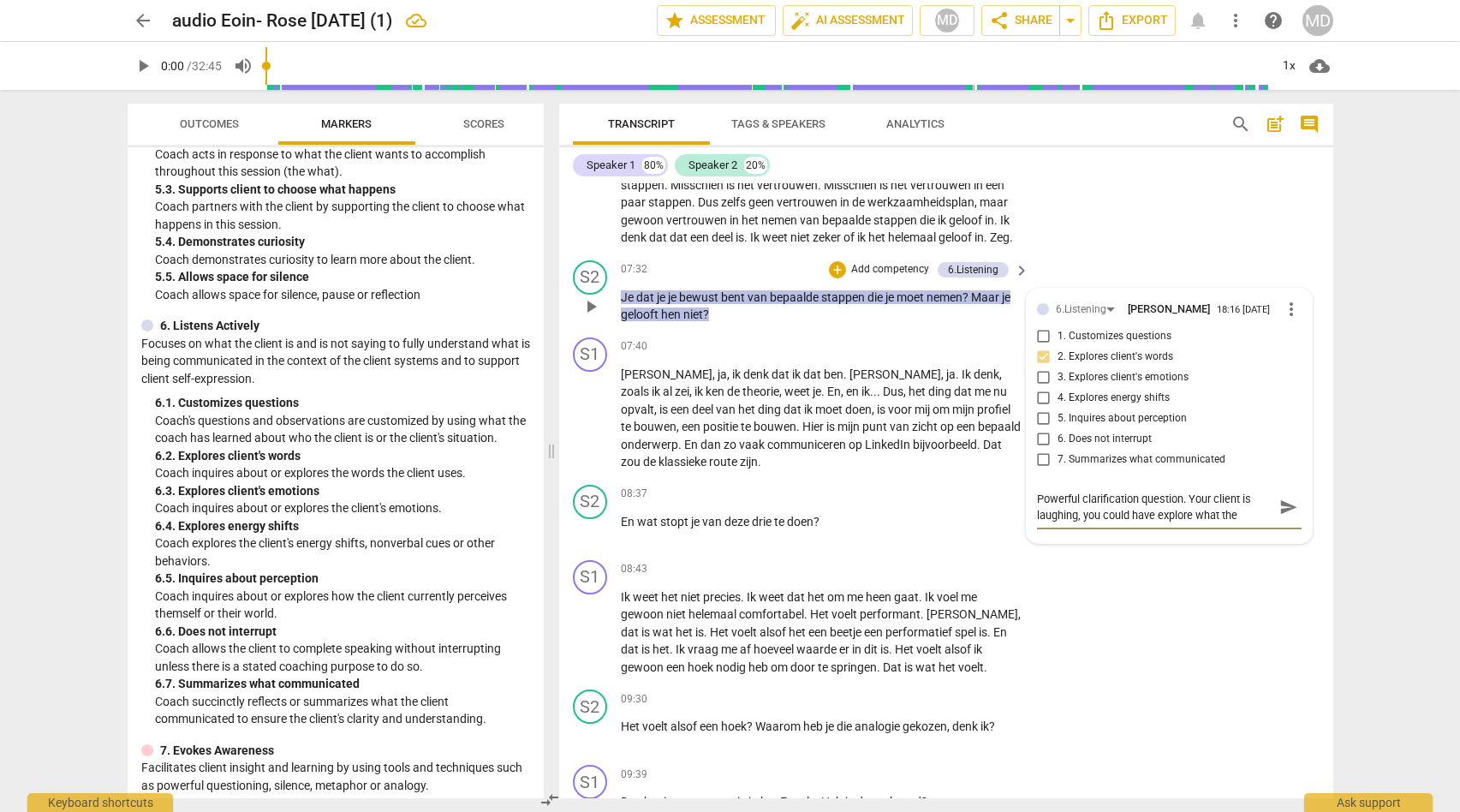
type textarea "Powerful clarification question. Your client is laughing, you could have explor…"
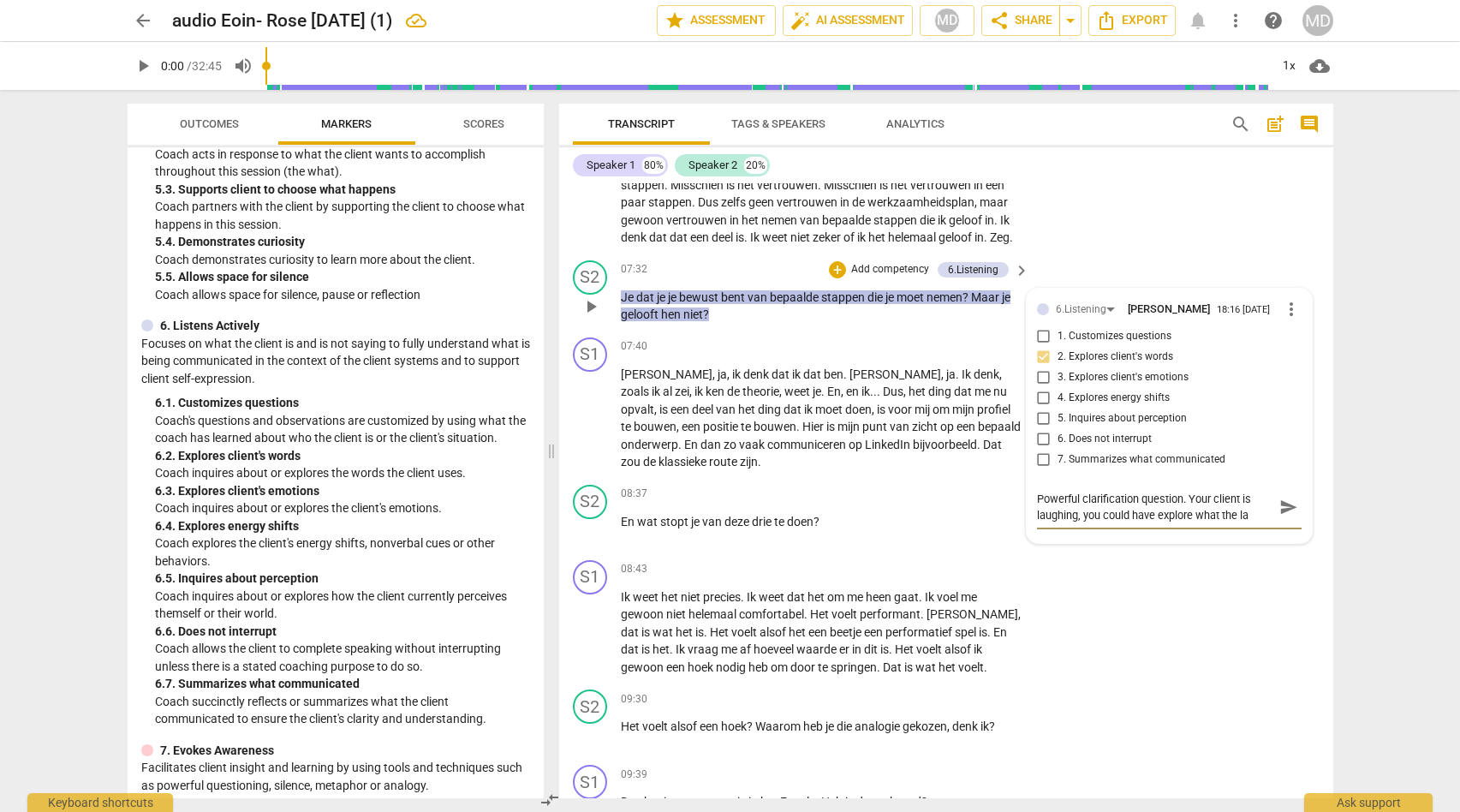
type textarea "Powerful clarification question. Your client is laughing, you could have explor…"
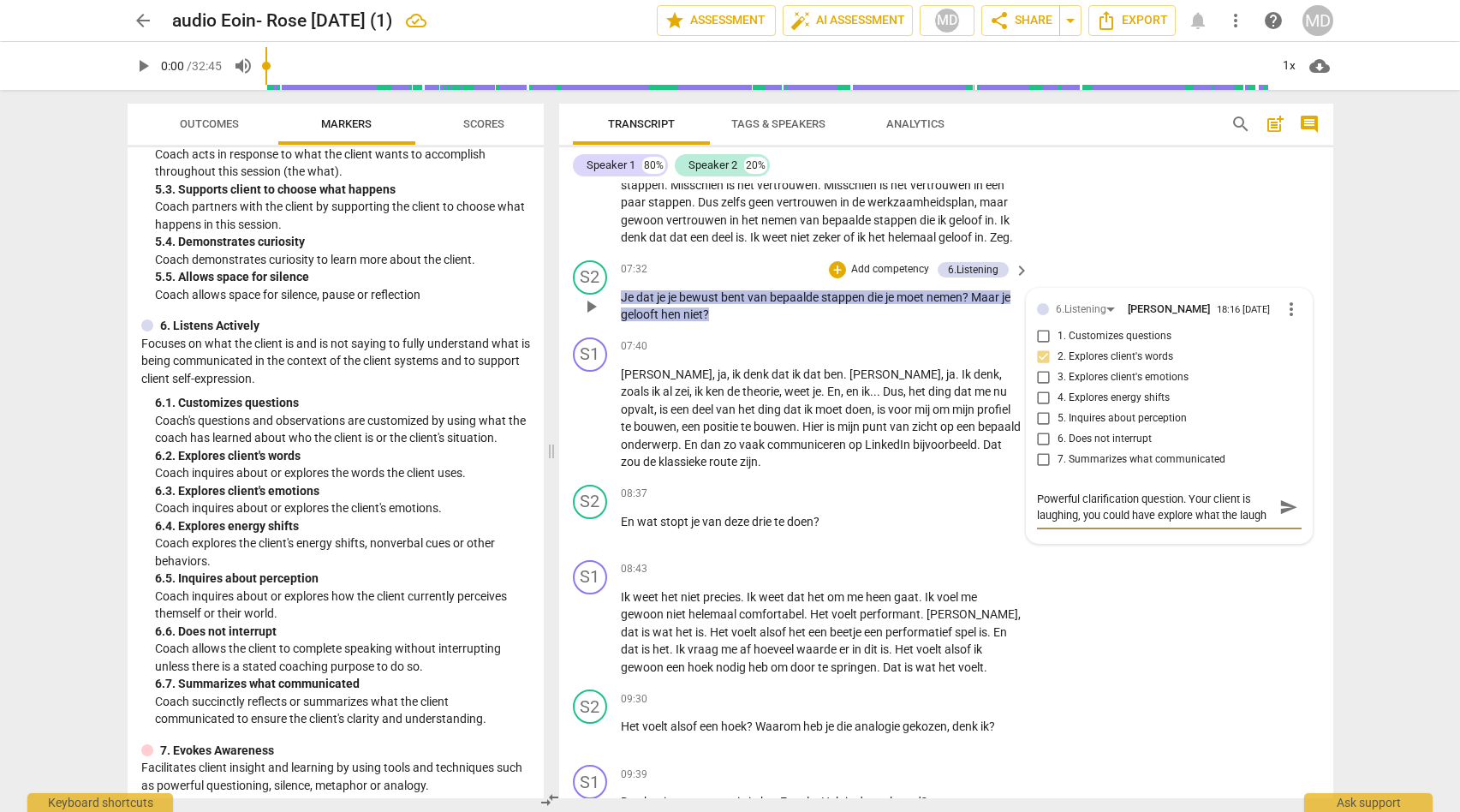
type textarea "Powerful clarification question. Your client is laughing, you could have explor…"
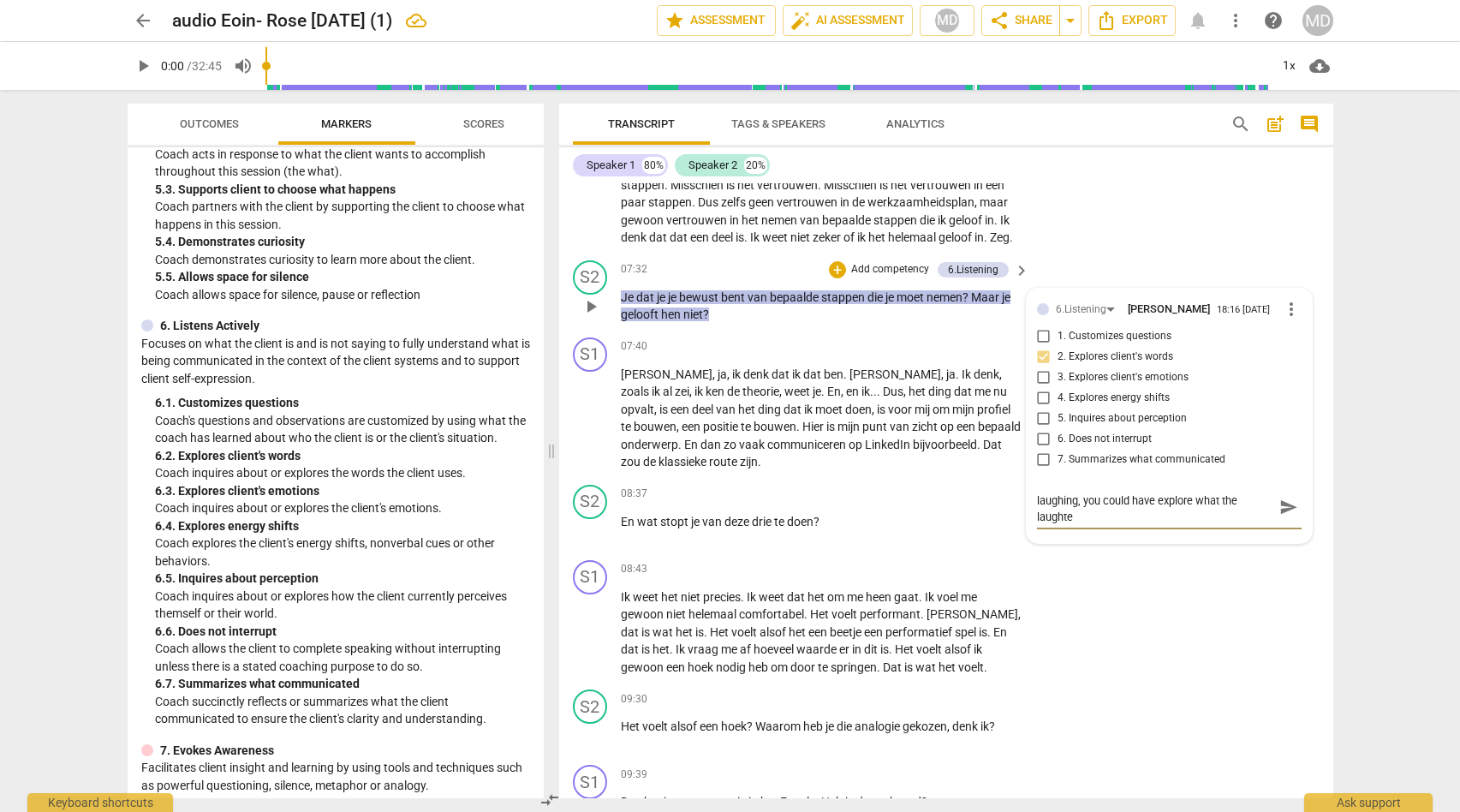
type textarea "Powerful clarification question. Your client is laughing, you could have explor…"
click at [1059, 668] on div "S1 play_arrow pause 08:43 + Add competency keyboard_arrow_right Ik weet het nie…" at bounding box center [946, 618] width 774 height 130
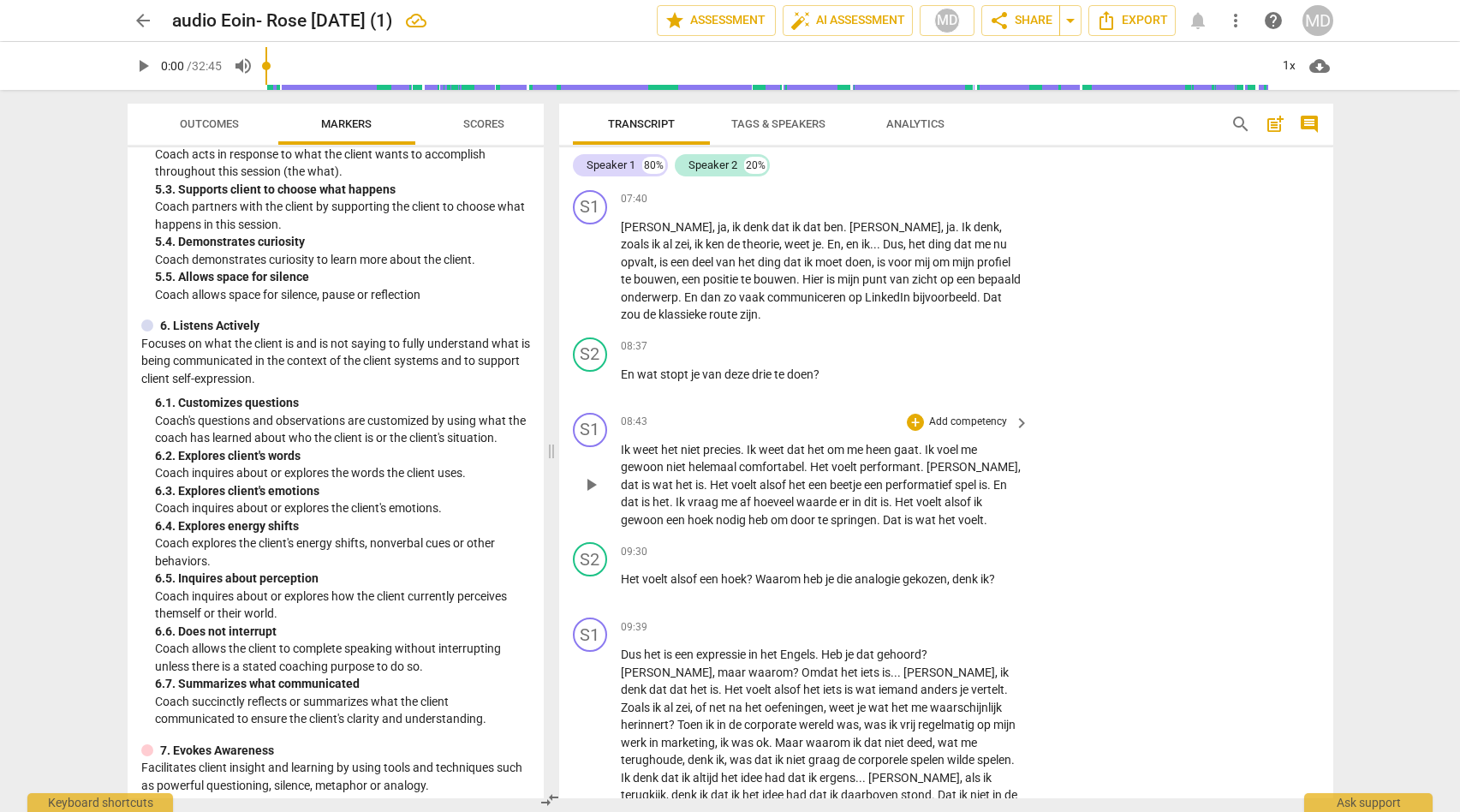
scroll to position [2558, 0]
click at [960, 428] on p "Add competency" at bounding box center [967, 421] width 81 height 16
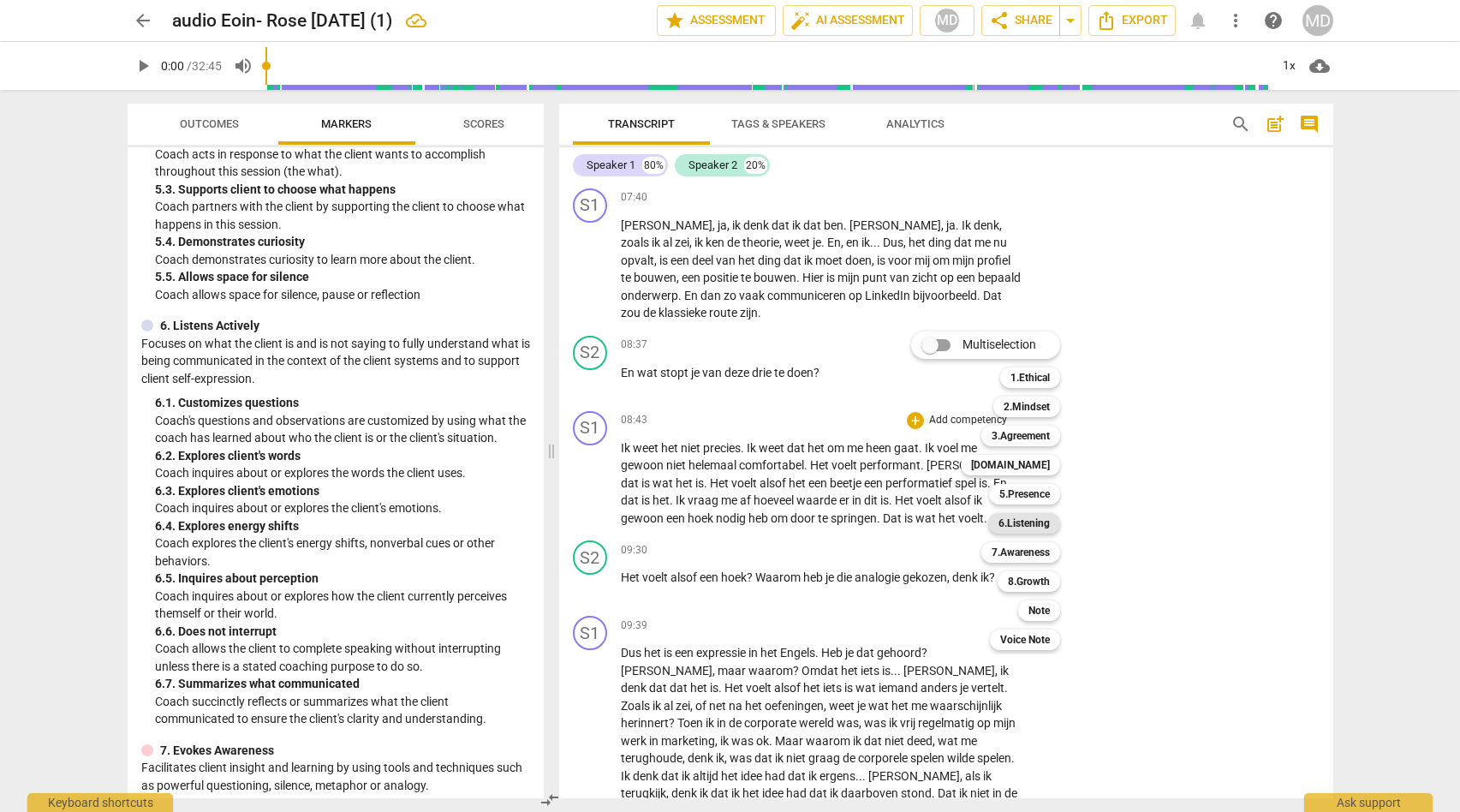
click at [1024, 521] on b "6.Listening" at bounding box center [1024, 523] width 52 height 20
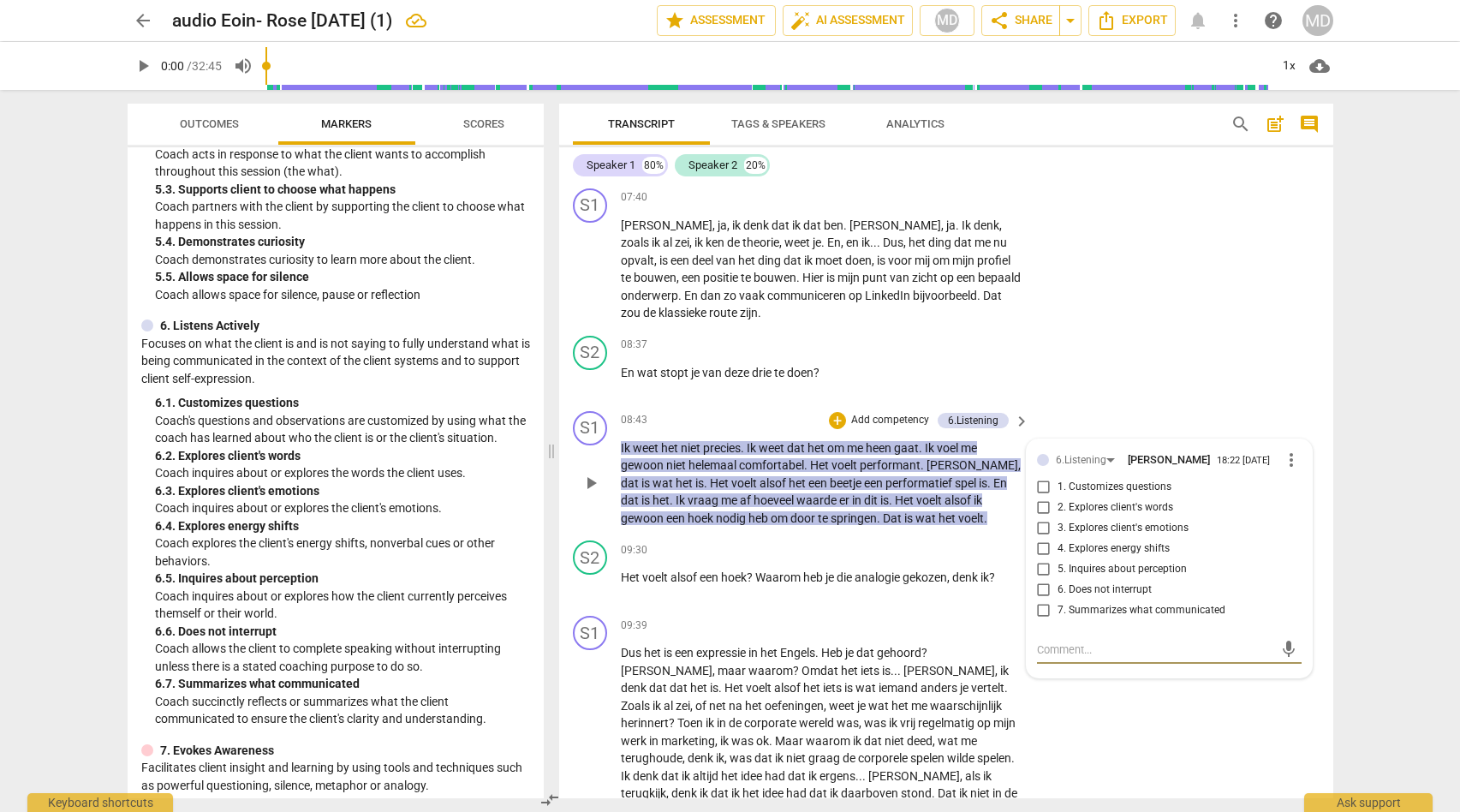
click at [1038, 600] on input "6. Does not interrupt" at bounding box center [1044, 589] width 27 height 20
click at [944, 602] on div "09:30 + Add competency keyboard_arrow_right Het voelt alsof een hoek ? Waarom h…" at bounding box center [826, 571] width 411 height 61
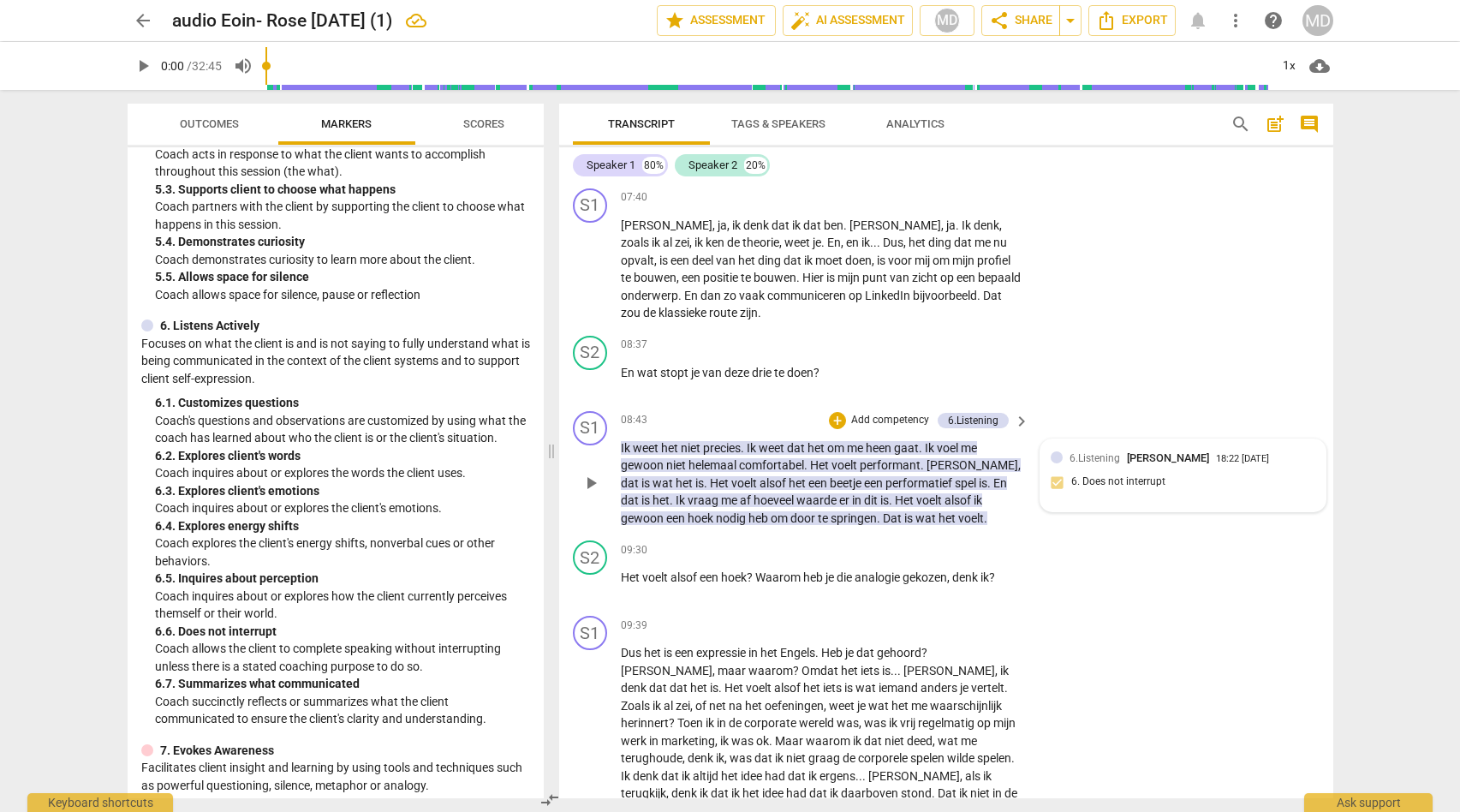
click at [1095, 502] on div "6.Listening [PERSON_NAME] 18:22 [DATE] 6. Does not interrupt" at bounding box center [1183, 476] width 264 height 53
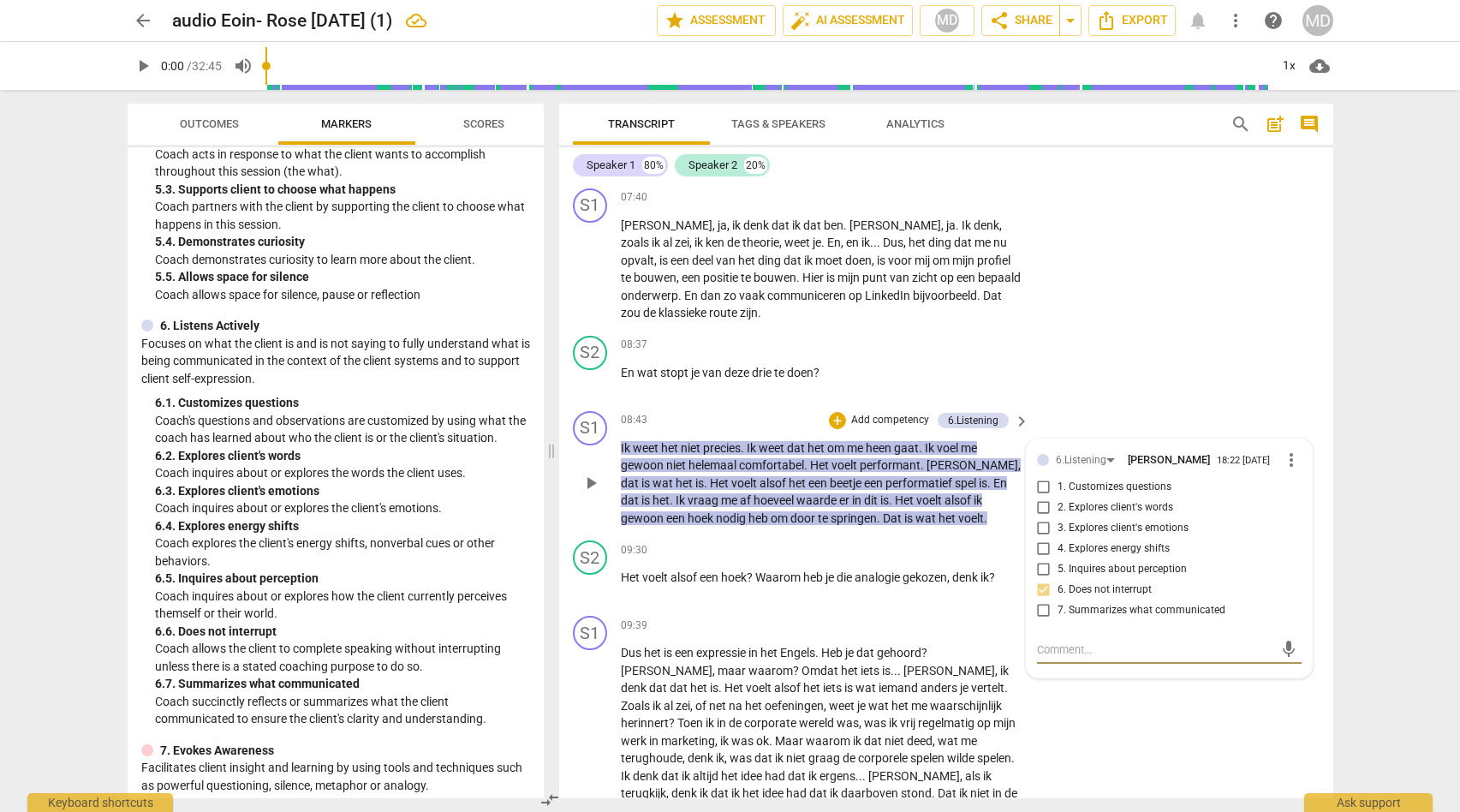
click at [1047, 658] on textarea at bounding box center [1156, 649] width 237 height 17
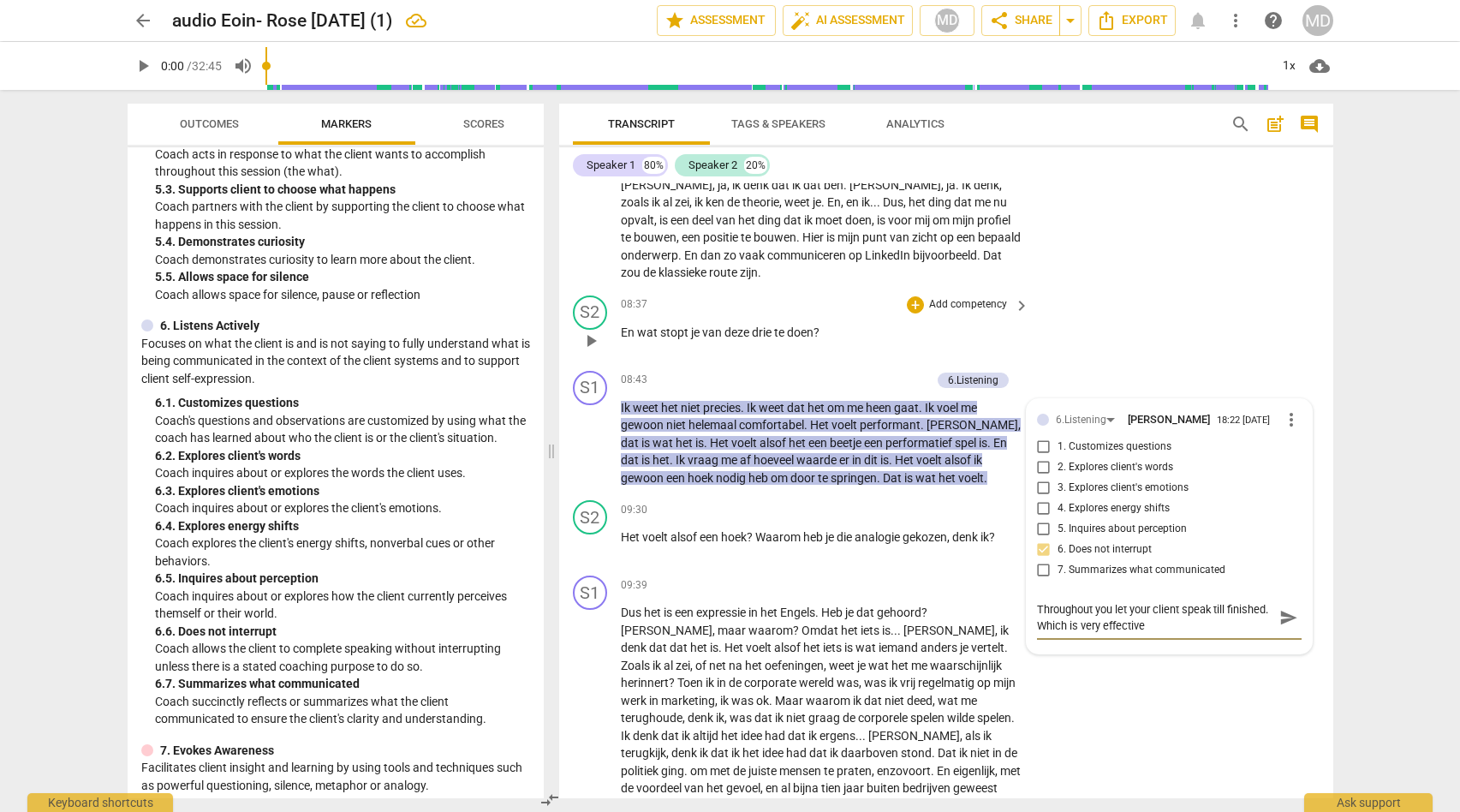
scroll to position [2599, 0]
click at [1094, 632] on textarea "Throughout you let your client speak till finished. Which is very effective" at bounding box center [1156, 616] width 237 height 32
click at [1211, 632] on textarea "Throughout the sesion, you let your client speak till finished. Which is very e…" at bounding box center [1156, 616] width 237 height 32
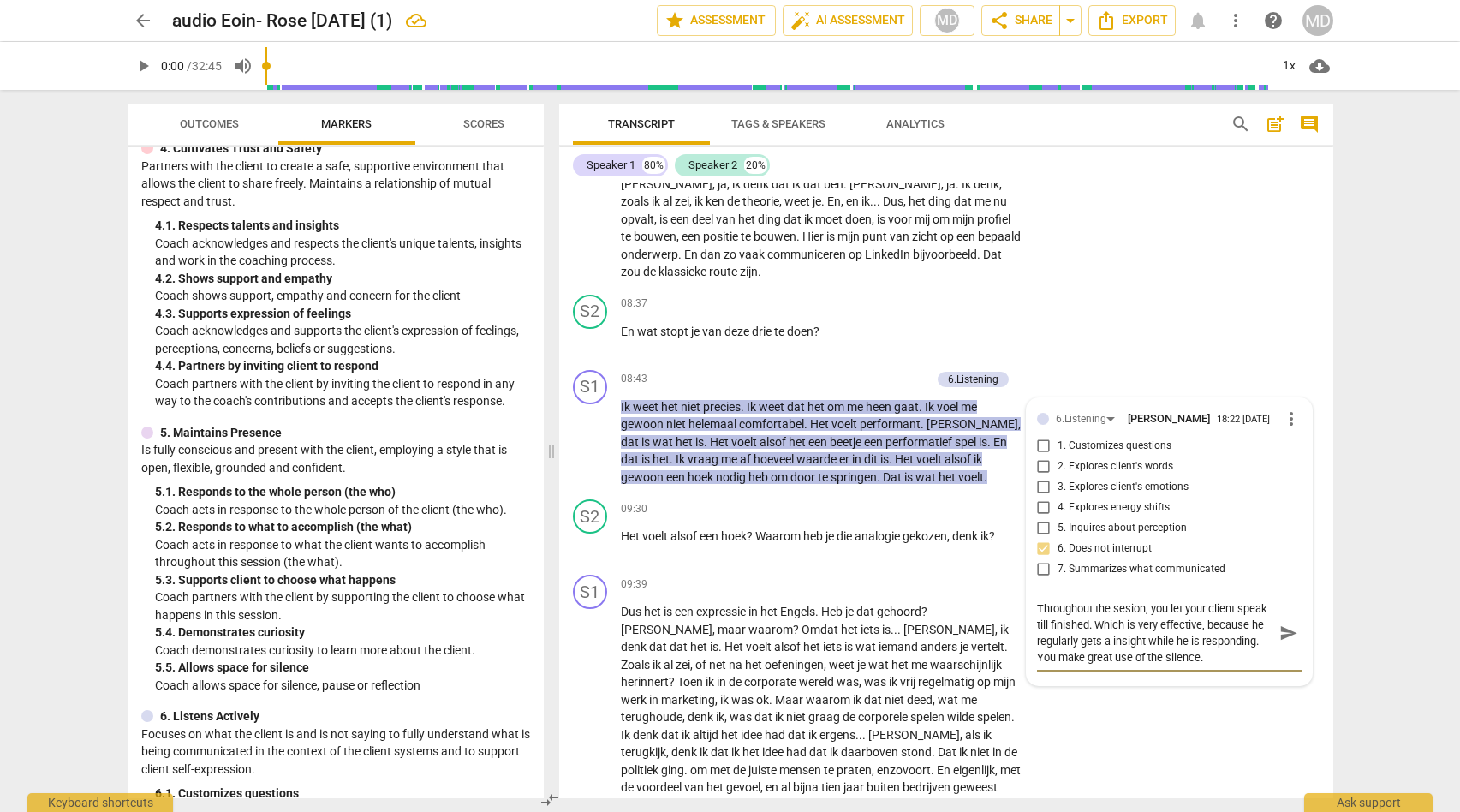
scroll to position [654, 0]
click at [328, 607] on p "Coach partners with the client by supporting the client to choose what happens …" at bounding box center [343, 603] width 375 height 35
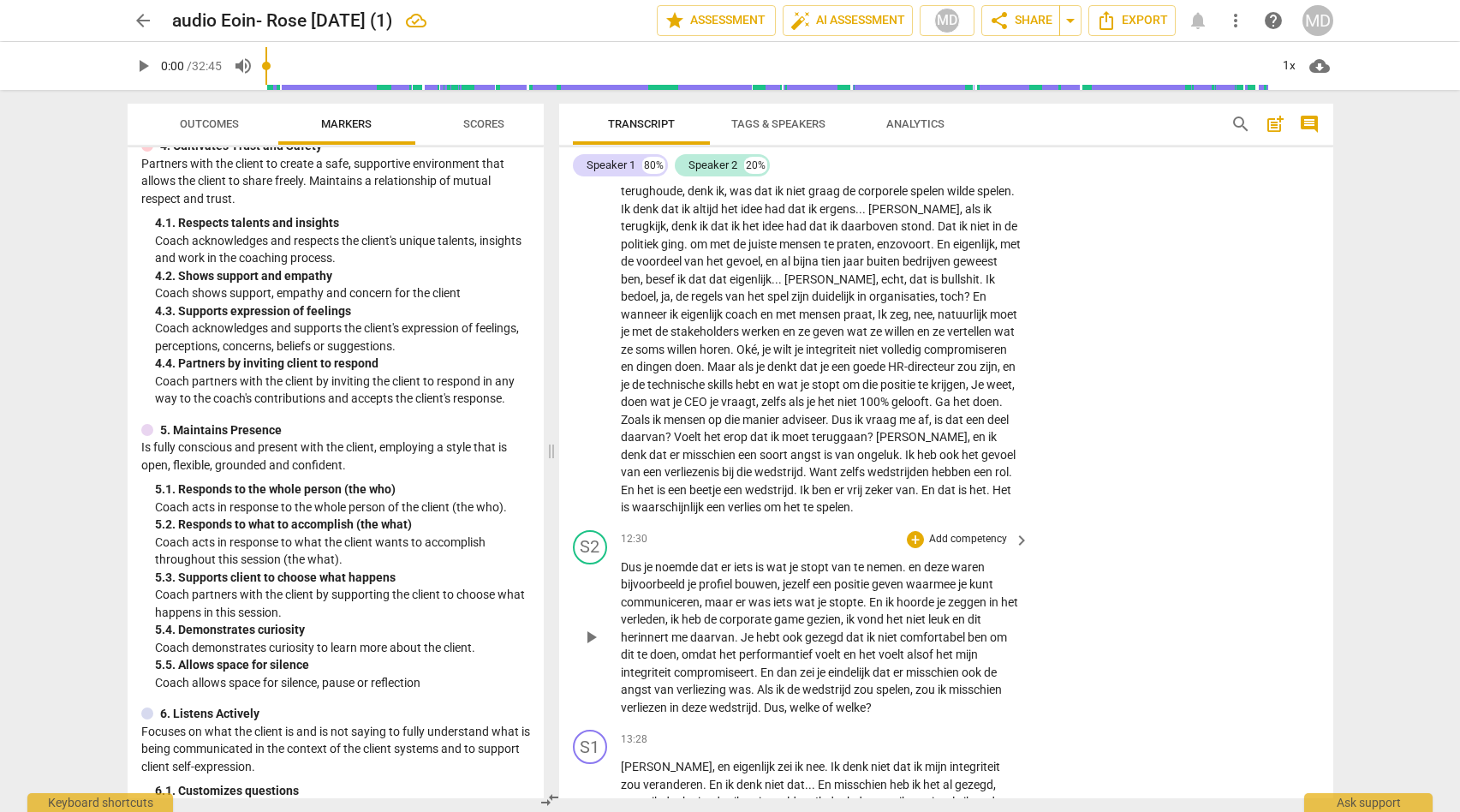
scroll to position [3123, 0]
click at [590, 309] on span "play_arrow" at bounding box center [590, 299] width 20 height 20
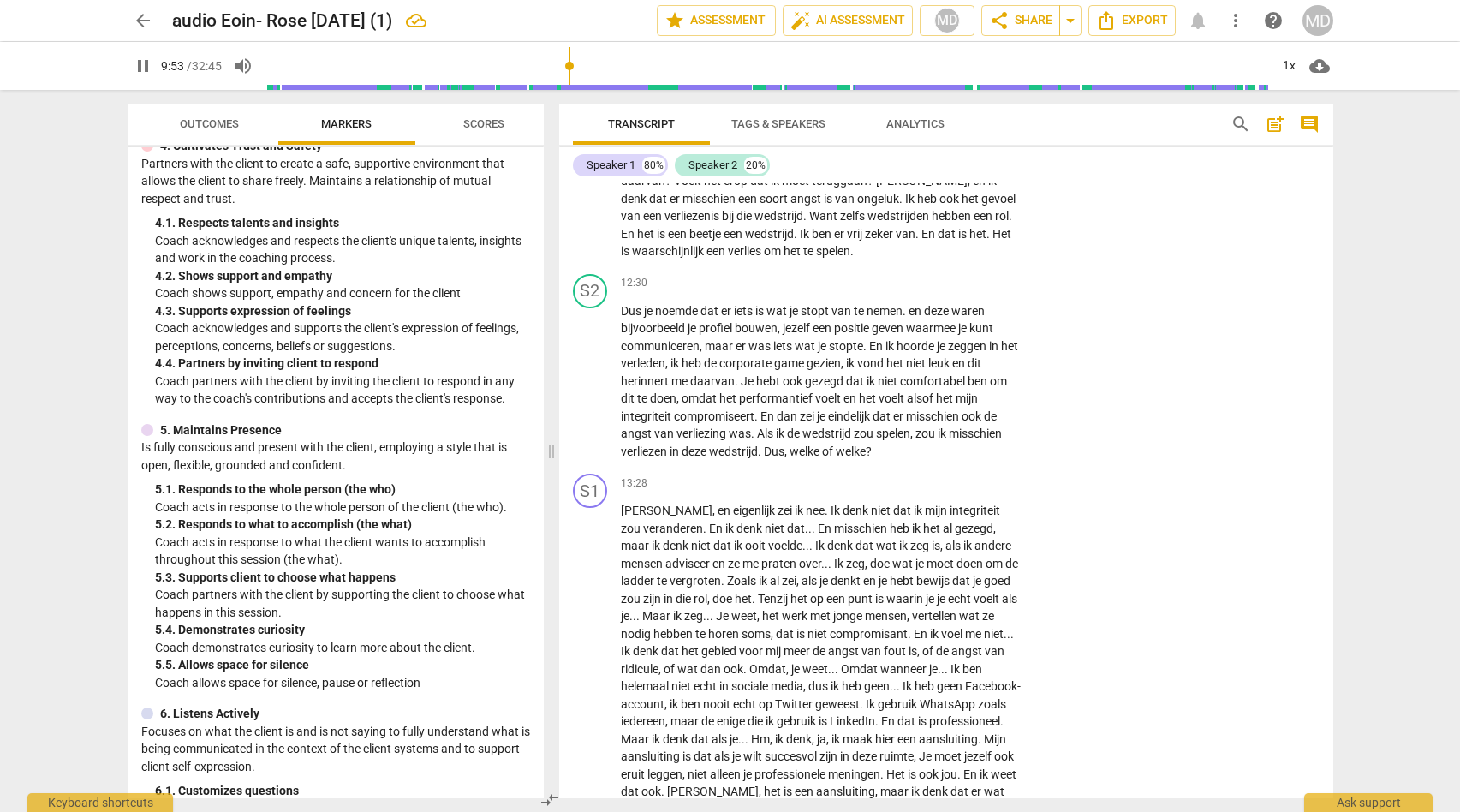
scroll to position [3108, 0]
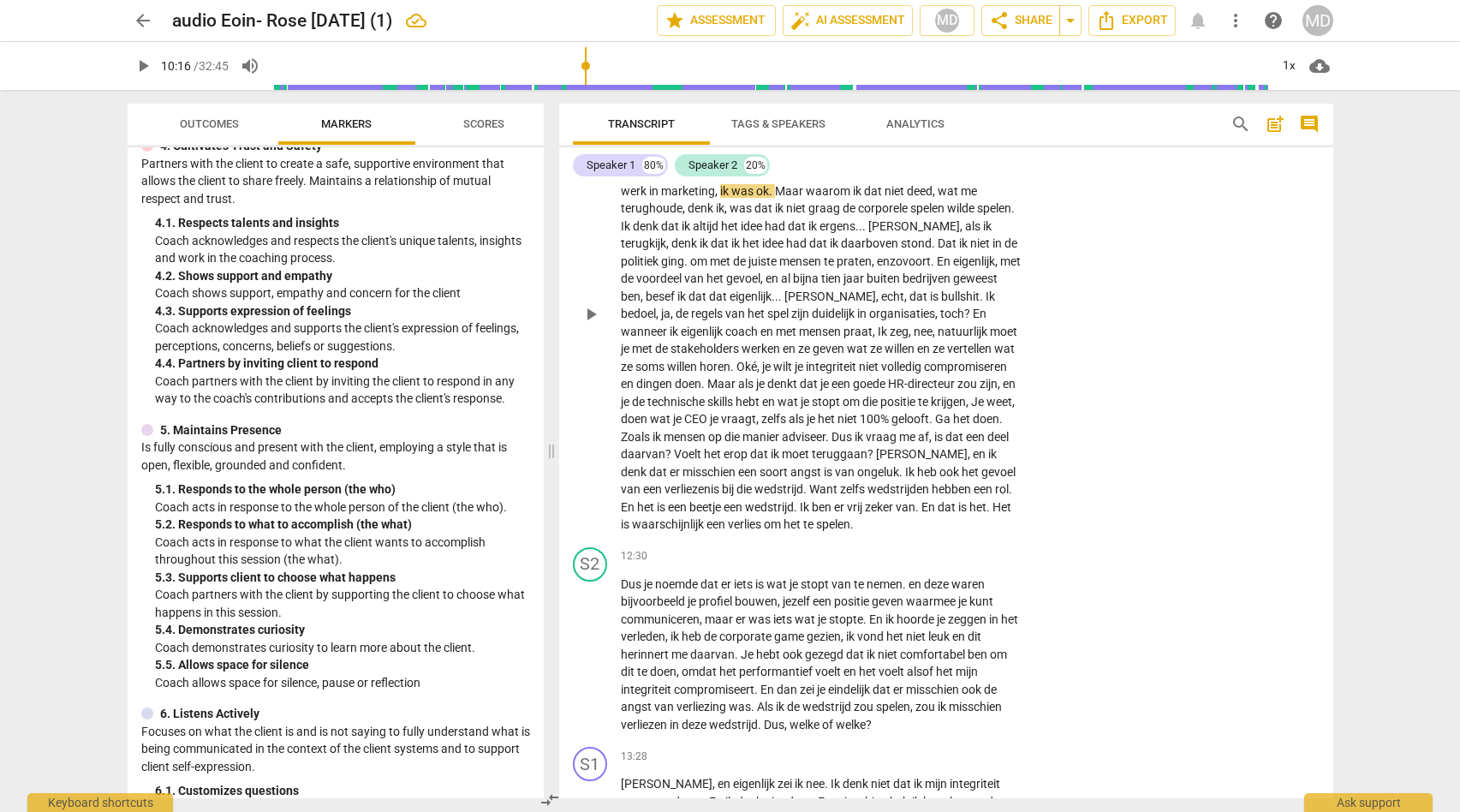
click at [680, 479] on p "Dus het is een expressie in het [PERSON_NAME] . Heb je dat gehoord ? Ja , maar …" at bounding box center [821, 314] width 401 height 439
click at [678, 479] on p "Dus het is een expressie in het [PERSON_NAME] . Heb je dat gehoord ? Ja , maar …" at bounding box center [821, 314] width 401 height 439
click at [756, 426] on span "," at bounding box center [758, 419] width 5 height 14
click at [610, 520] on div "play_arrow pause" at bounding box center [598, 314] width 44 height 428
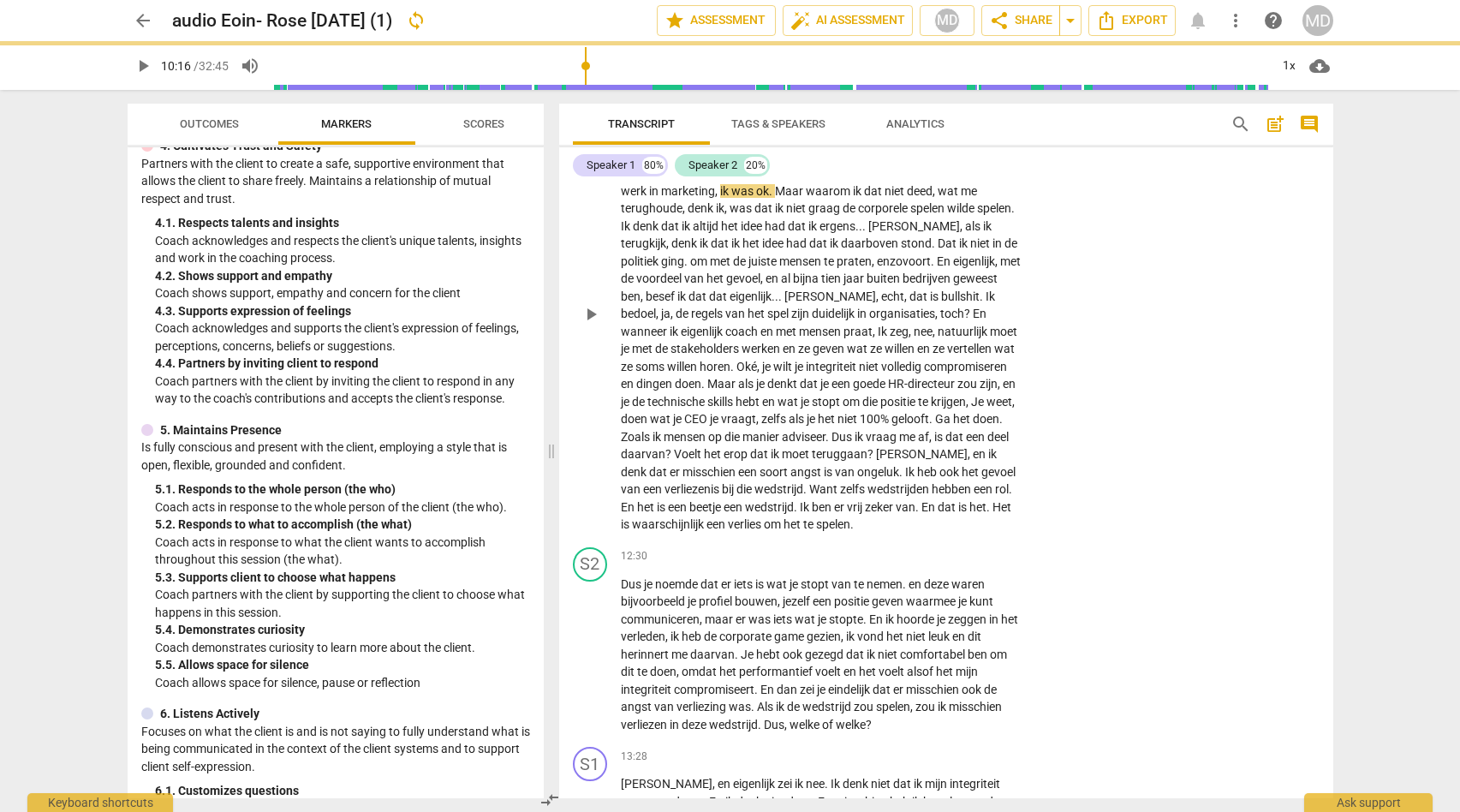
click at [610, 520] on div "play_arrow pause" at bounding box center [598, 314] width 44 height 428
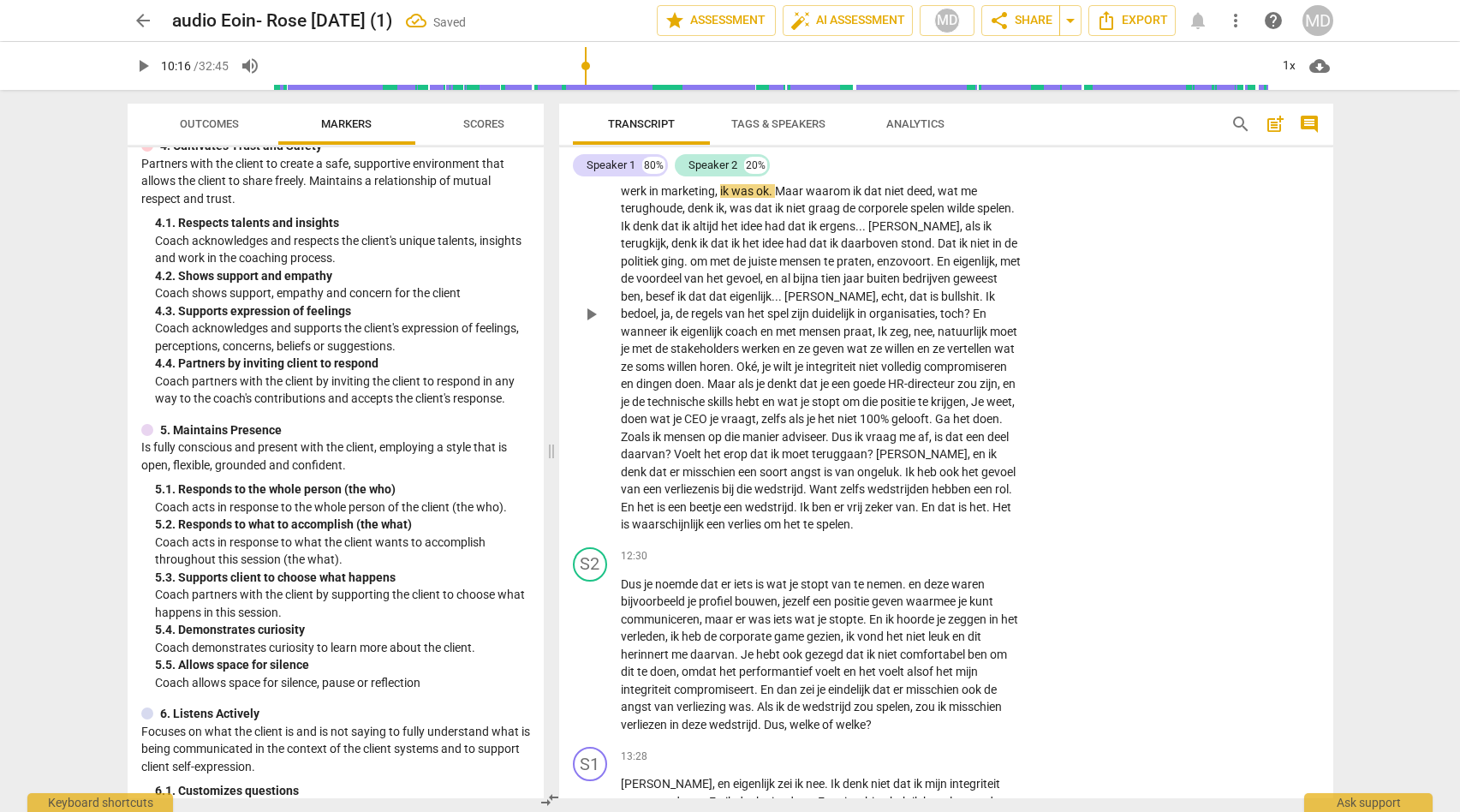
click at [589, 325] on span "play_arrow" at bounding box center [590, 314] width 20 height 20
click at [611, 472] on div "play_arrow pause" at bounding box center [598, 314] width 44 height 428
click at [736, 409] on span "hebt" at bounding box center [749, 402] width 26 height 14
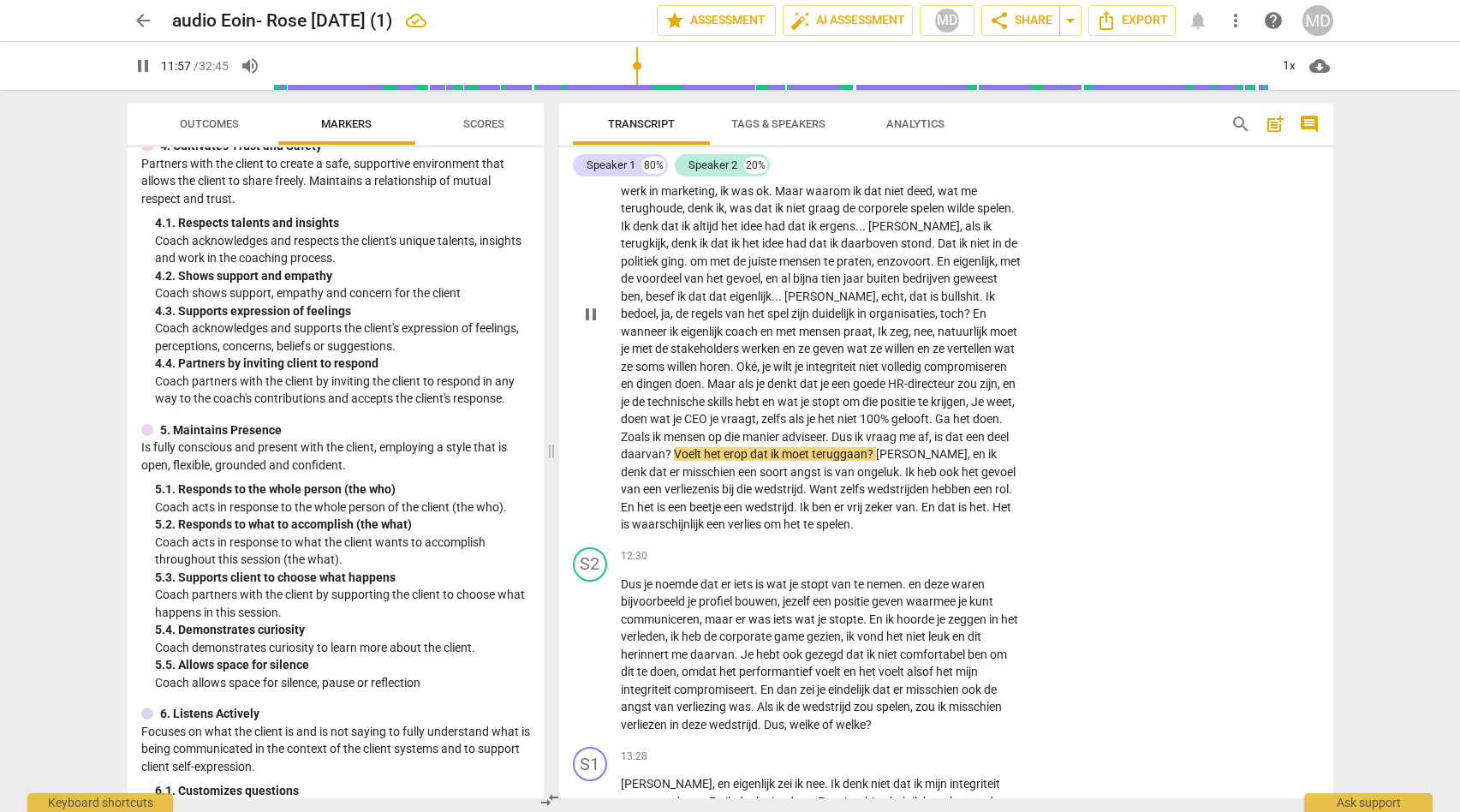
click at [868, 461] on span "?" at bounding box center [872, 454] width 9 height 14
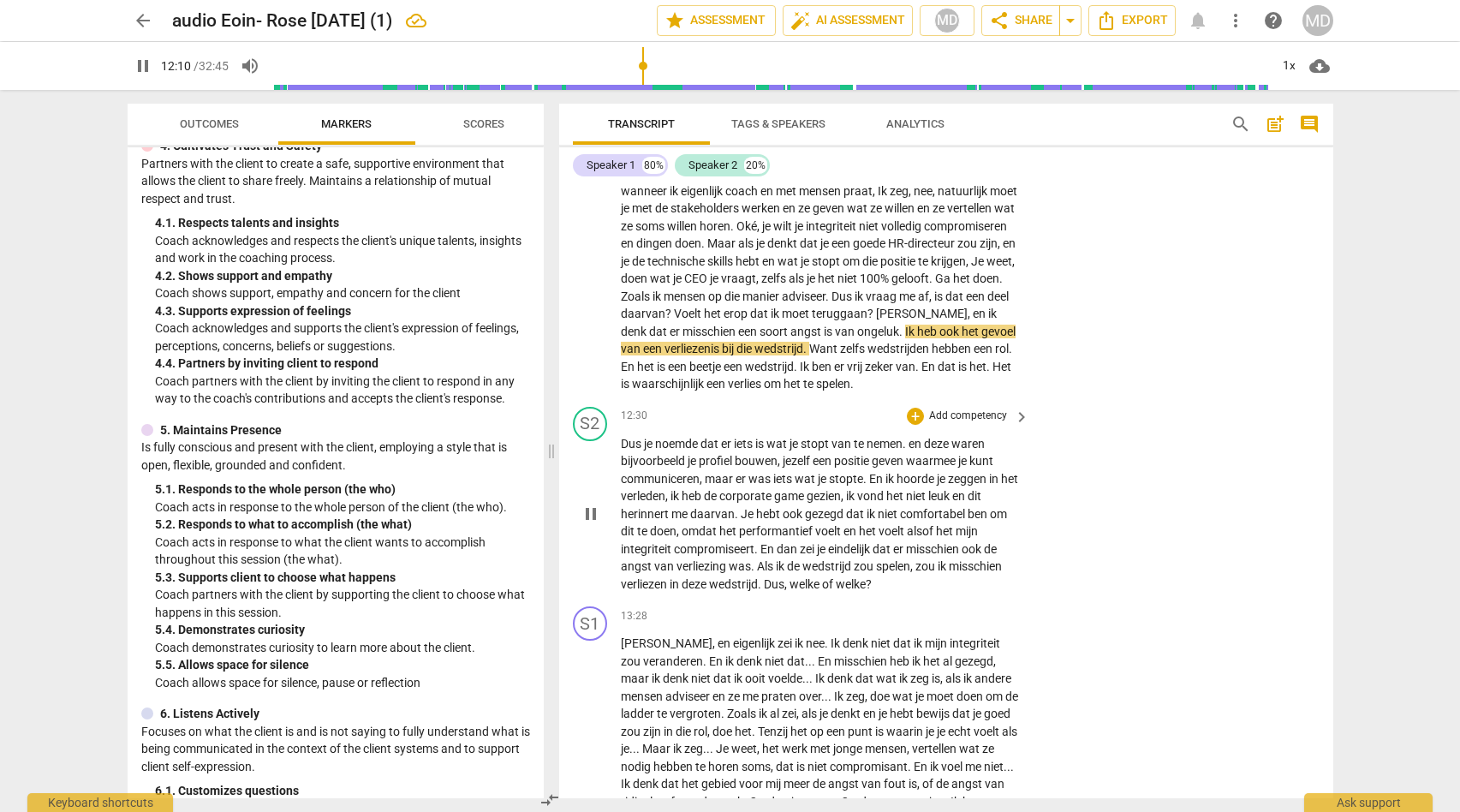
scroll to position [3265, 0]
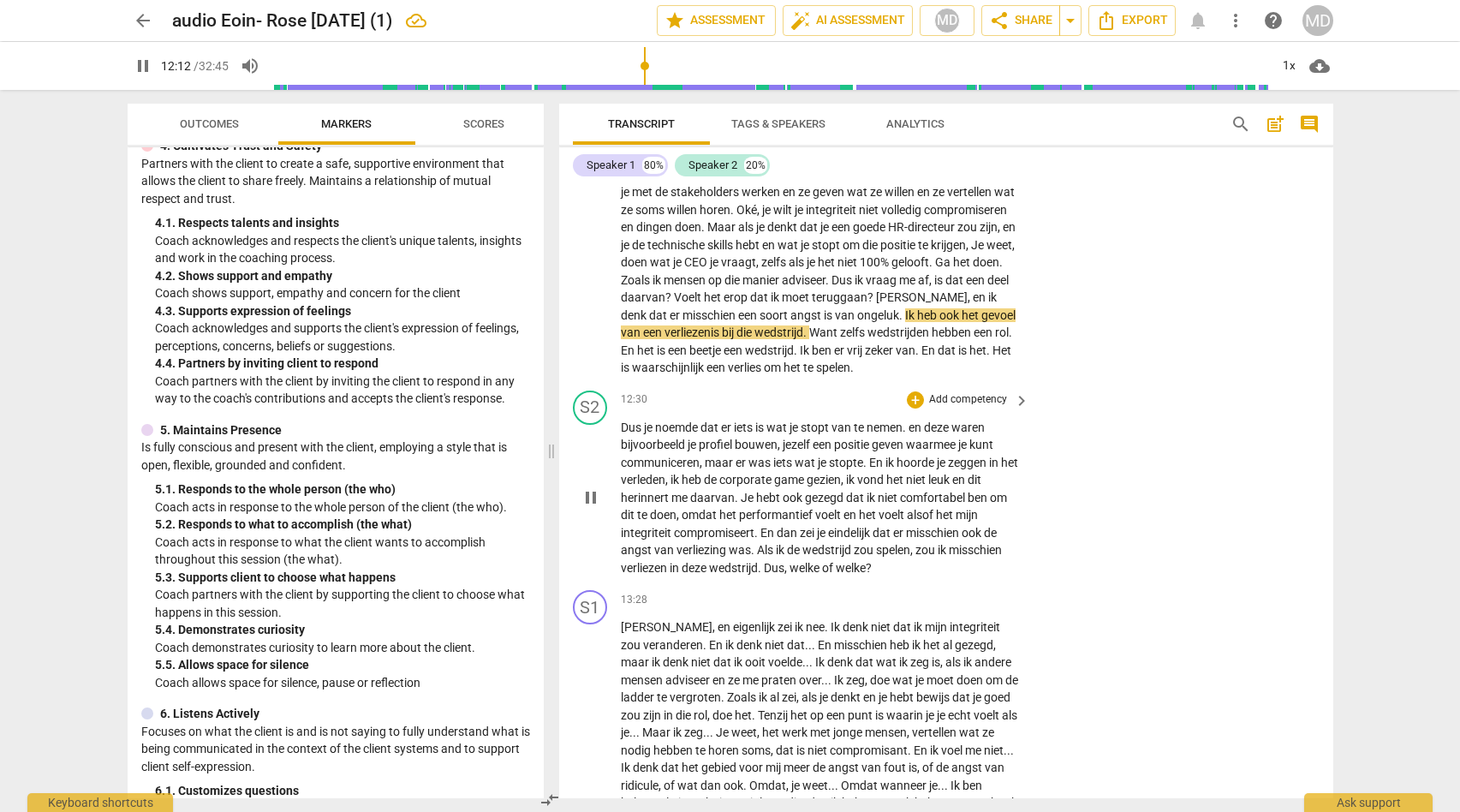
click at [959, 408] on p "Add competency" at bounding box center [967, 400] width 81 height 16
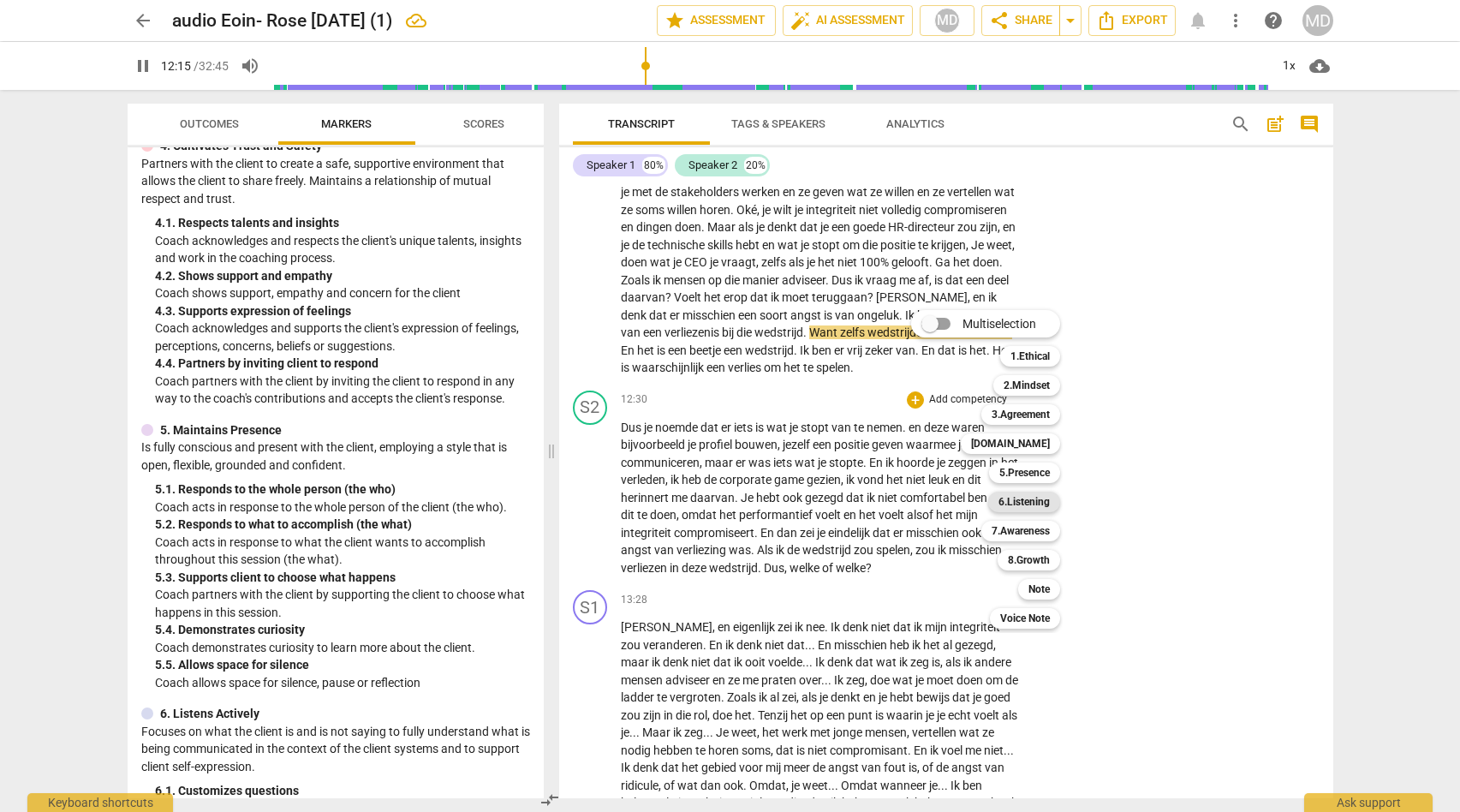
click at [1017, 505] on b "6.Listening" at bounding box center [1024, 502] width 52 height 20
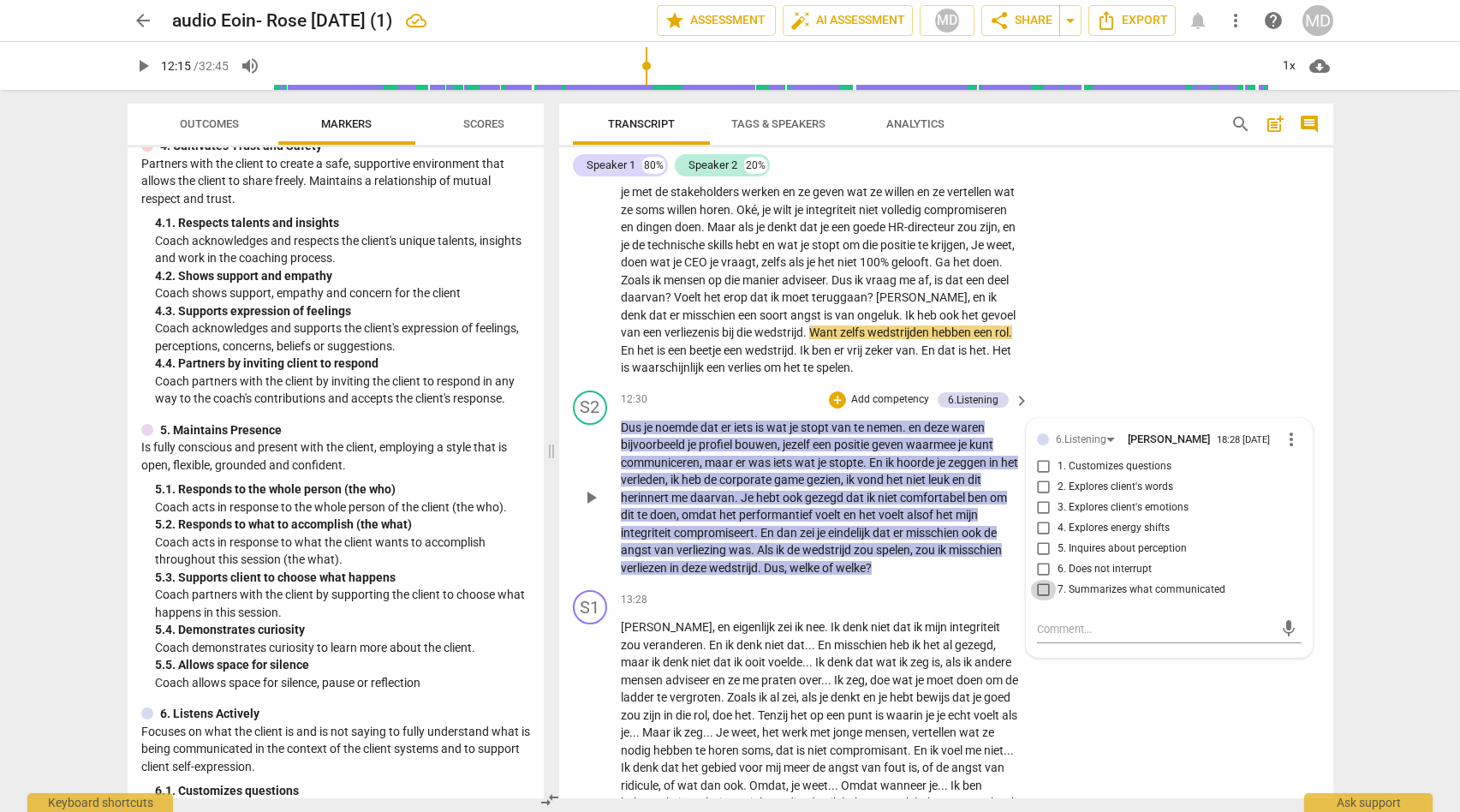
click at [1040, 600] on input "7. Summarizes what communicated" at bounding box center [1044, 589] width 27 height 20
click at [1049, 637] on textarea at bounding box center [1156, 629] width 237 height 17
drag, startPoint x: 1033, startPoint y: 705, endPoint x: 1172, endPoint y: 704, distance: 139.0
click at [1172, 637] on textarea "Try to keep you summaries" at bounding box center [1156, 629] width 237 height 17
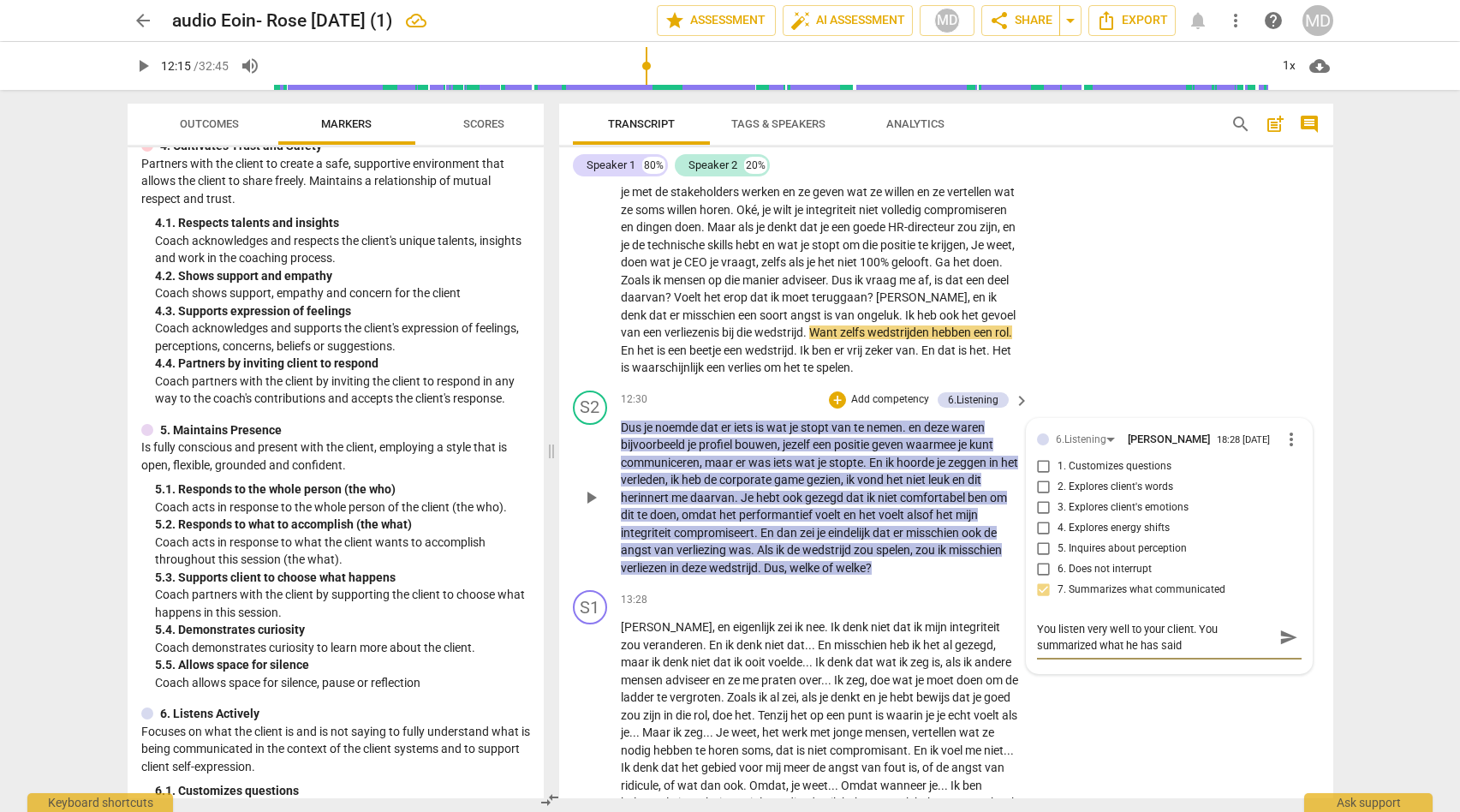
drag, startPoint x: 1185, startPoint y: 719, endPoint x: 1107, endPoint y: 704, distance: 79.4
click at [1068, 654] on textarea "You listen very well to your client. You summarized what he has said" at bounding box center [1156, 636] width 237 height 32
click at [1091, 654] on textarea "You listen very well to your client. You summarized what he has said" at bounding box center [1156, 636] width 237 height 32
drag, startPoint x: 1193, startPoint y: 718, endPoint x: 1030, endPoint y: 710, distance: 163.2
click at [1030, 673] on div "6.Listening [PERSON_NAME] 18:28 [DATE] more_vert 1. Customizes questions 2. Exp…" at bounding box center [1169, 546] width 285 height 255
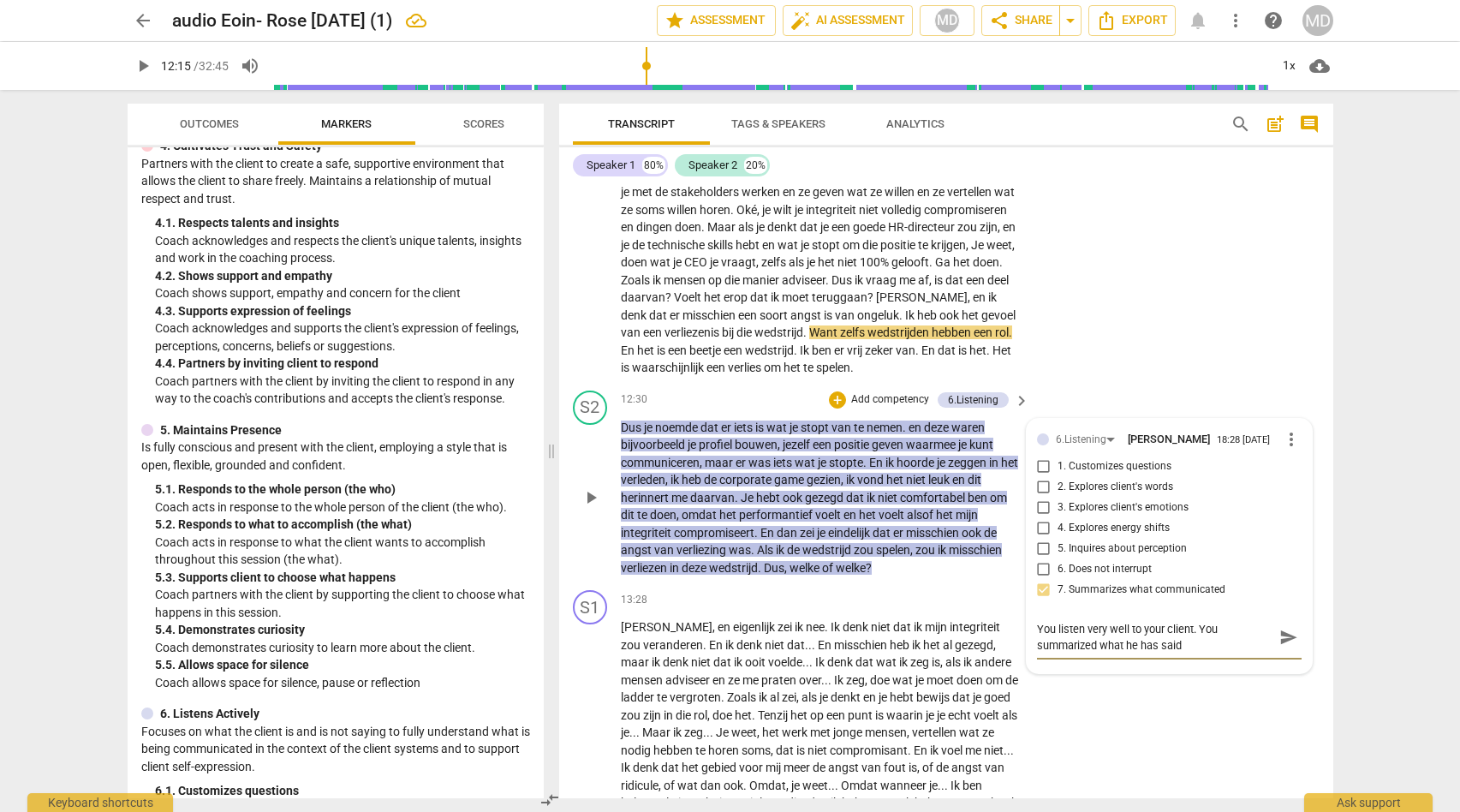
click at [1214, 654] on textarea "You listen very well to your client. You summarized what he has said" at bounding box center [1156, 636] width 237 height 32
click at [1095, 654] on textarea "You listen very well to your client. You summarized what he has said" at bounding box center [1156, 636] width 237 height 32
click at [1218, 654] on textarea "You listen very well to your client. You summarized a lot of what he has said" at bounding box center [1156, 636] width 237 height 32
click at [1086, 670] on textarea "You listen very well to your client. You summarized a lot of what he has said. …" at bounding box center [1156, 645] width 237 height 49
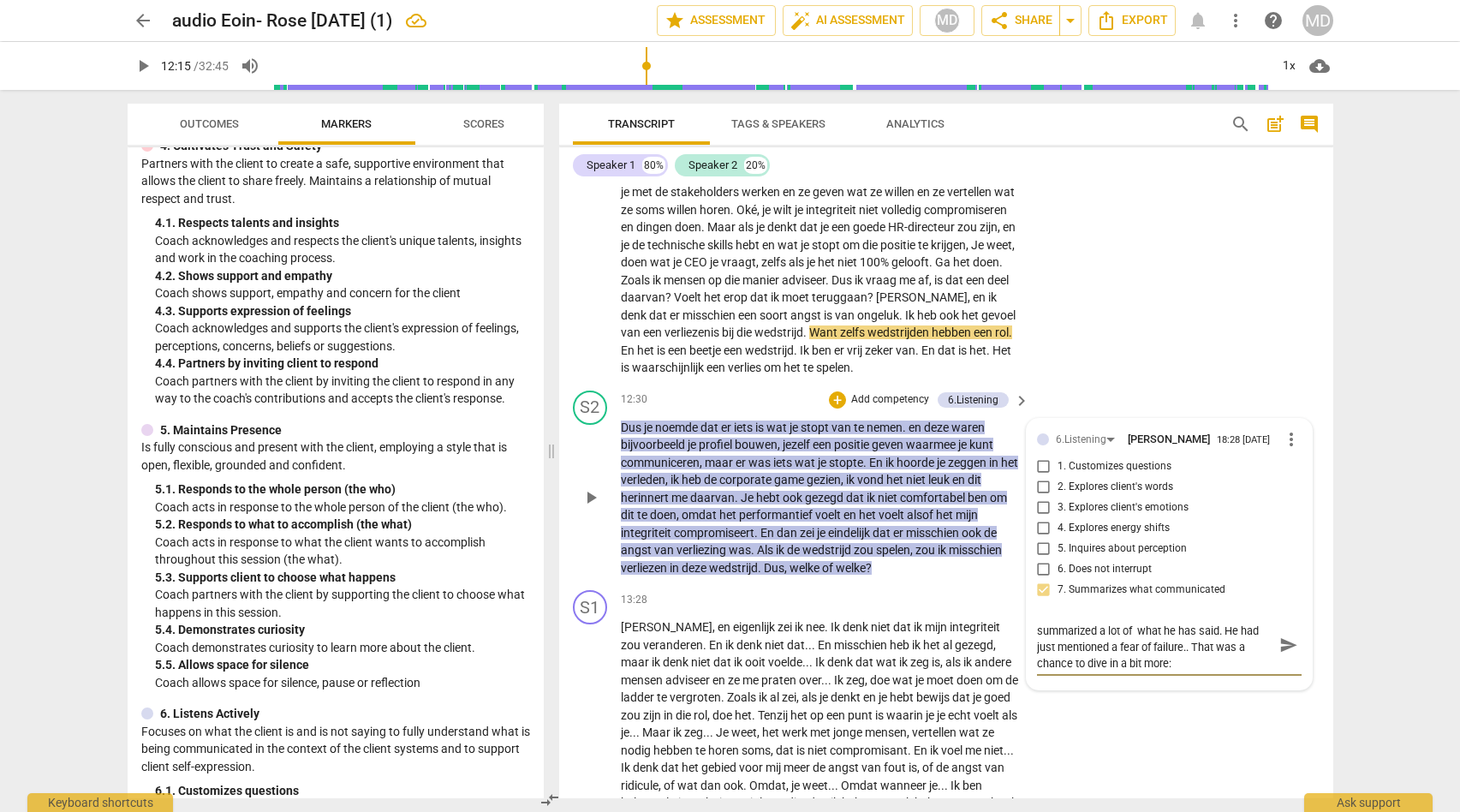
scroll to position [17, 0]
drag, startPoint x: 1087, startPoint y: 738, endPoint x: 1107, endPoint y: 738, distance: 20.0
click at [1107, 670] on textarea "You listen very well to your client. You summarized a lot of what he has said. …" at bounding box center [1156, 645] width 237 height 49
click at [1224, 686] on textarea "You listen very well to your client. You summarized a lot of what he has said. …" at bounding box center [1156, 653] width 237 height 65
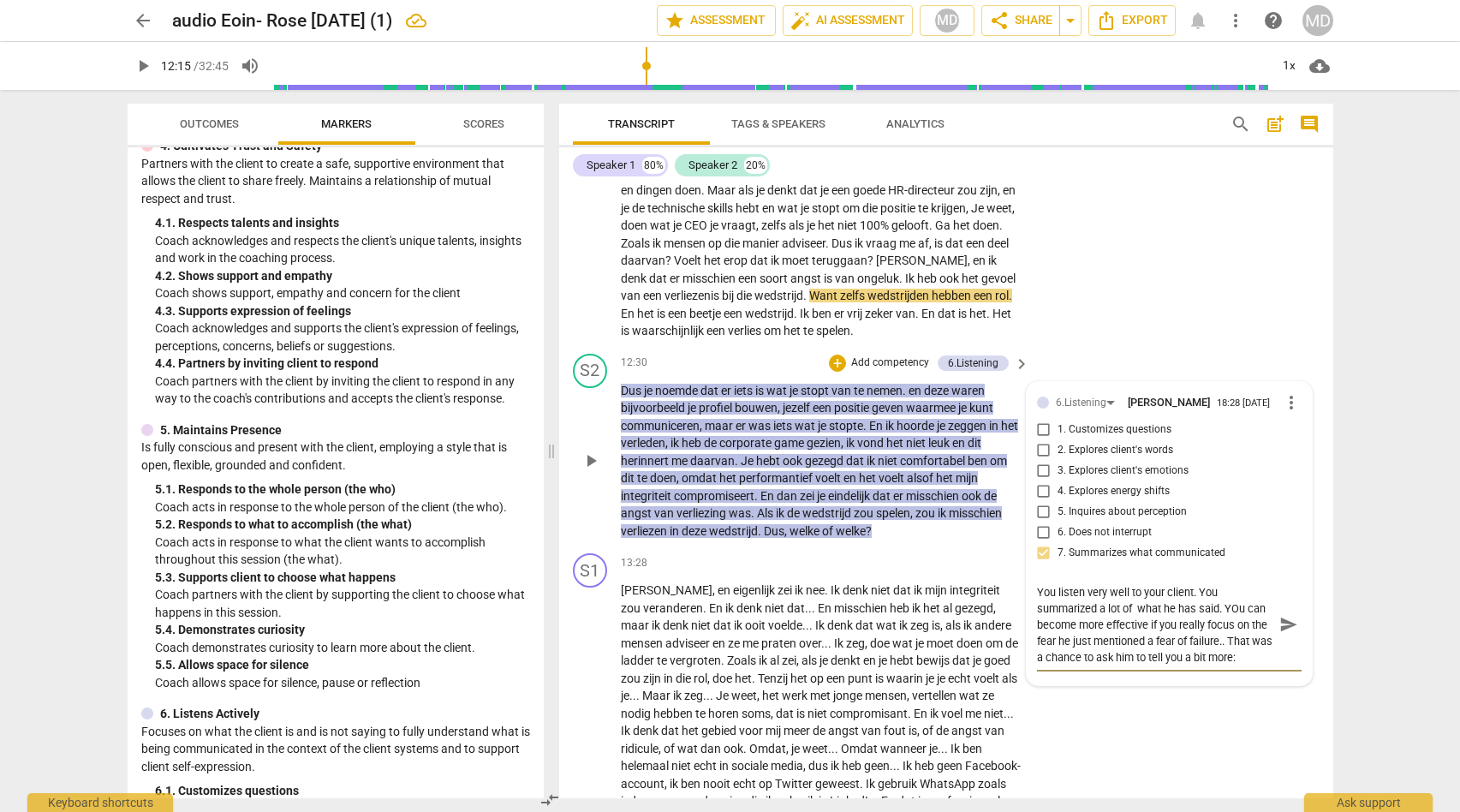
scroll to position [3303, 0]
click at [1184, 665] on textarea "You listen very well to your client. You summarized a lot of what he has said. …" at bounding box center [1156, 624] width 237 height 81
click at [1074, 665] on textarea "You listen very well to your client. You summarized a lot of what he has said. …" at bounding box center [1156, 624] width 237 height 81
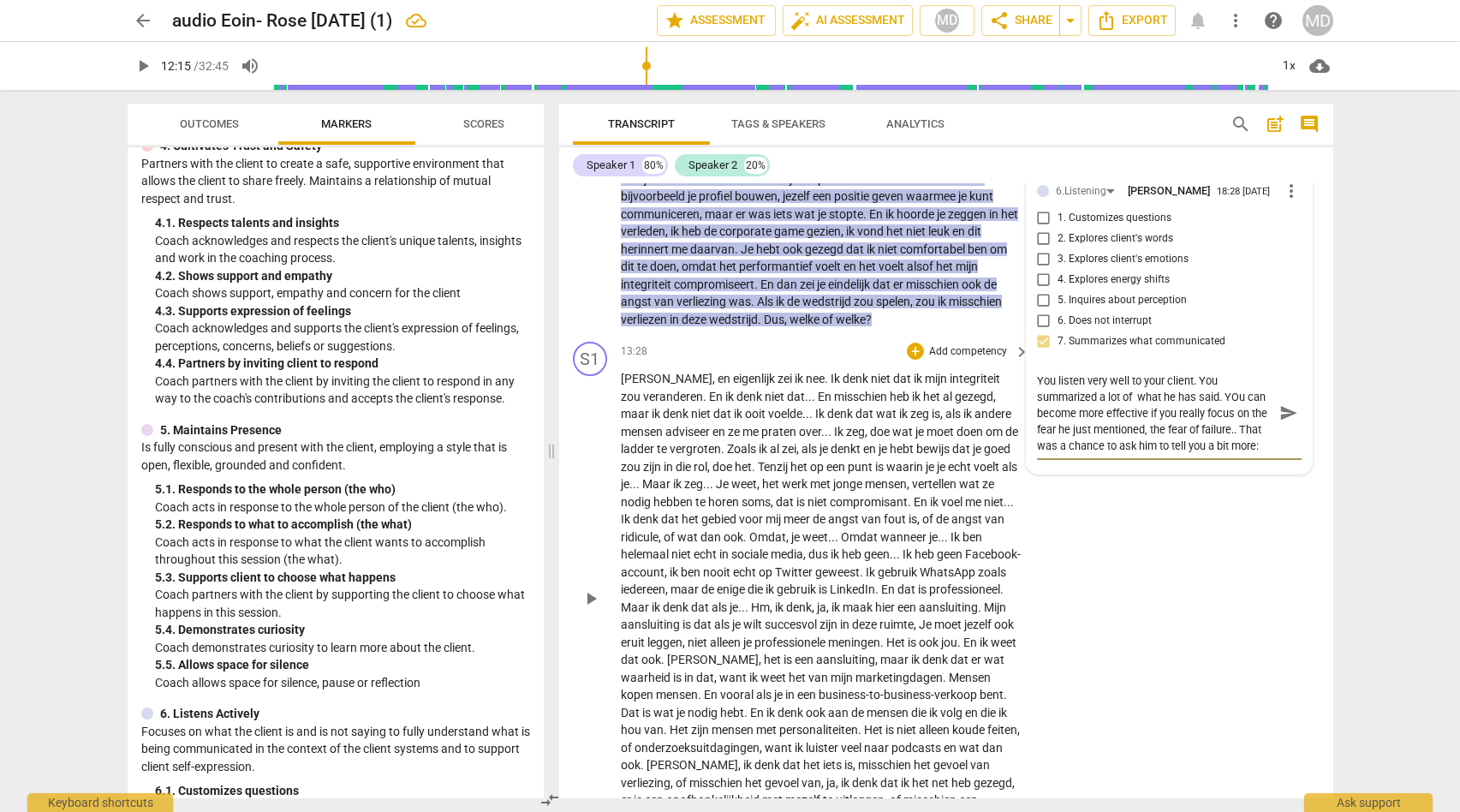
scroll to position [3514, 0]
click at [1118, 452] on textarea "You listen very well to your client. You summarized a lot of what he has said. …" at bounding box center [1156, 411] width 237 height 81
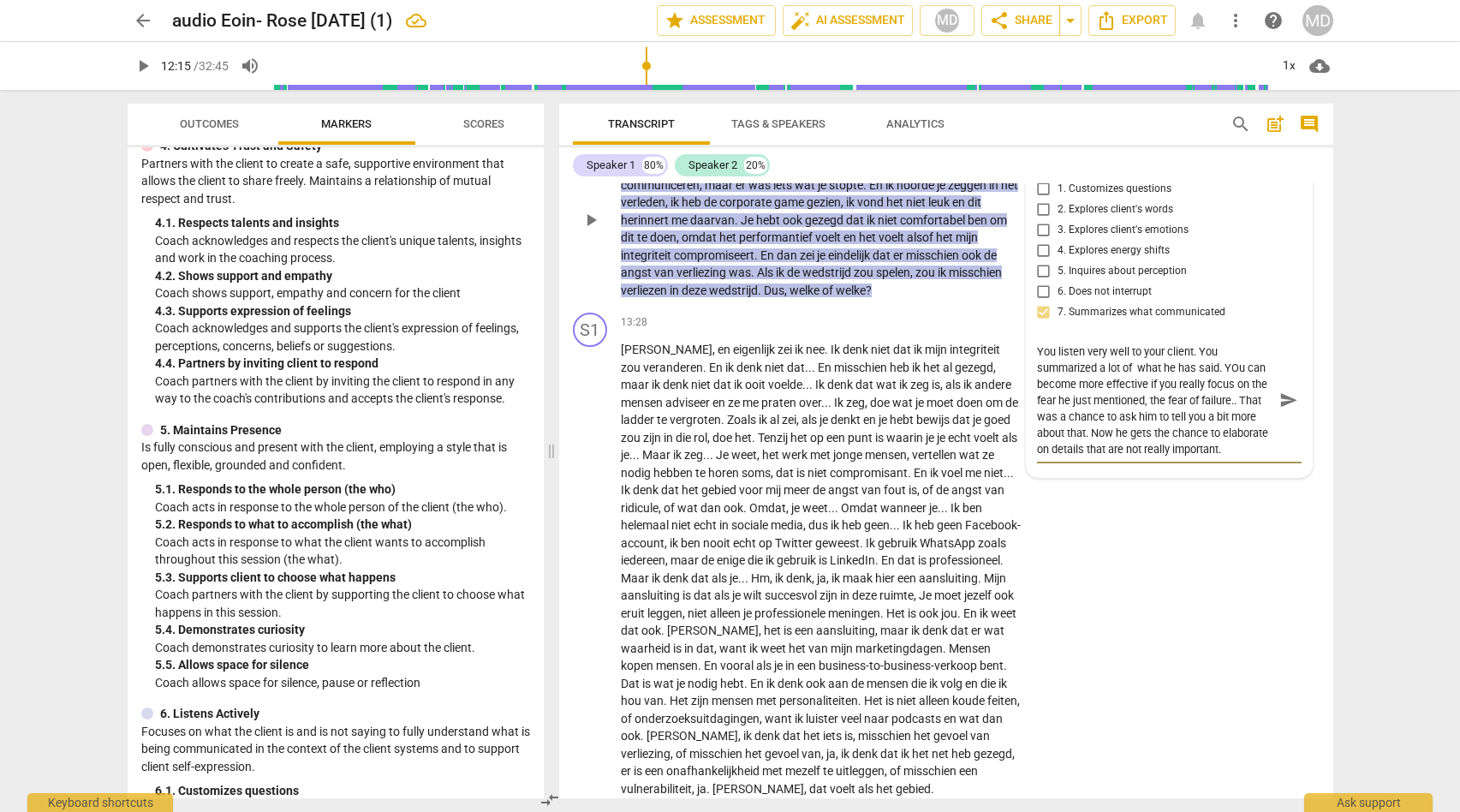
scroll to position [3543, 0]
click at [1076, 457] on textarea "You listen very well to your client. You summarized a lot of what he has said. …" at bounding box center [1156, 399] width 237 height 114
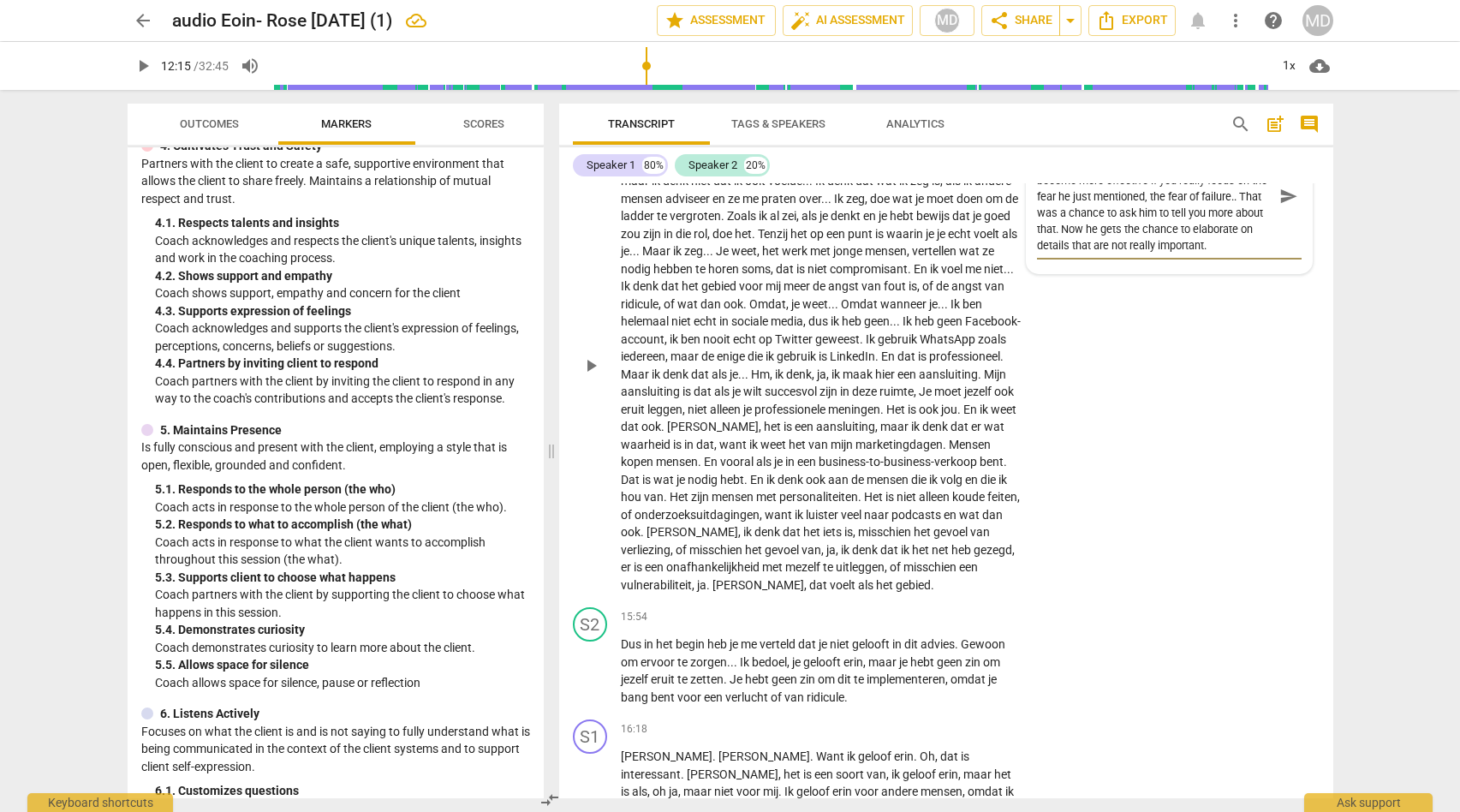
scroll to position [3672, 0]
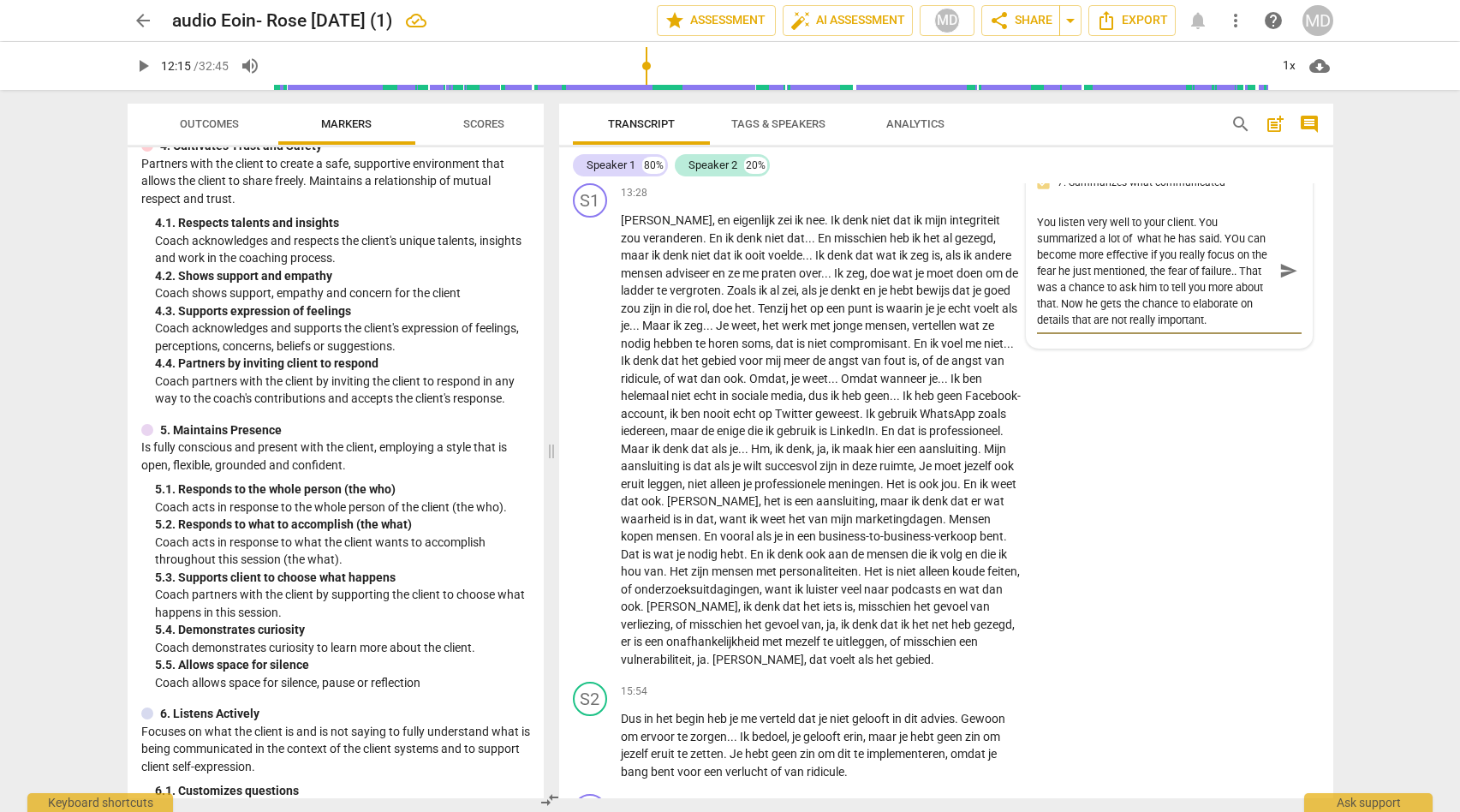
click at [1101, 328] on textarea "You listen very well to your client. You summarized a lot of what he has said. …" at bounding box center [1156, 270] width 237 height 114
click at [1226, 328] on textarea "You listen very well to your client. You summarized a lot of what he has said. …" at bounding box center [1156, 270] width 237 height 114
click at [1236, 328] on textarea "You listen very well to your client. You summarized a lot of what he has said. …" at bounding box center [1156, 270] width 237 height 114
click at [1089, 328] on textarea "You listen very well to your client. You summarized a lot of what he has said. …" at bounding box center [1156, 270] width 237 height 114
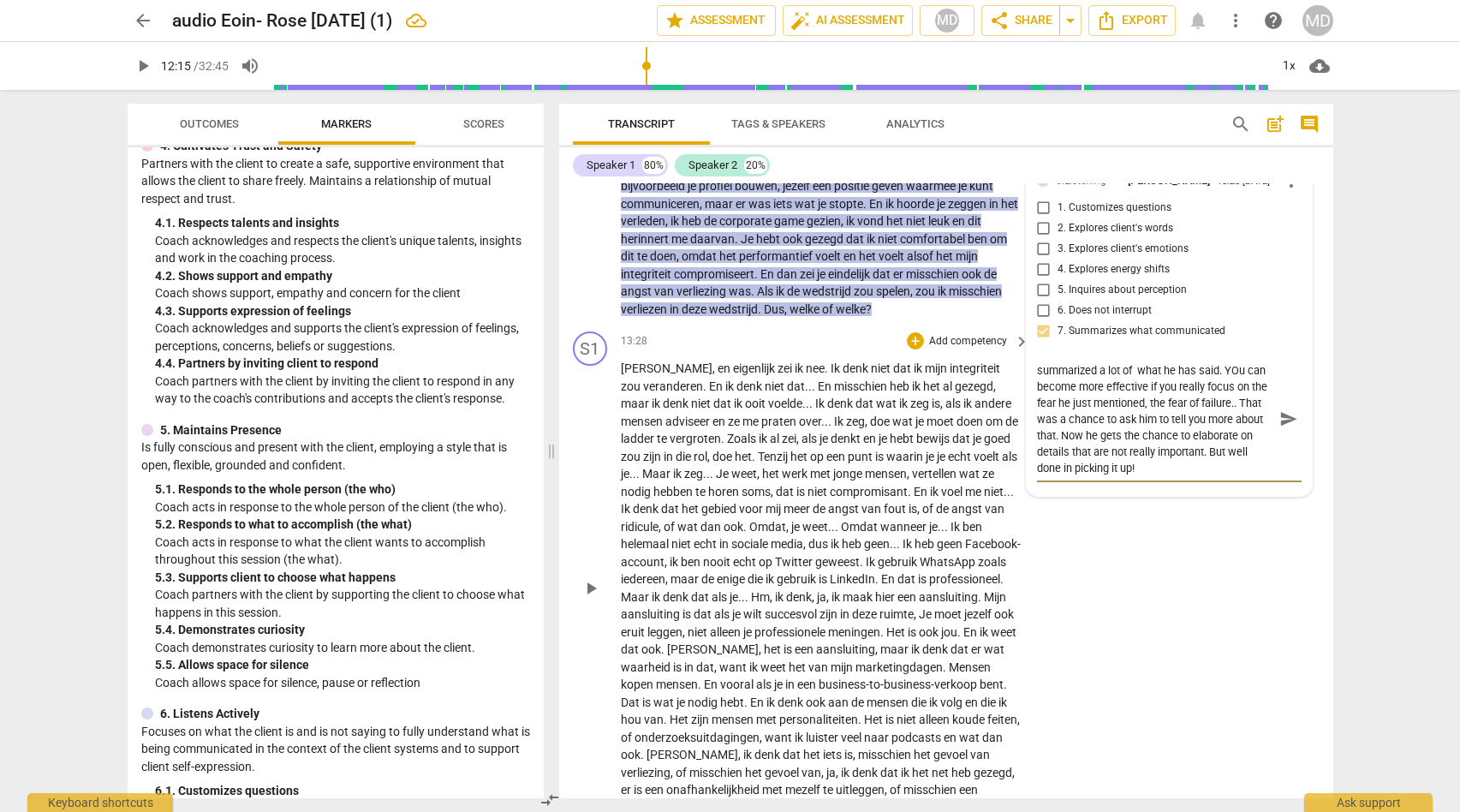
scroll to position [3514, 0]
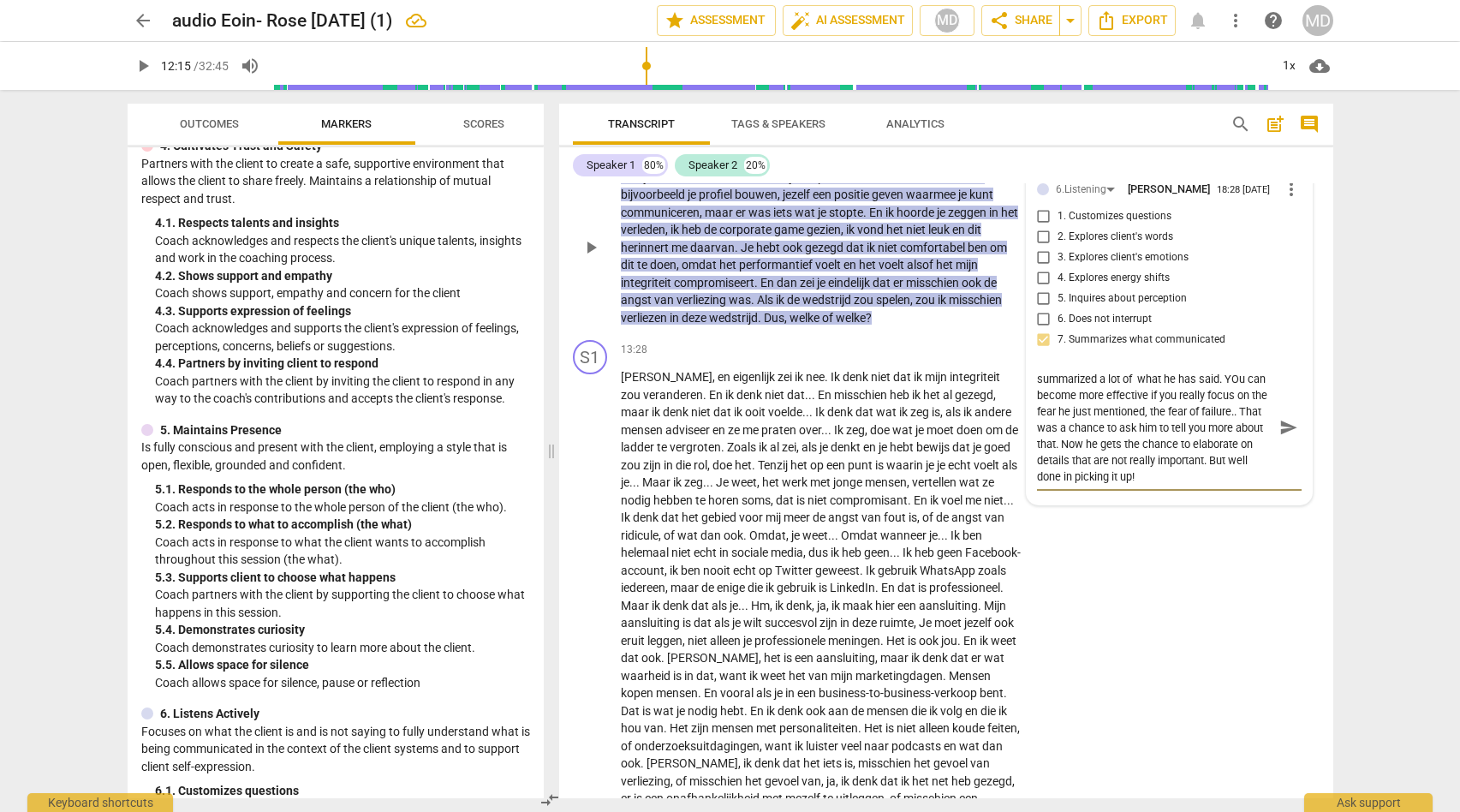
click at [1235, 450] on textarea "You listen very well to your client. You summarized a lot of what he has said. …" at bounding box center [1156, 427] width 237 height 114
drag, startPoint x: 1034, startPoint y: 455, endPoint x: 1087, endPoint y: 548, distance: 107.0
click at [1087, 485] on textarea "You listen very well to your client. You summarized a lot of what he has said. …" at bounding box center [1156, 427] width 237 height 114
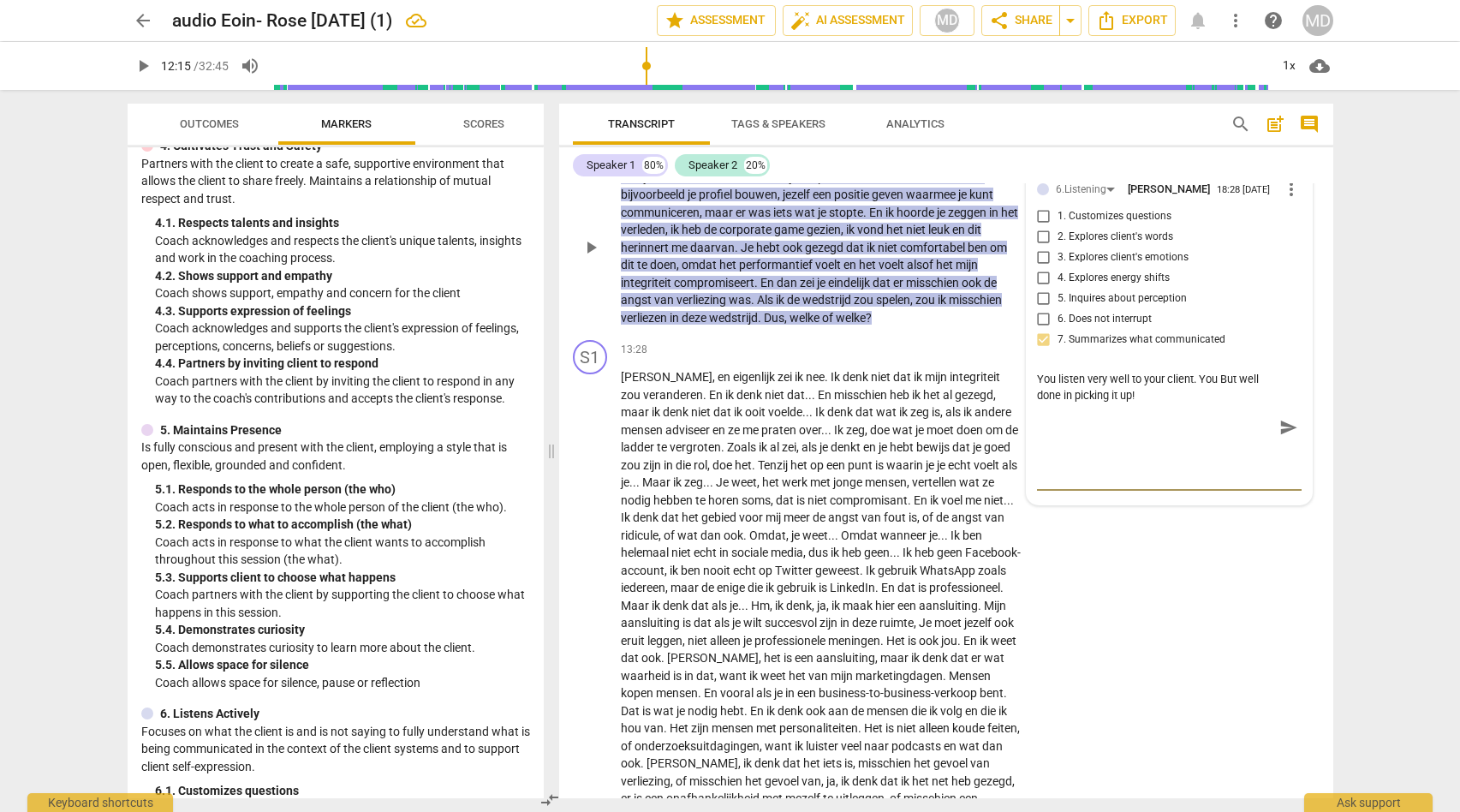
scroll to position [0, 0]
click at [1136, 403] on textarea "You listen very well to your client. You But well done in picking it up!" at bounding box center [1156, 386] width 237 height 32
click at [1217, 403] on textarea "You listen very well to your client. You But well done in picking it up!" at bounding box center [1156, 386] width 237 height 32
drag, startPoint x: 1224, startPoint y: 453, endPoint x: 1199, endPoint y: 452, distance: 25.0
click at [1199, 403] on textarea "You listen very well to your client. But well done in picking it up!" at bounding box center [1156, 386] width 237 height 32
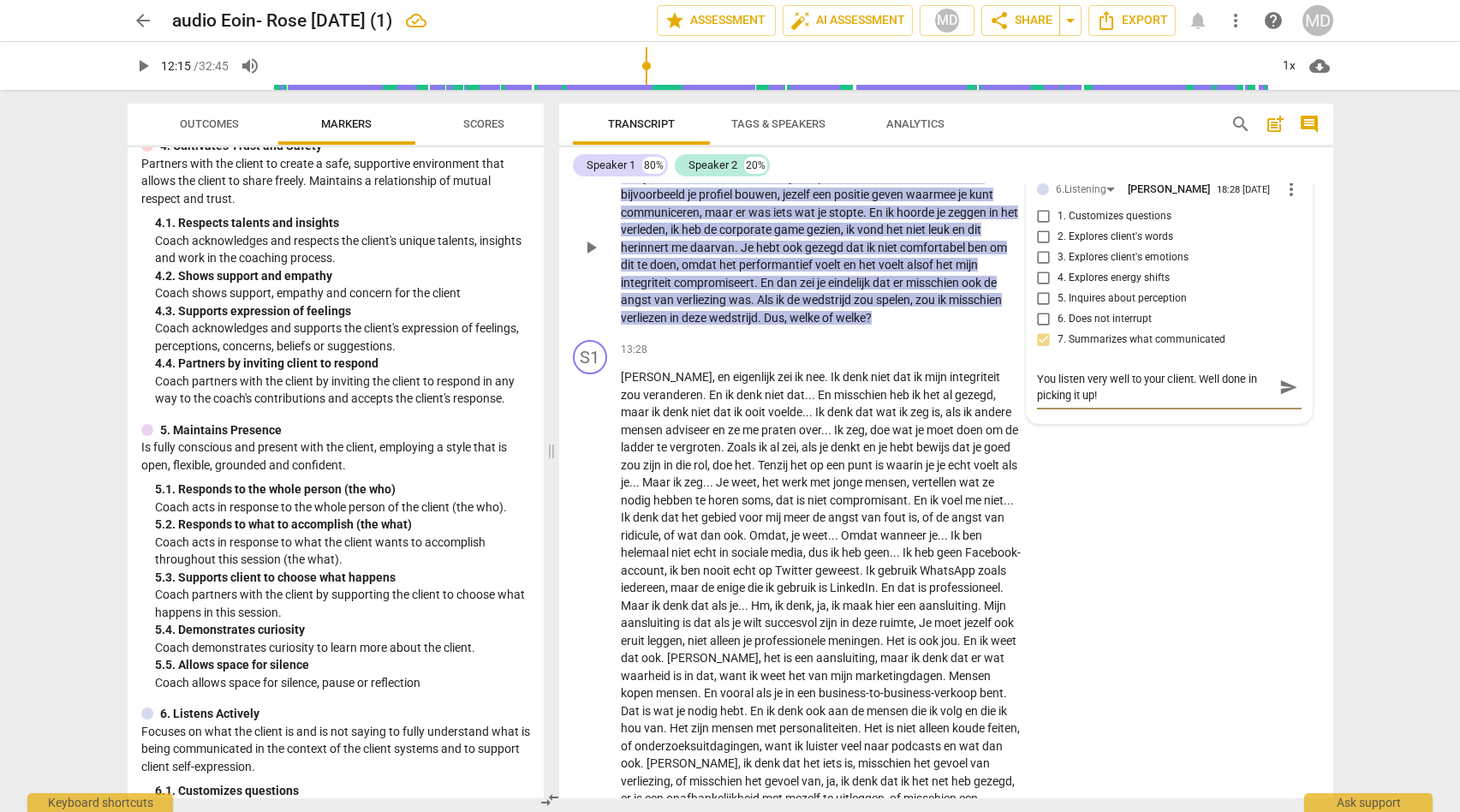
click at [1104, 403] on textarea "You listen very well to your client. Well done in picking it up!" at bounding box center [1156, 386] width 237 height 32
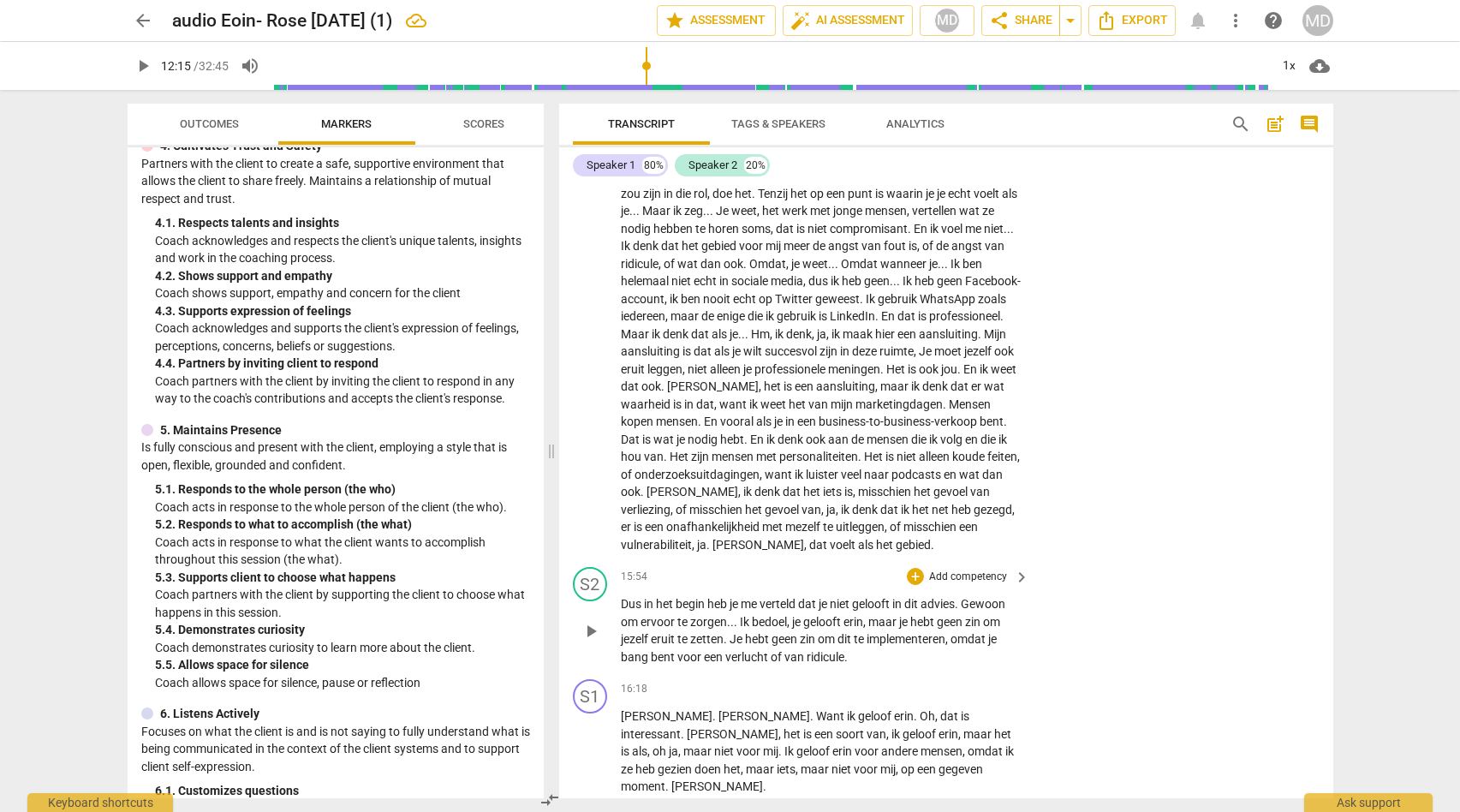
scroll to position [3793, 0]
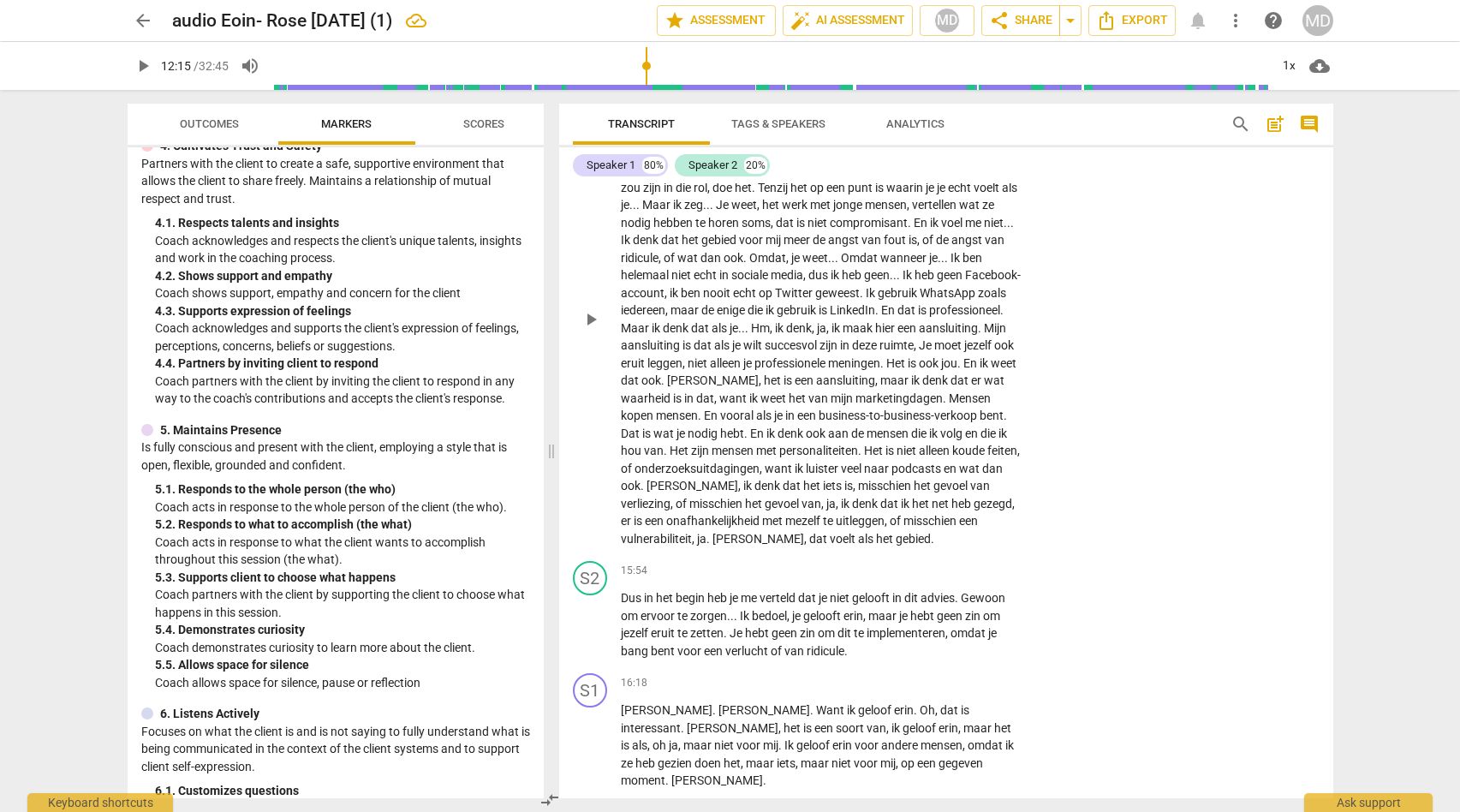
click at [668, 495] on p "Ja , en eigenlijk zei ik nee . [PERSON_NAME] niet dat ik mijn integriteit zou v…" at bounding box center [821, 319] width 401 height 457
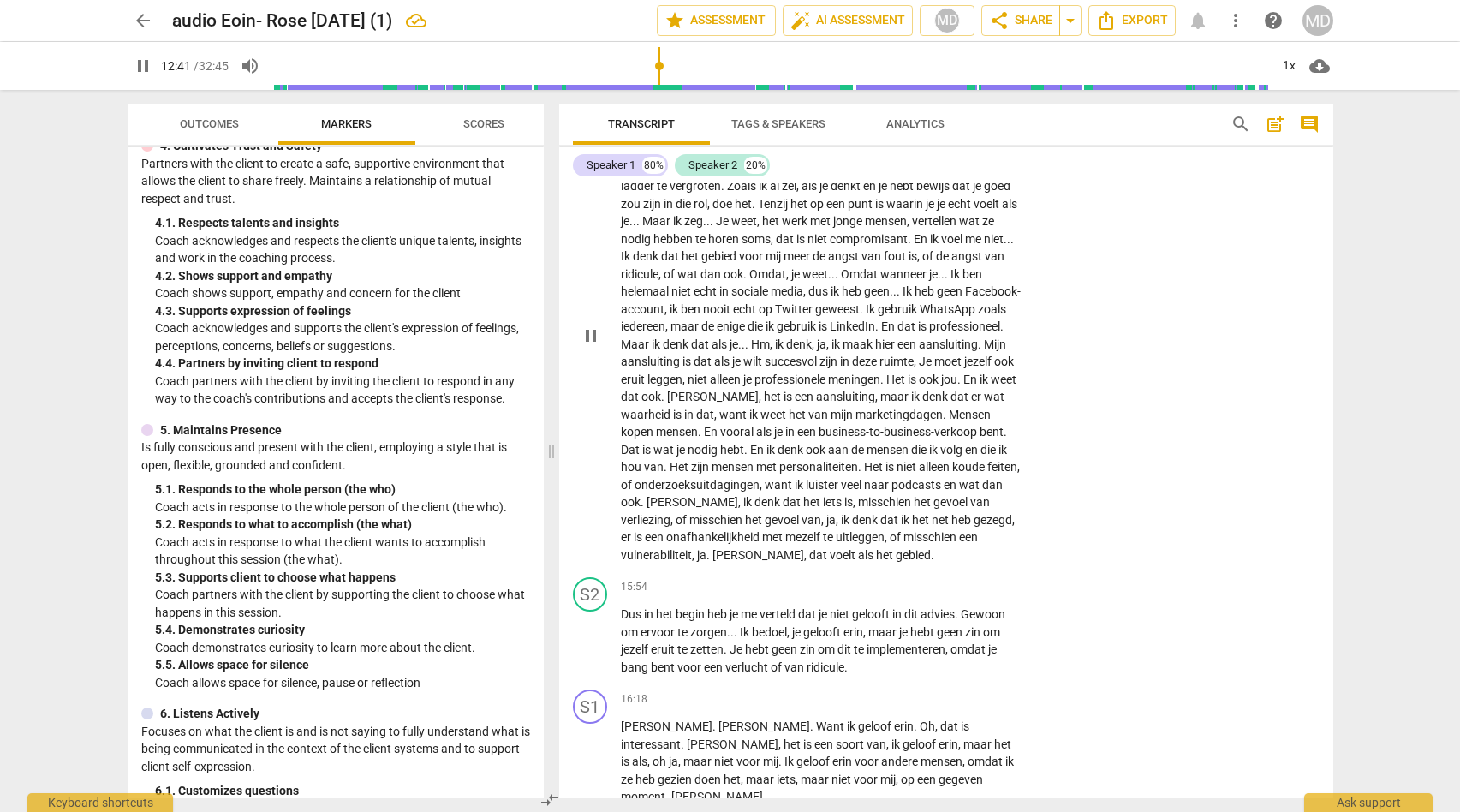
scroll to position [3815, 0]
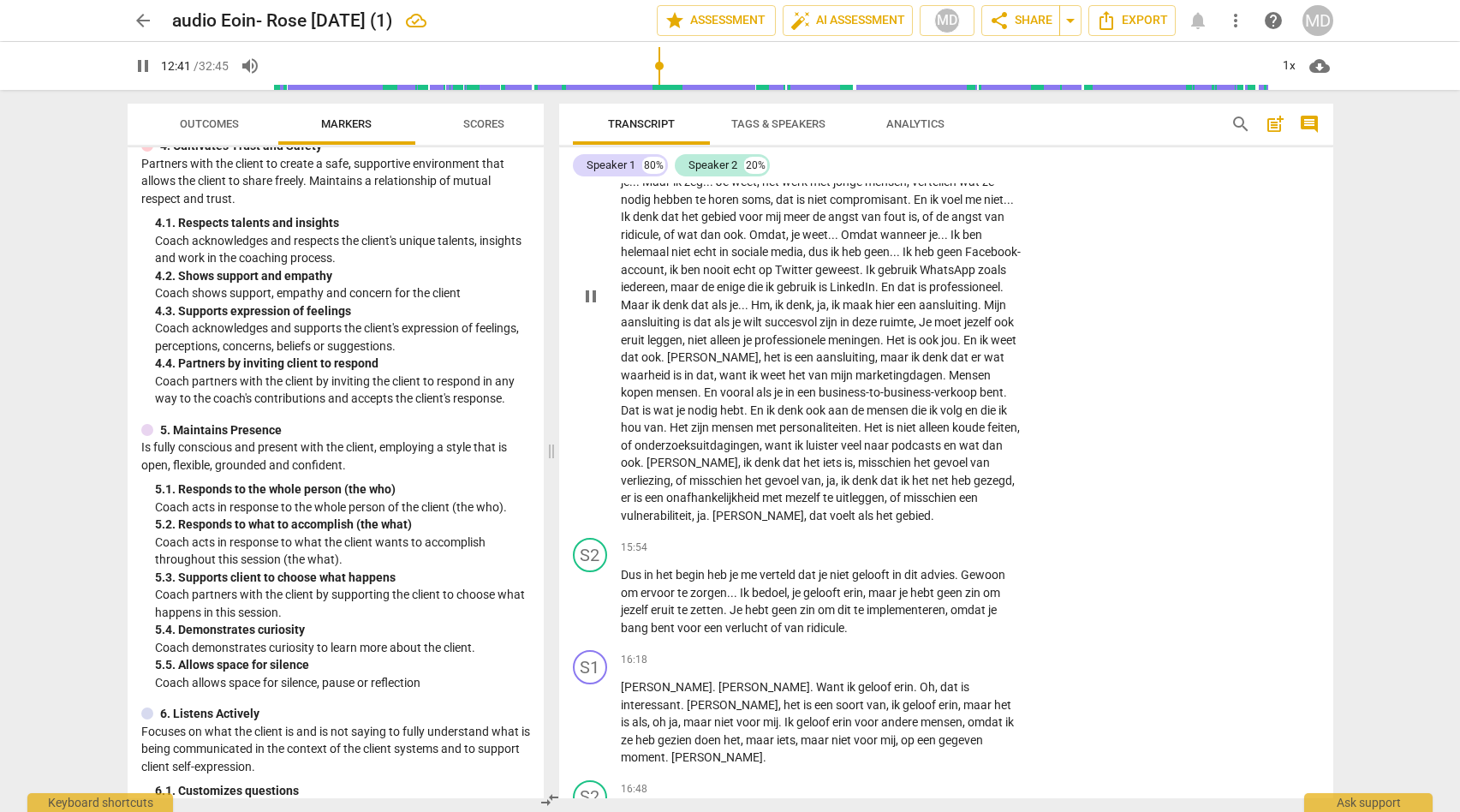
click at [980, 399] on span "bent" at bounding box center [992, 392] width 24 height 14
click at [700, 488] on p "Ja , en eigenlijk zei ik nee . [PERSON_NAME] niet dat ik mijn integriteit zou v…" at bounding box center [821, 296] width 401 height 457
click at [607, 477] on div "play_arrow pause" at bounding box center [598, 296] width 44 height 445
click at [971, 364] on span "er" at bounding box center [977, 357] width 13 height 14
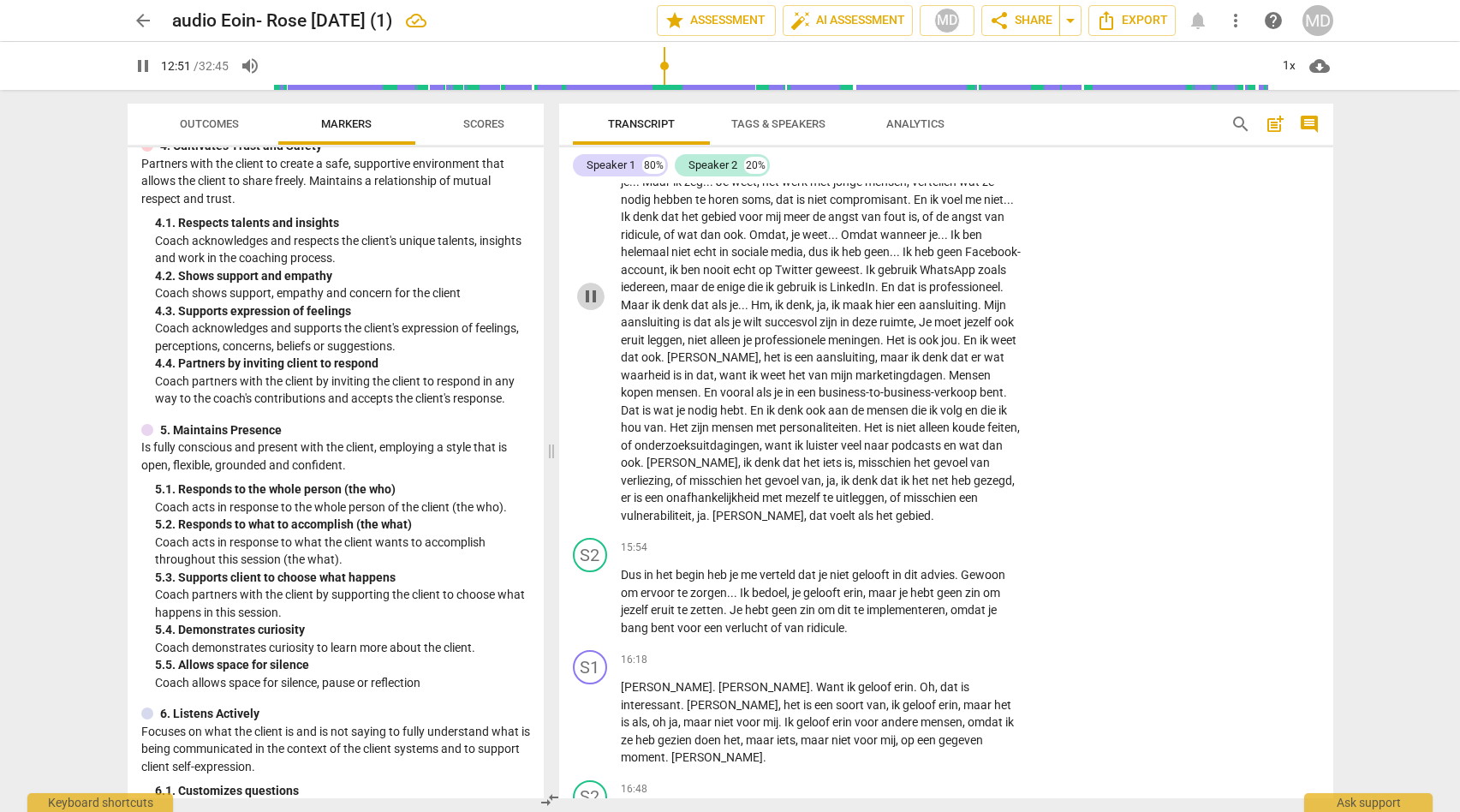
click at [590, 306] on span "pause" at bounding box center [590, 296] width 20 height 20
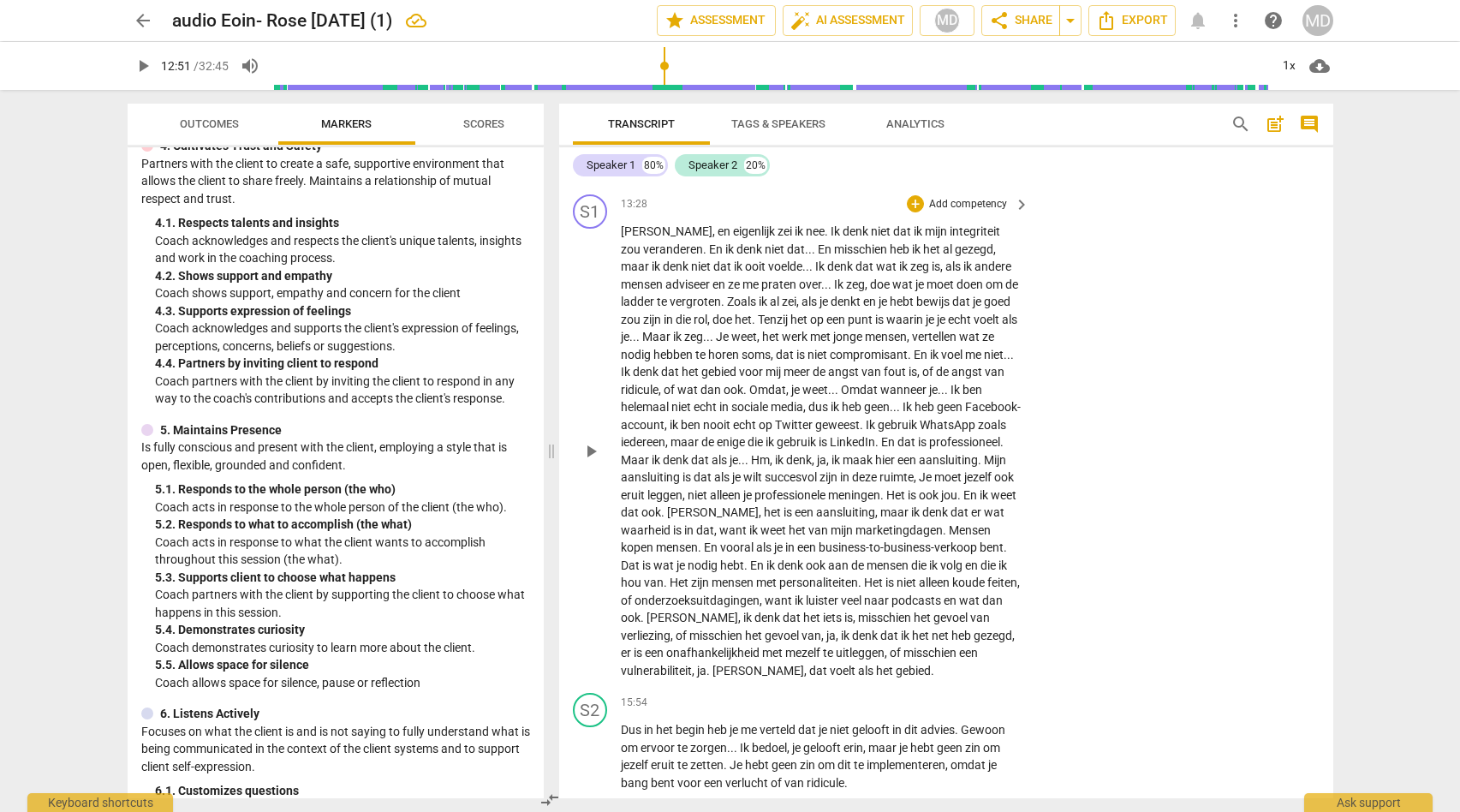
scroll to position [3674, 0]
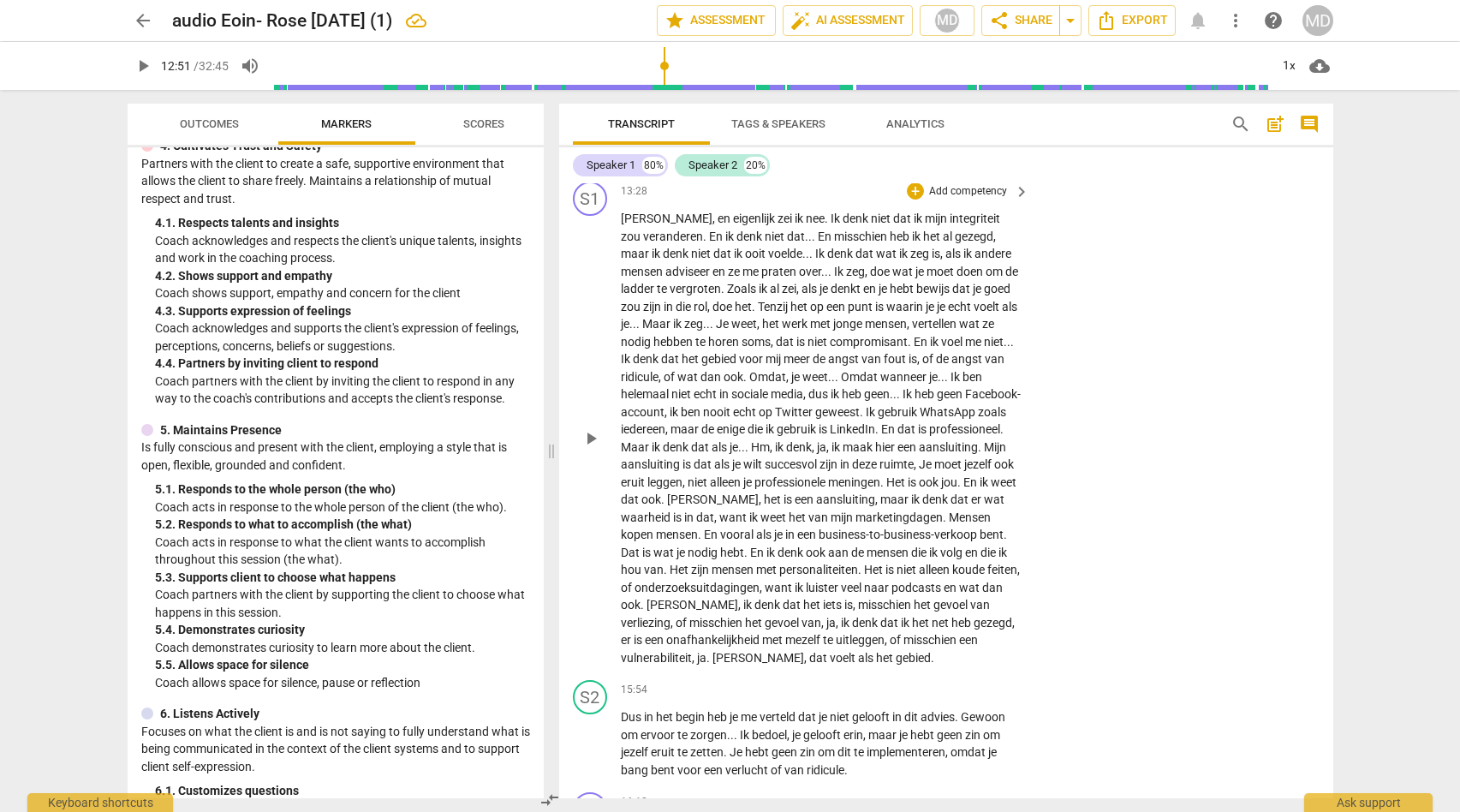
click at [949, 524] on span "Mensen" at bounding box center [969, 517] width 42 height 14
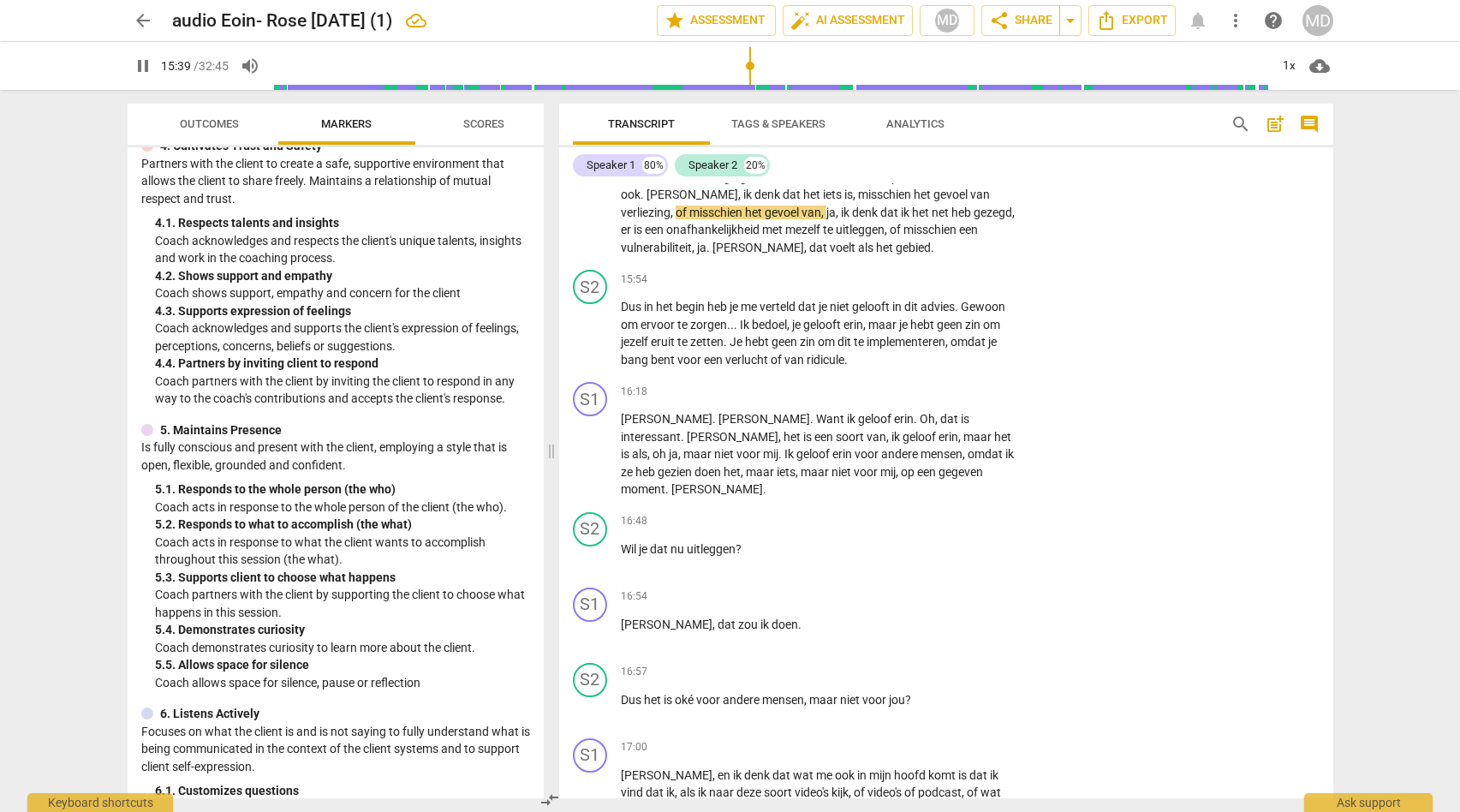
scroll to position [4084, 0]
click at [761, 288] on div "15:54 + Add competency keyboard_arrow_right" at bounding box center [826, 278] width 411 height 19
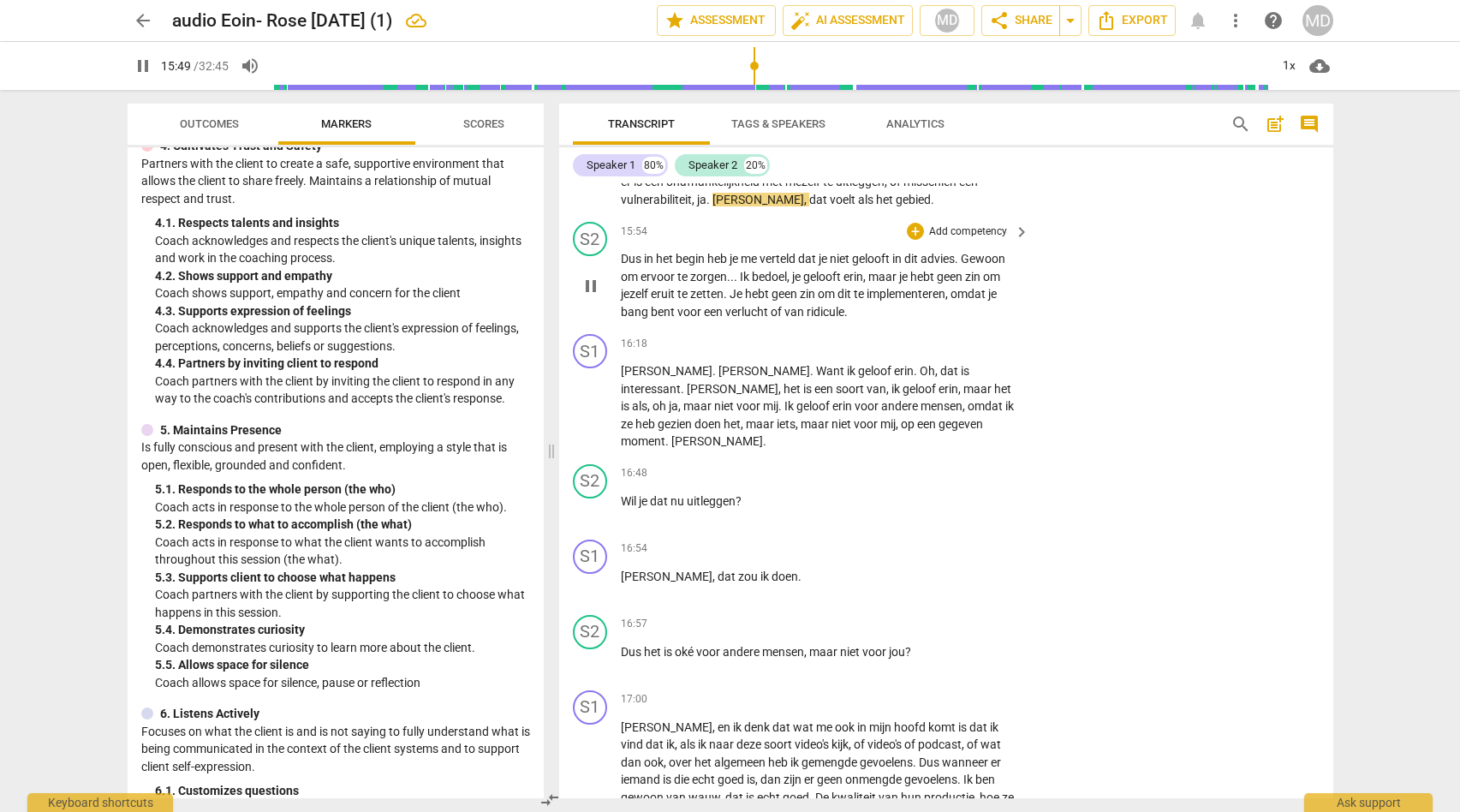
scroll to position [4134, 0]
click at [847, 316] on span "." at bounding box center [846, 309] width 4 height 14
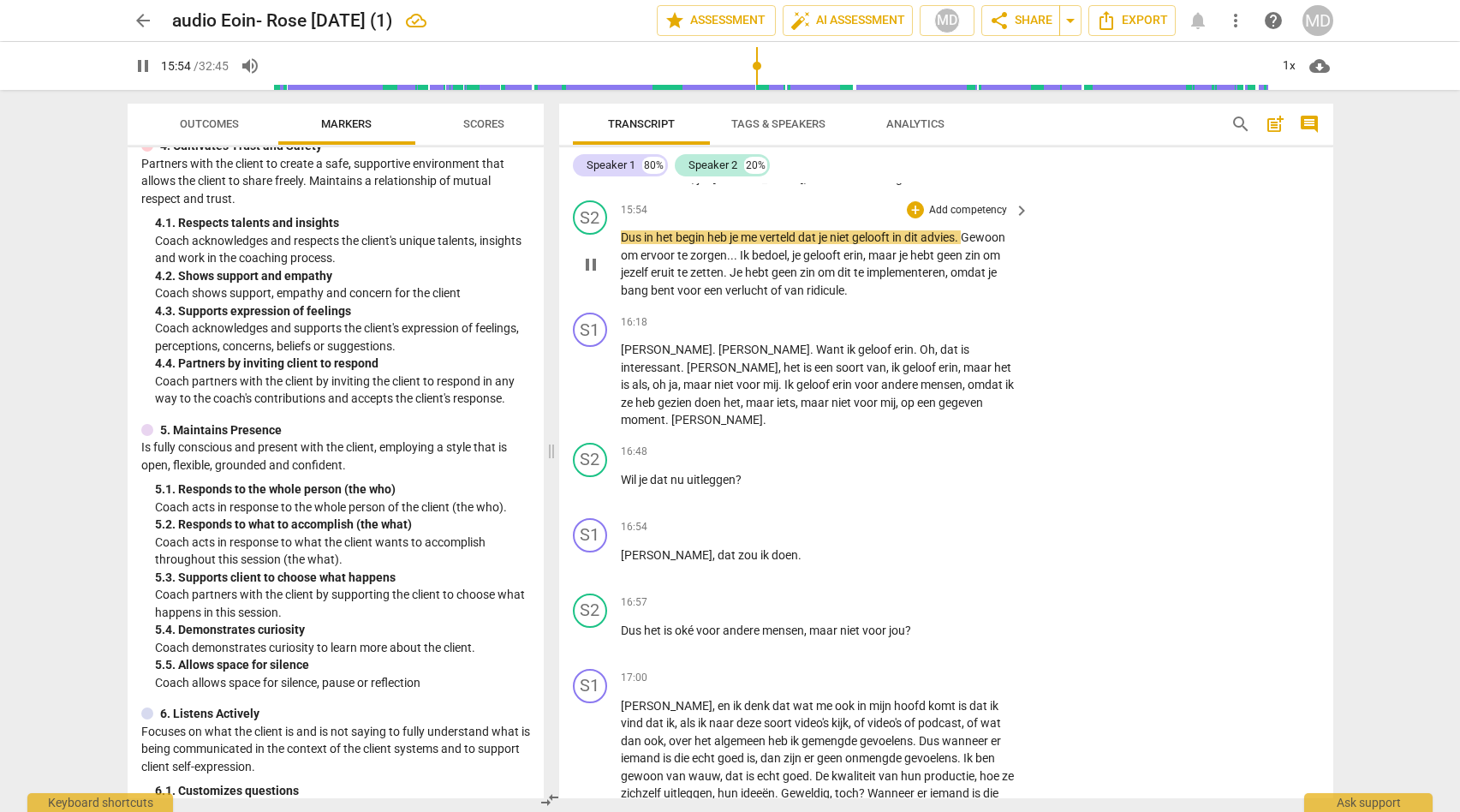
scroll to position [4154, 0]
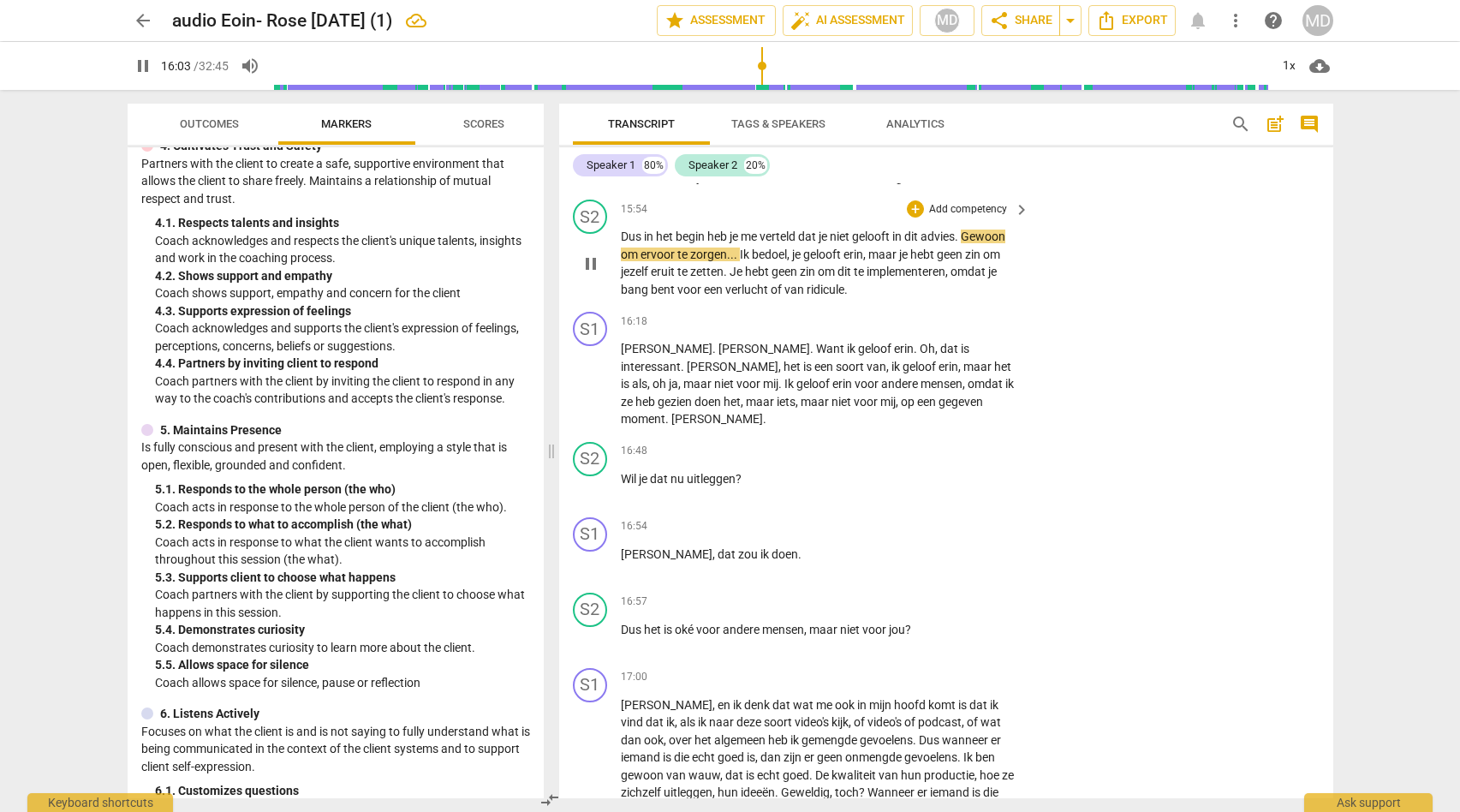
click at [595, 274] on span "pause" at bounding box center [590, 264] width 20 height 20
